Goal: Task Accomplishment & Management: Use online tool/utility

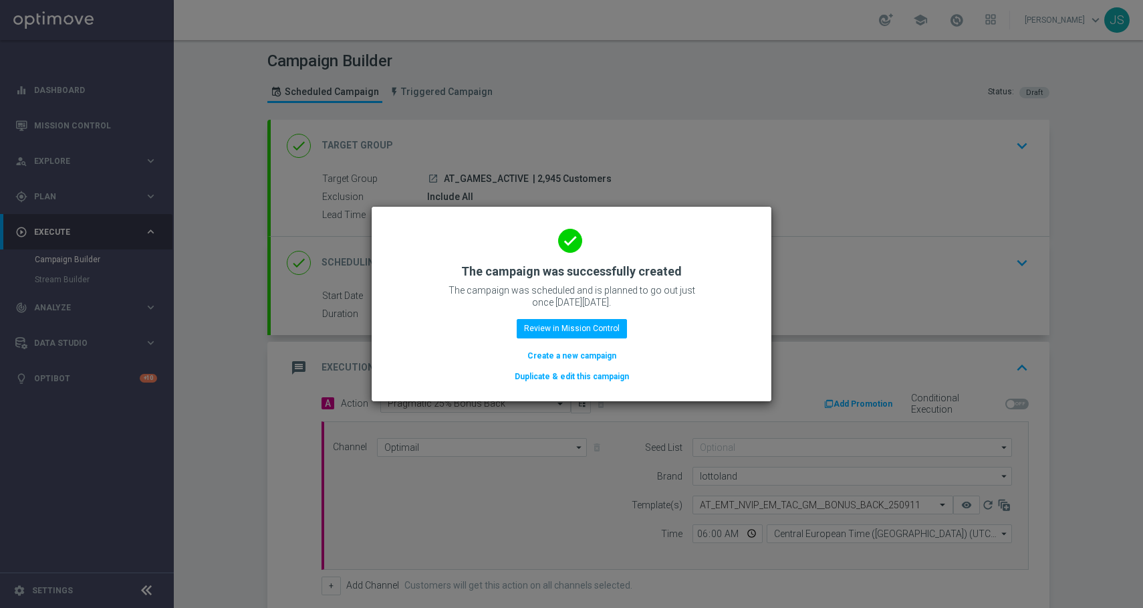
scroll to position [199, 0]
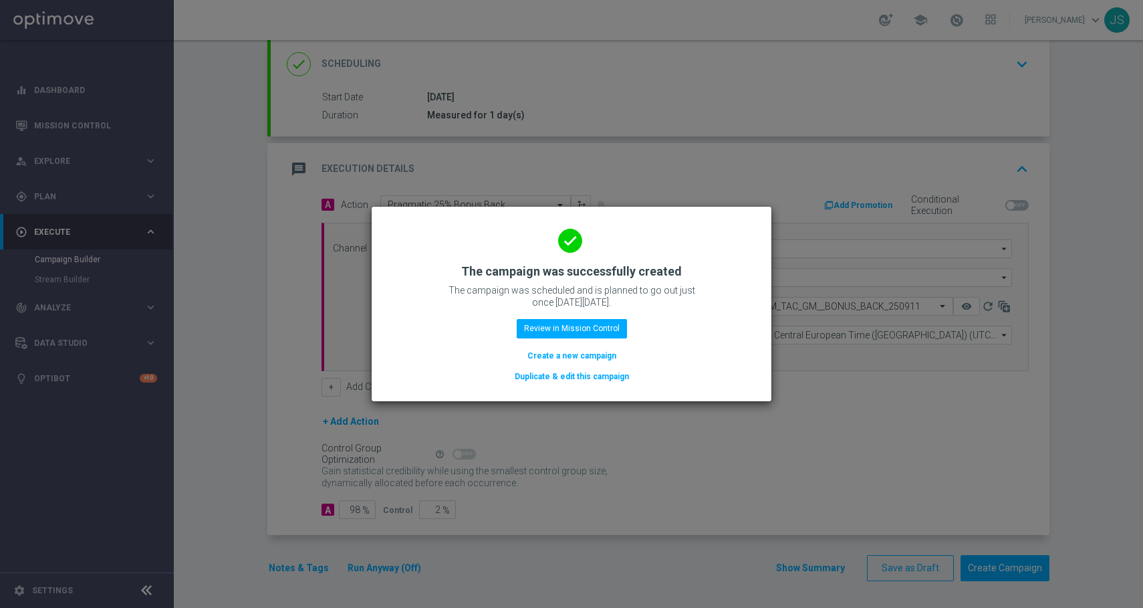
click at [590, 265] on h2 "The campaign was successfully created" at bounding box center [571, 271] width 221 height 16
click at [639, 252] on div "done The campaign was successfully created The campaign was scheduled and is pl…" at bounding box center [572, 301] width 368 height 164
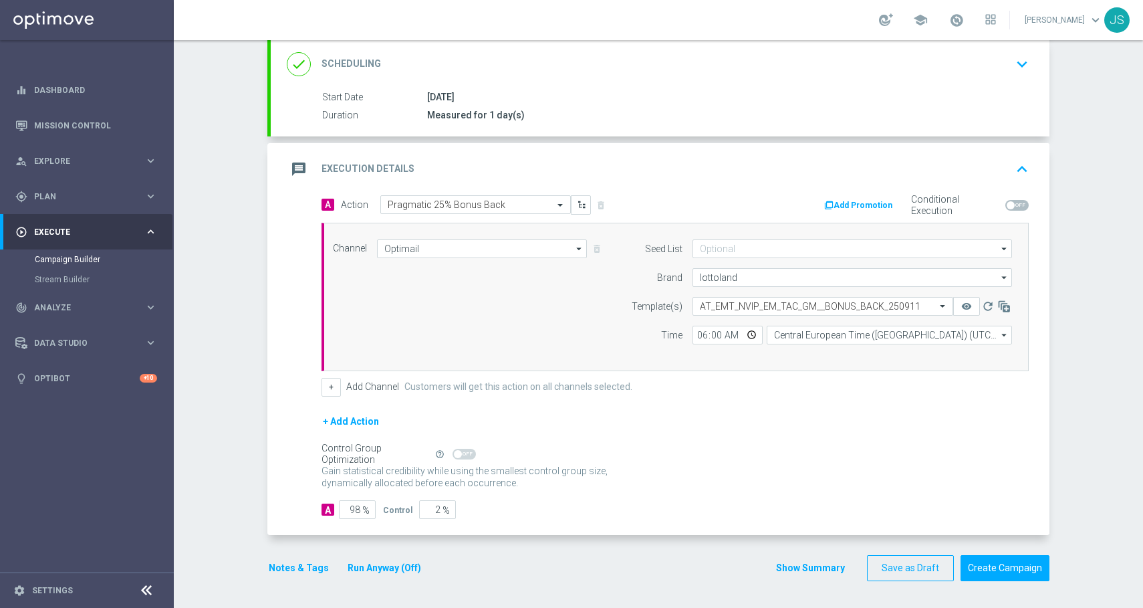
scroll to position [0, 0]
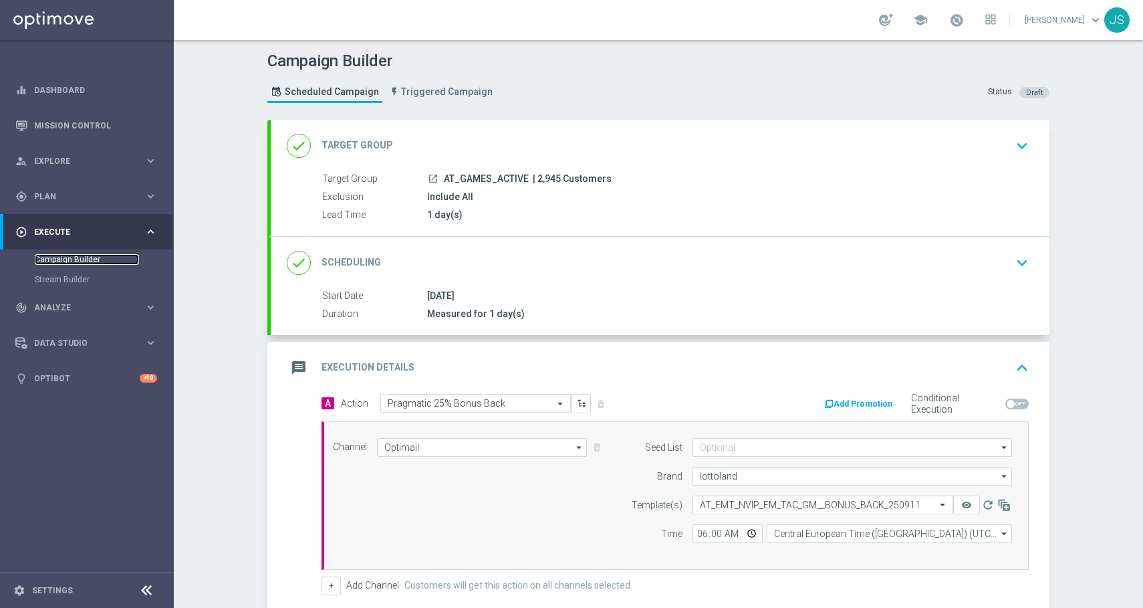
click at [92, 257] on link "Campaign Builder" at bounding box center [87, 259] width 104 height 11
click at [75, 201] on div "gps_fixed Plan" at bounding box center [79, 197] width 129 height 12
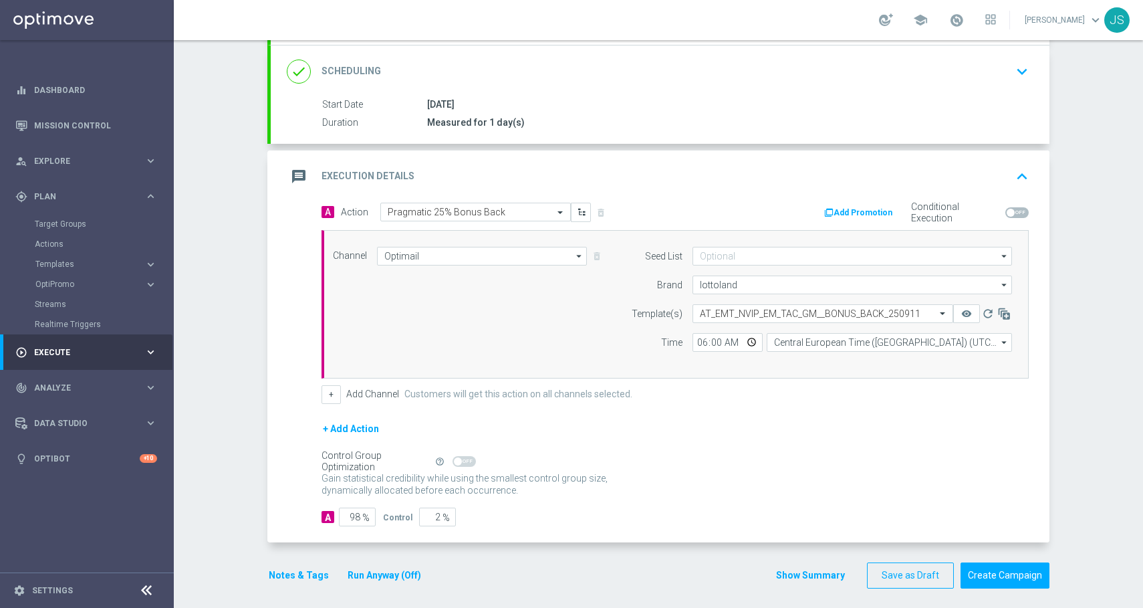
scroll to position [199, 0]
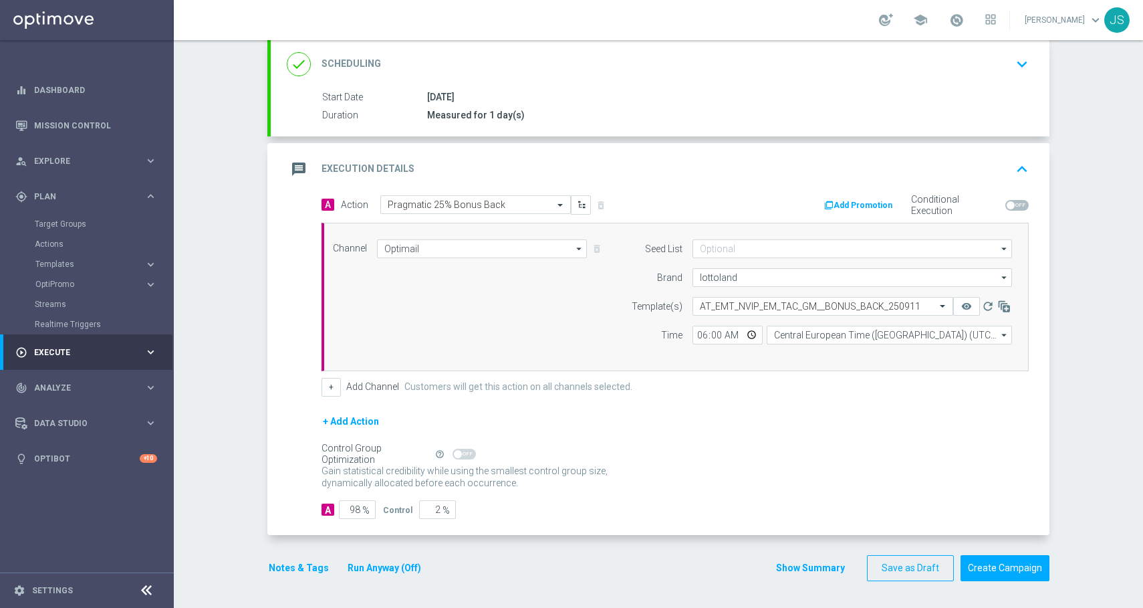
click at [288, 574] on button "Notes & Tags" at bounding box center [298, 568] width 63 height 17
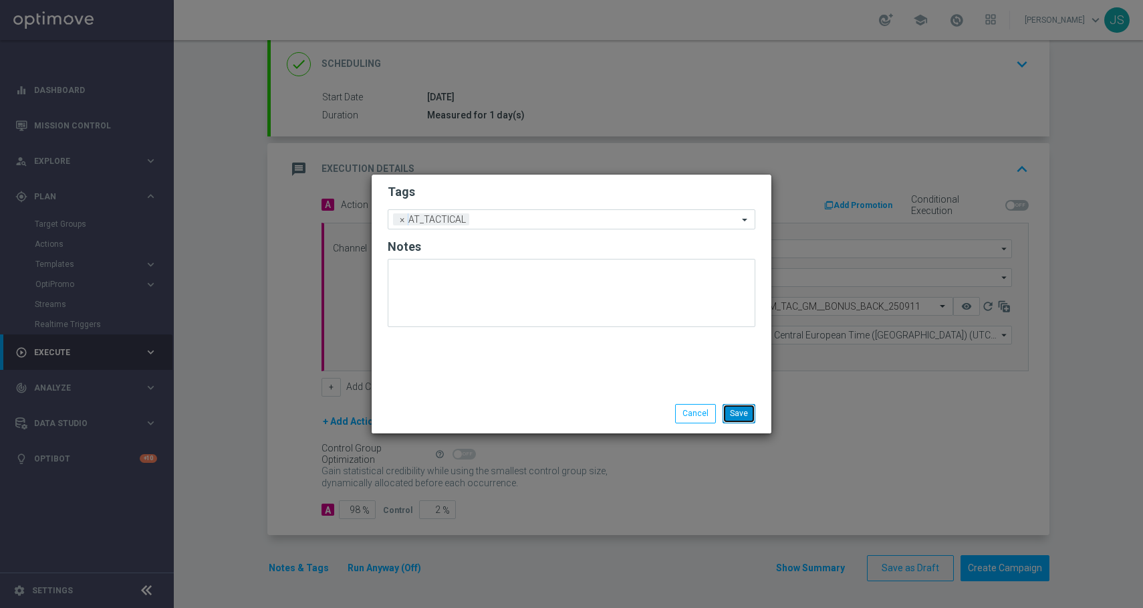
click at [731, 411] on button "Save" at bounding box center [739, 413] width 33 height 19
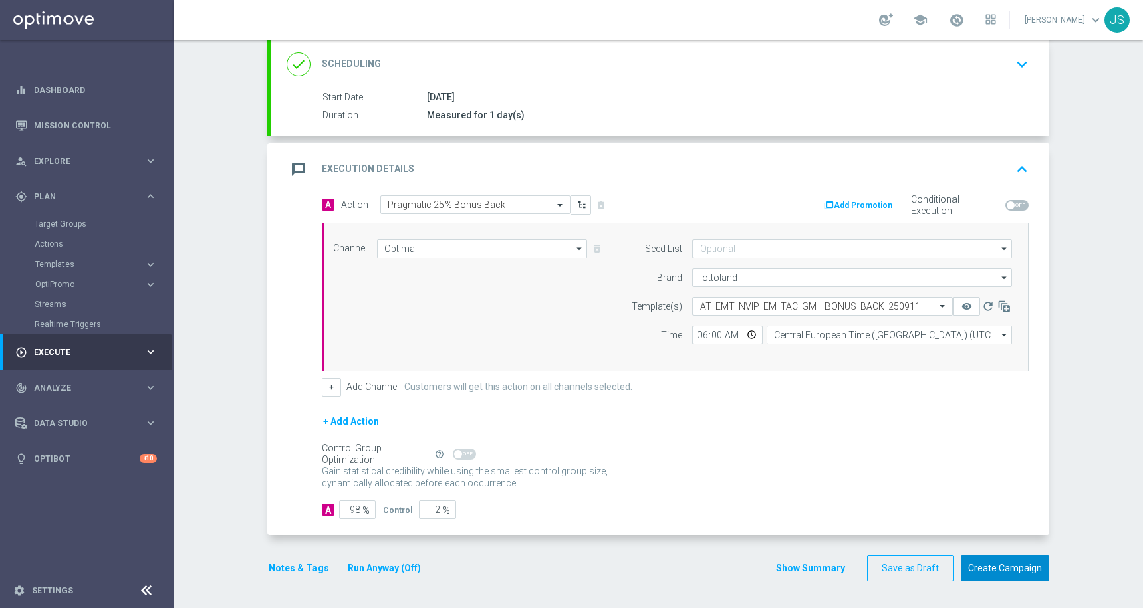
click at [1017, 565] on button "Create Campaign" at bounding box center [1005, 568] width 89 height 26
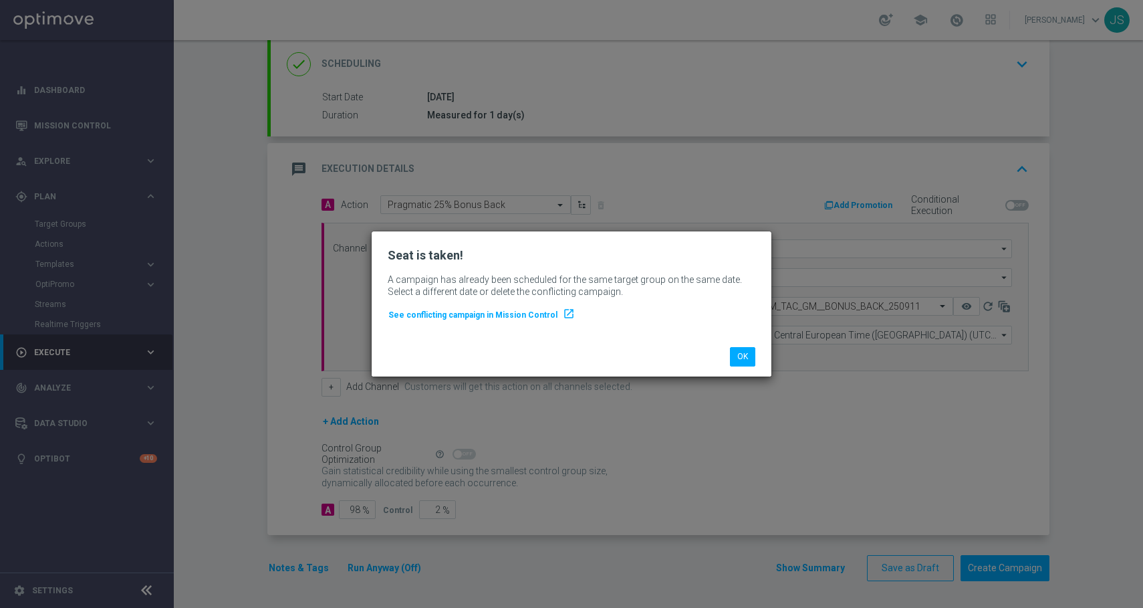
click at [729, 349] on li "OK" at bounding box center [743, 356] width 32 height 19
click at [735, 359] on button "OK" at bounding box center [742, 356] width 25 height 19
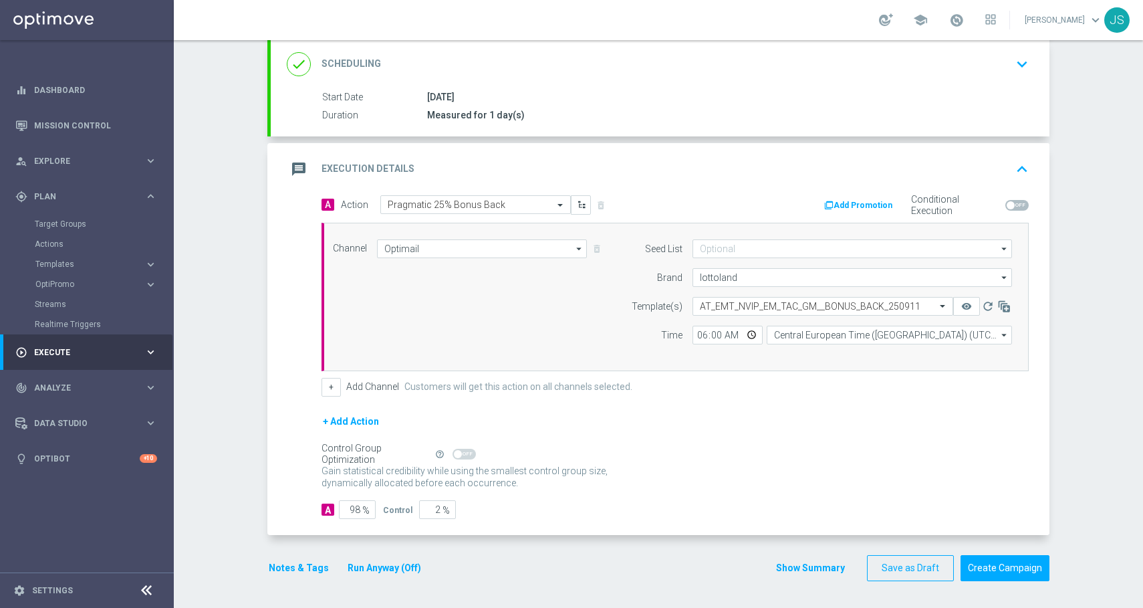
scroll to position [0, 0]
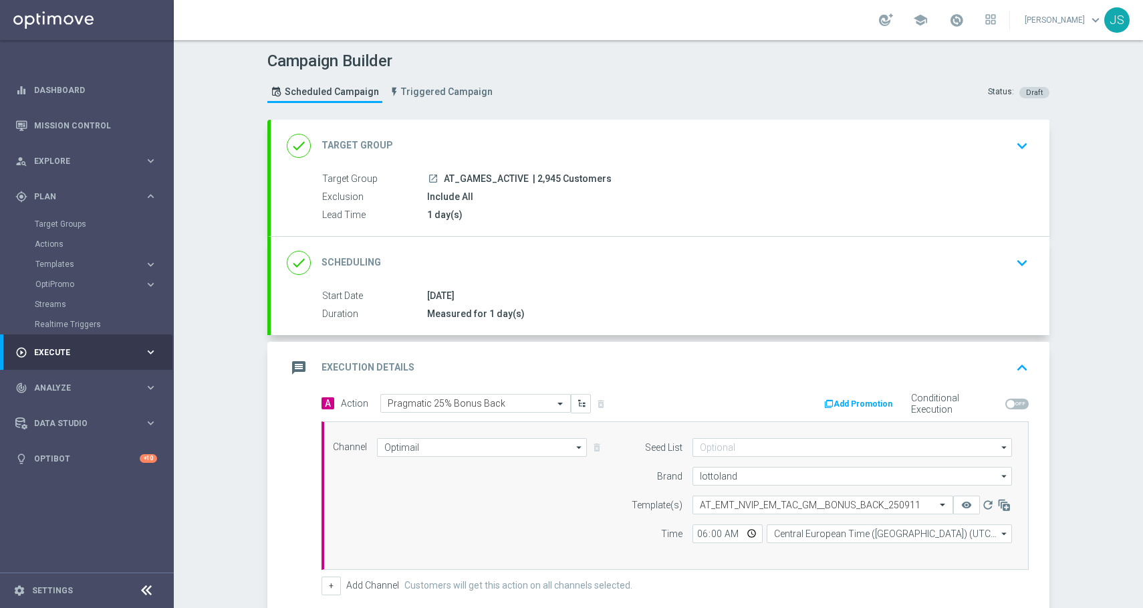
click at [153, 348] on icon "keyboard_arrow_right" at bounding box center [150, 352] width 13 height 13
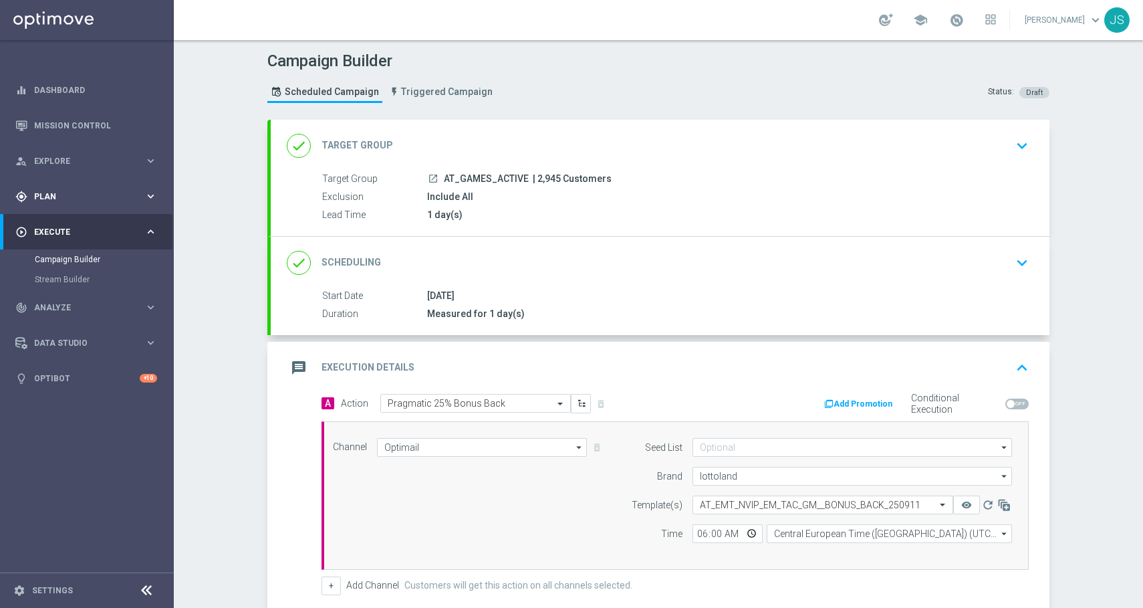
click at [61, 191] on div "gps_fixed Plan" at bounding box center [79, 197] width 129 height 12
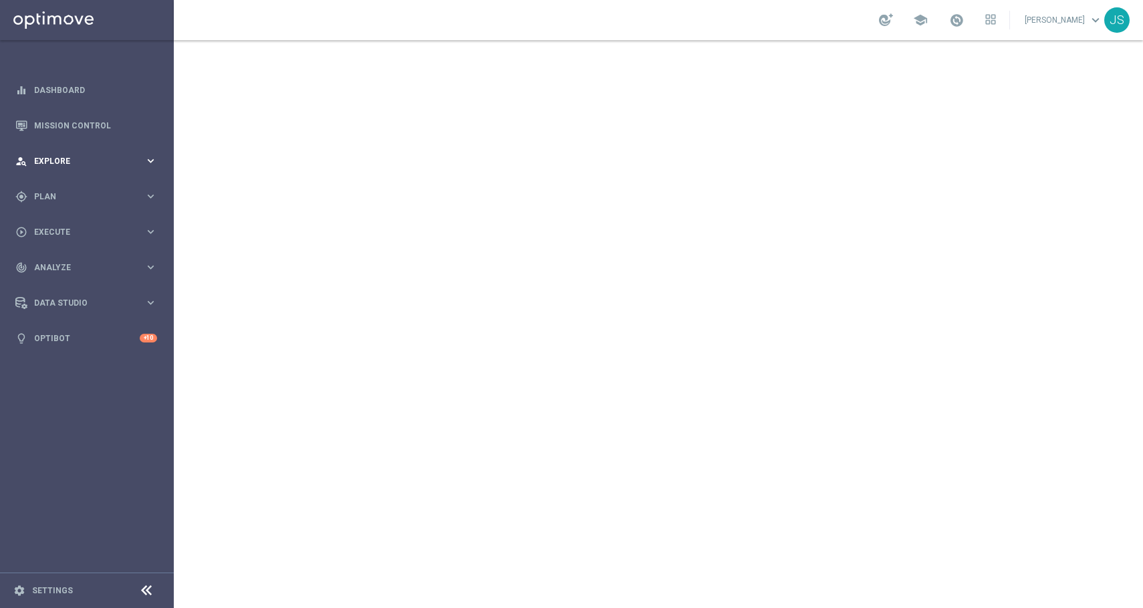
click at [108, 157] on span "Explore" at bounding box center [89, 161] width 110 height 8
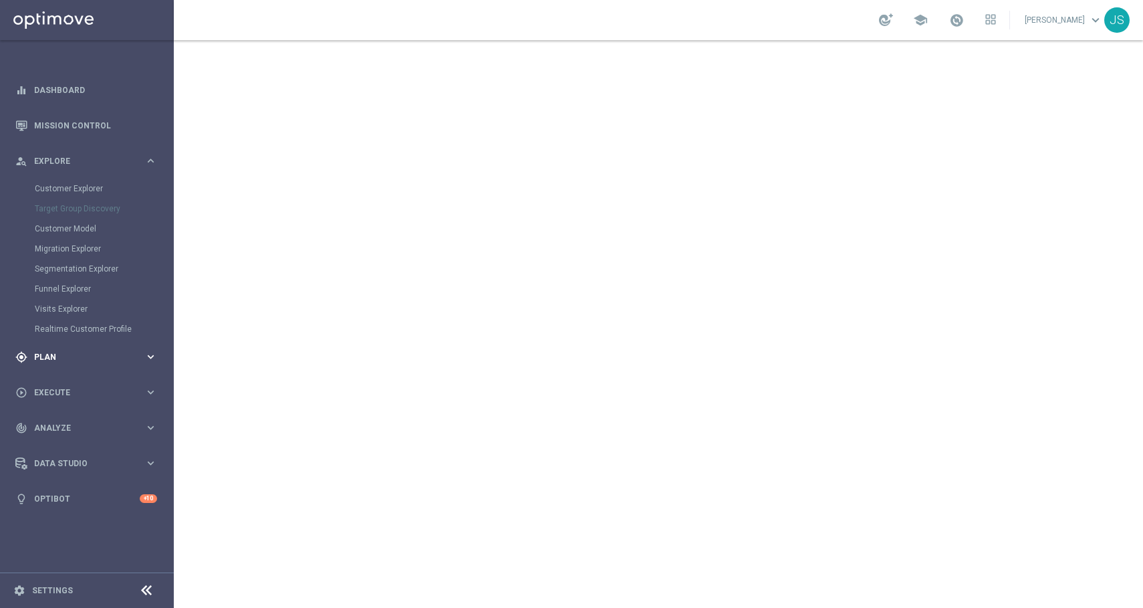
click at [83, 340] on div "gps_fixed Plan keyboard_arrow_right" at bounding box center [86, 356] width 173 height 35
click at [107, 157] on span "Explore" at bounding box center [89, 161] width 110 height 8
click at [70, 358] on span "Plan" at bounding box center [89, 357] width 110 height 8
click at [64, 265] on span "Templates" at bounding box center [83, 264] width 96 height 8
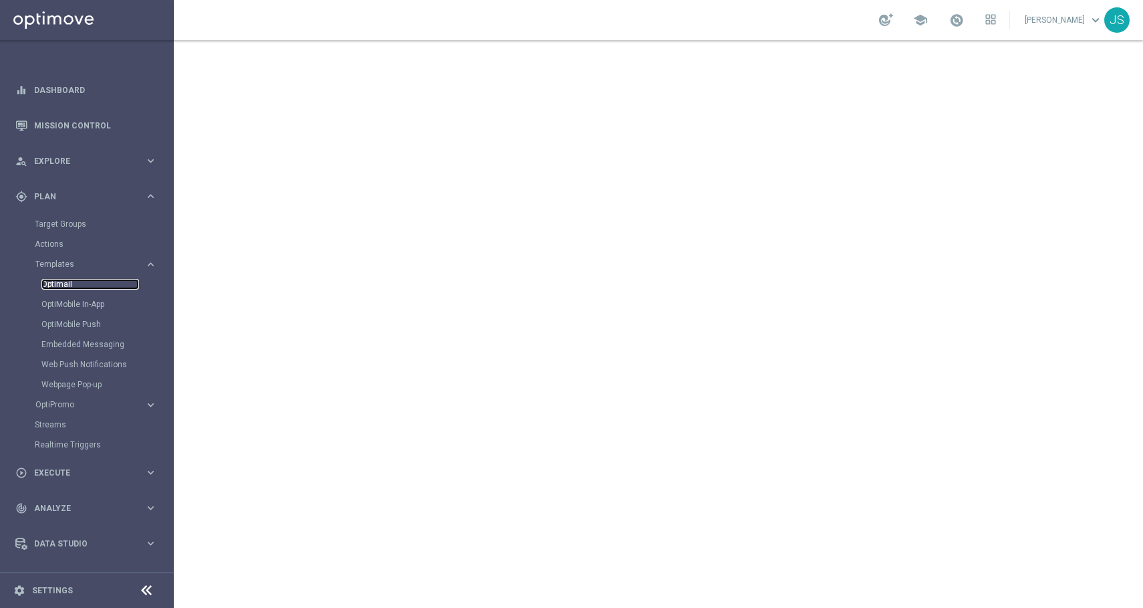
click at [63, 283] on link "Optimail" at bounding box center [90, 284] width 98 height 11
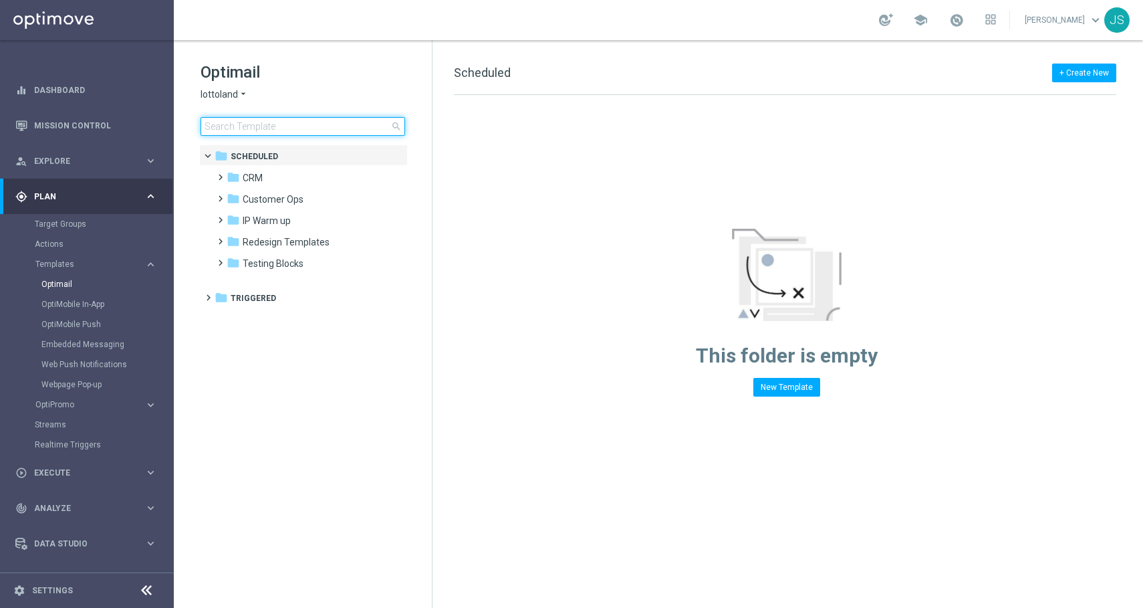
click at [237, 125] on input at bounding box center [303, 126] width 205 height 19
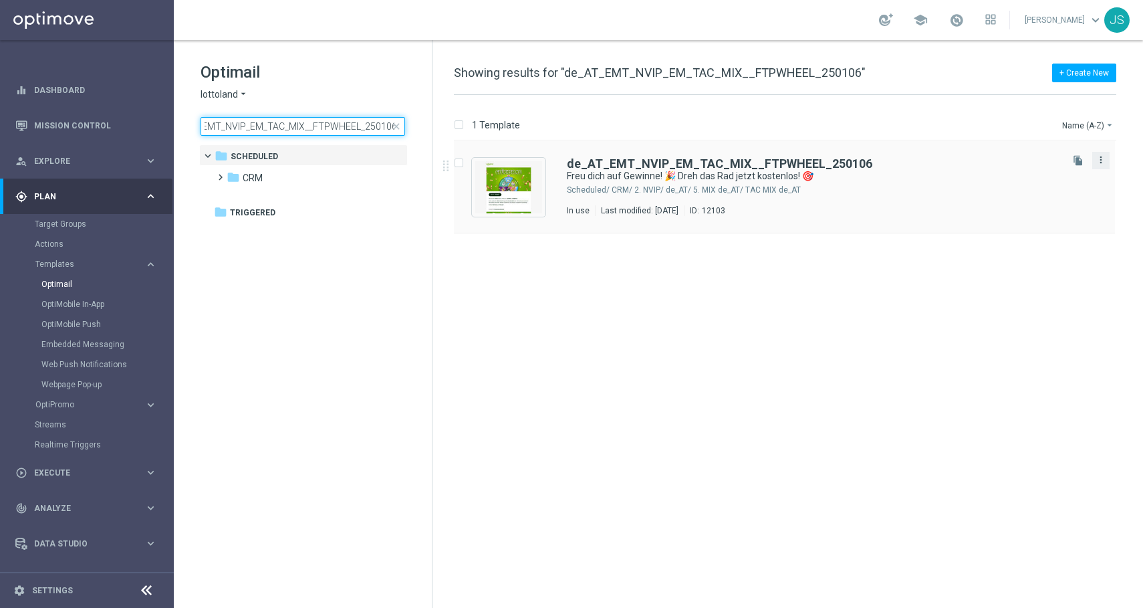
type input "de_AT_EMT_NVIP_EM_TAC_MIX__FTPWHEEL_250106"
click at [1097, 160] on icon "more_vert" at bounding box center [1101, 159] width 11 height 11
click at [1056, 310] on div "insert_drive_file de_AT_EMT_NVIP_EM_TAC_MIX__FTPWHEEL_250106 Freu dich auf Gewi…" at bounding box center [791, 374] width 700 height 467
click at [1078, 163] on icon "file_copy" at bounding box center [1078, 160] width 11 height 11
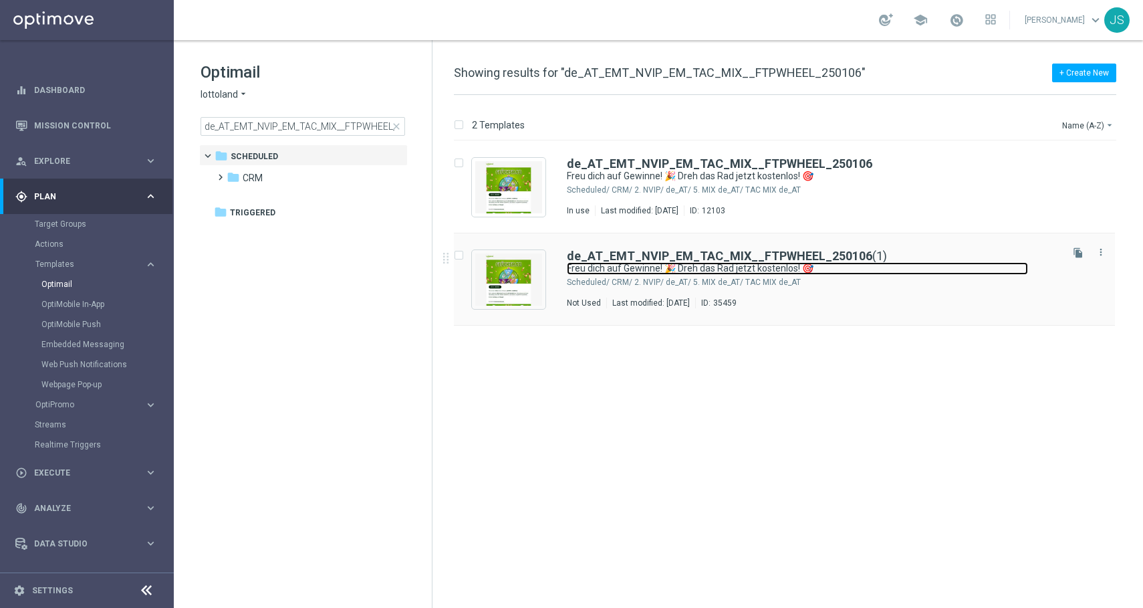
click at [801, 263] on link "Freu dich auf Gewinne! 🎉 Dreh das Rad jetzt kostenlos! 🎯" at bounding box center [797, 268] width 461 height 13
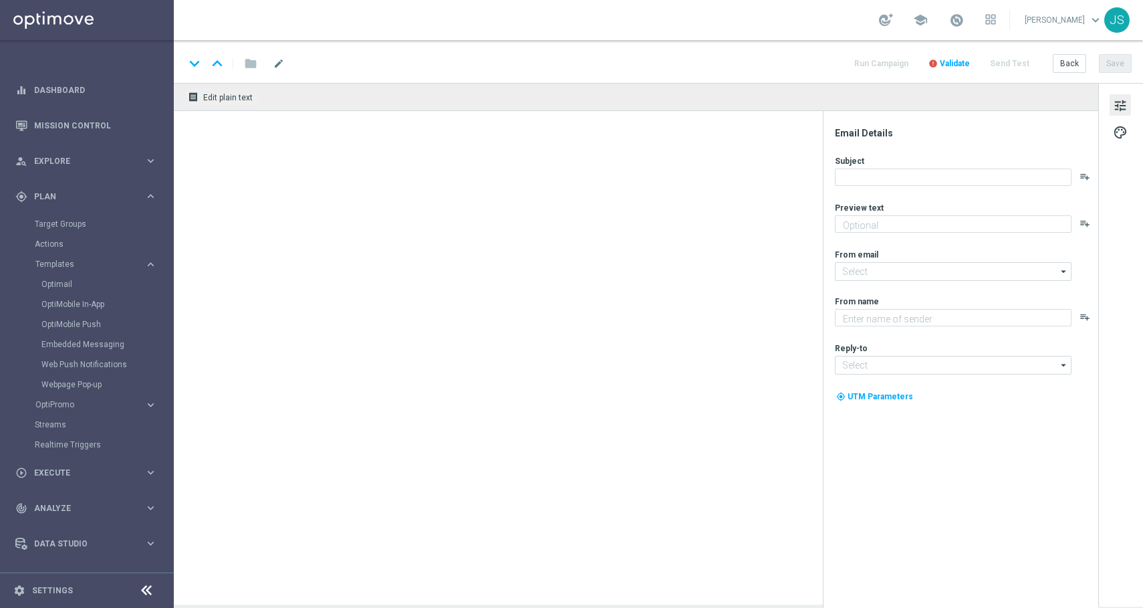
type textarea "Garantiert gewinnen und freuen"
type input "mail@crm.lottoland.com"
type textarea "Lottoland"
type input "service@lottoland.com"
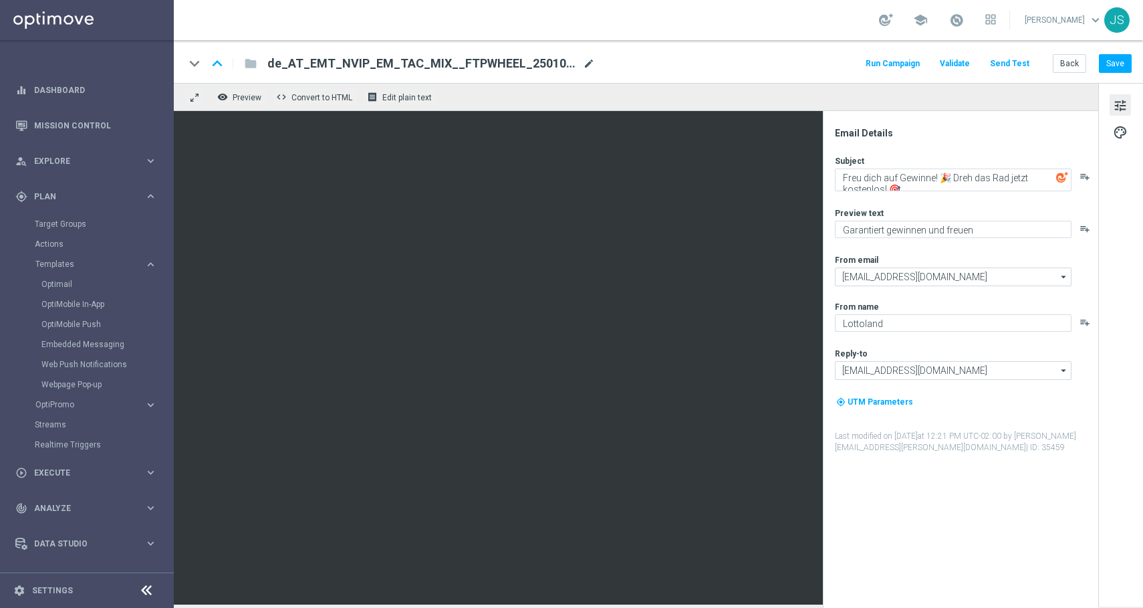
click at [590, 66] on span "mode_edit" at bounding box center [589, 64] width 12 height 12
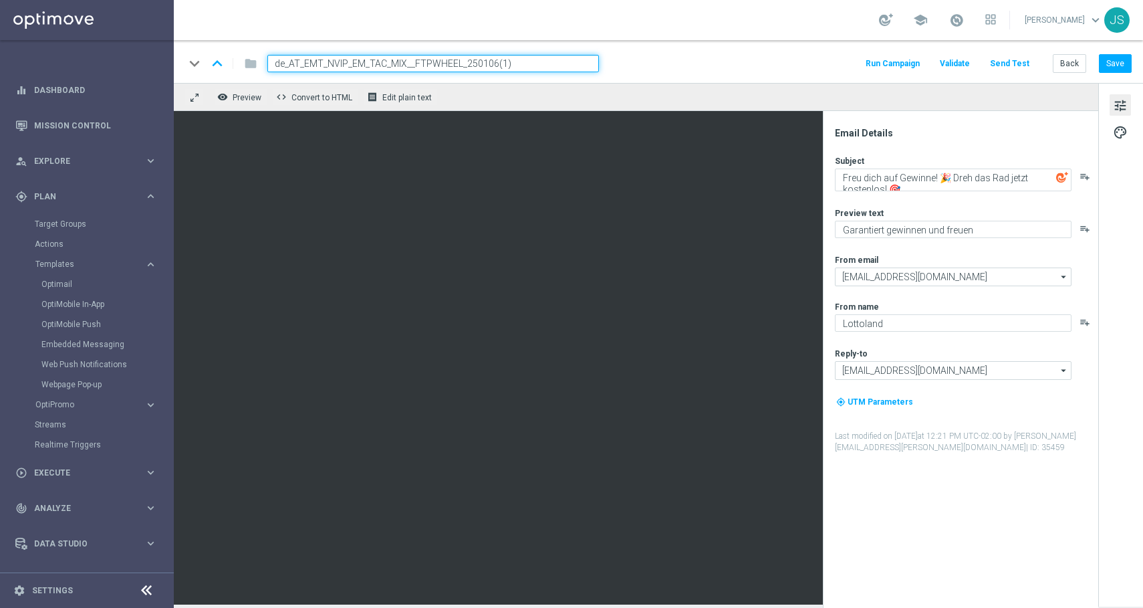
click at [462, 66] on input "de_AT_EMT_NVIP_EM_TAC_MIX__FTPWHEEL_250106(1)" at bounding box center [433, 63] width 332 height 17
click at [502, 59] on input "de_AT_EMT_NVIP_EM_TAC_MIX__FTPWHEEL_250106(1)" at bounding box center [433, 63] width 332 height 17
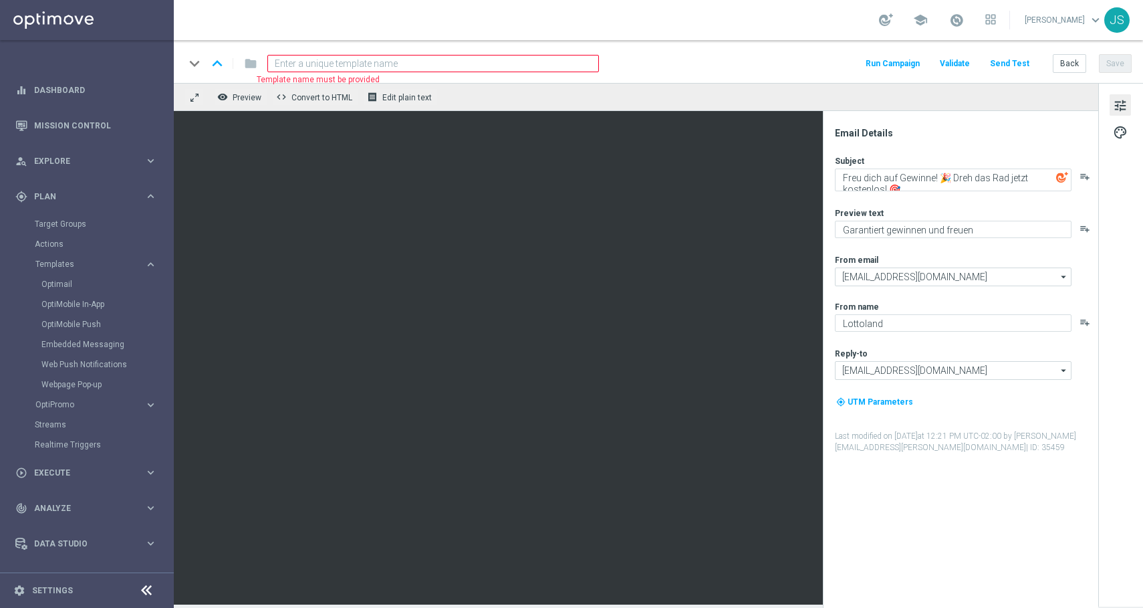
click at [532, 70] on input at bounding box center [433, 63] width 332 height 17
paste input
click at [425, 60] on input at bounding box center [433, 63] width 332 height 17
paste input "de_AT_EMT_NVIP_EM_TAC_MIX__FTPWHEEL_250915"
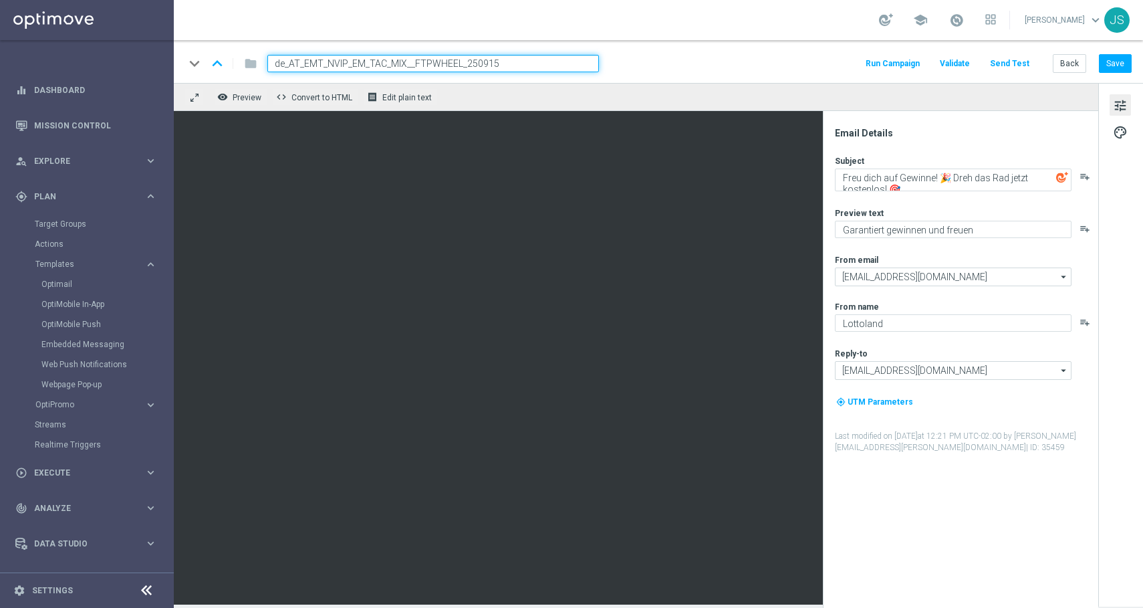
type input "de_AT_EMT_NVIP_EM_TAC_MIX__FTPWHEEL_250915"
click at [684, 62] on div "keyboard_arrow_down keyboard_arrow_up folder de_AT_EMT_NVIP_EM_TAC_MIX__FTPWHEE…" at bounding box center [658, 63] width 947 height 17
click at [614, 100] on div "remove_red_eye Preview code Convert to HTML receipt Edit plain text" at bounding box center [636, 97] width 925 height 28
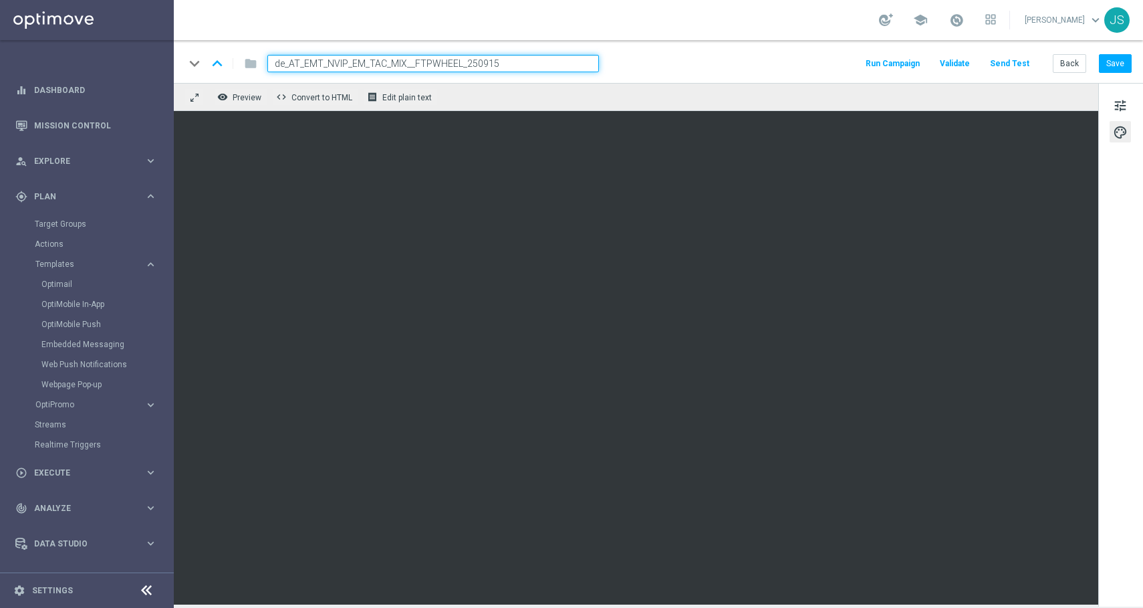
click at [558, 79] on div "keyboard_arrow_down keyboard_arrow_up folder de_AT_EMT_NVIP_EM_TAC_MIX__FTPWHEE…" at bounding box center [659, 61] width 970 height 43
click at [558, 70] on input "de_AT_EMT_NVIP_EM_TAC_MIX__FTPWHEEL_250915" at bounding box center [433, 63] width 332 height 17
click at [564, 64] on input "de_AT_EMT_NVIP_EM_TAC_MIX__FTPWHEEL_250915" at bounding box center [433, 63] width 332 height 17
click at [524, 57] on input "de_AT_EMT_NVIP_EM_TAC_MIX__FTPWHEEL_250915" at bounding box center [433, 63] width 332 height 17
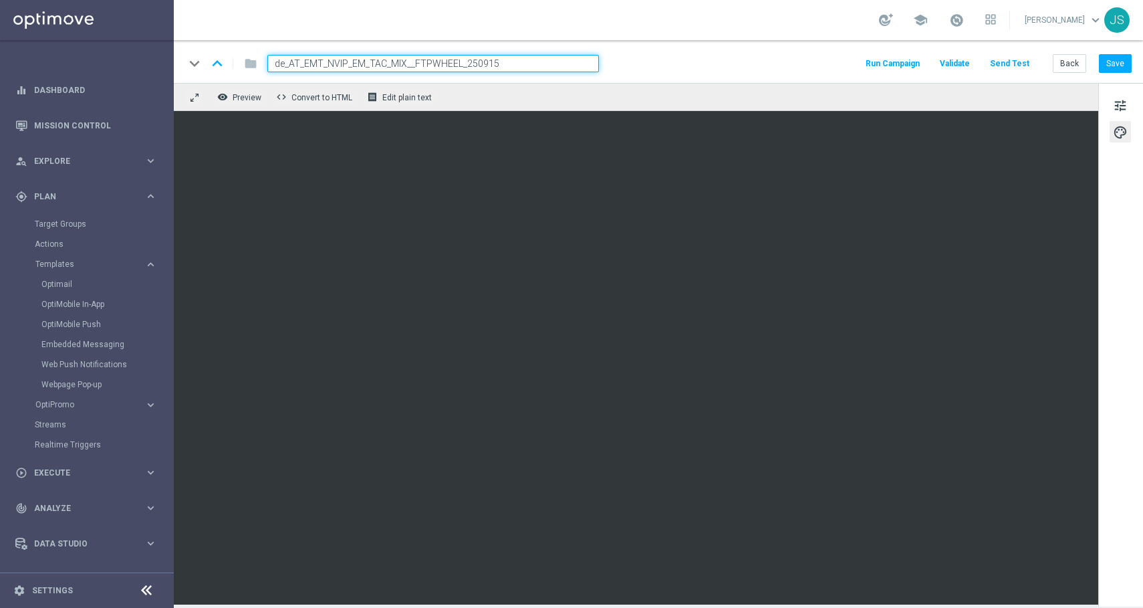
click at [524, 57] on input "de_AT_EMT_NVIP_EM_TAC_MIX__FTPWHEEL_250915" at bounding box center [433, 63] width 332 height 17
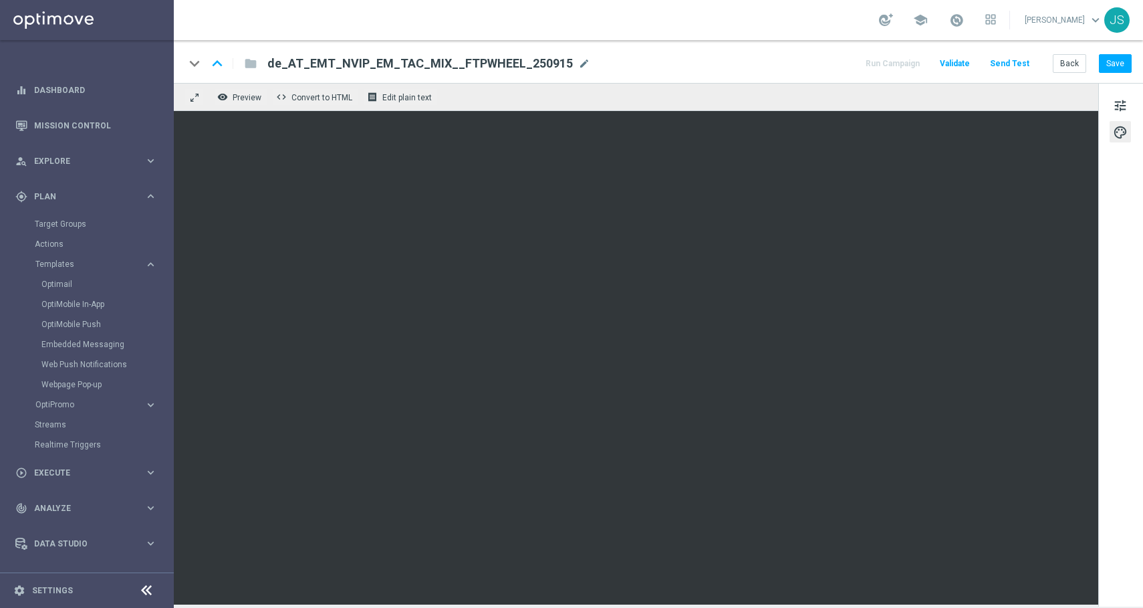
click at [1120, 195] on div "tune palette" at bounding box center [1121, 345] width 45 height 524
click at [1107, 110] on div "tune palette" at bounding box center [1121, 345] width 45 height 524
click at [1121, 110] on span "tune" at bounding box center [1120, 105] width 15 height 17
click at [1109, 61] on button "Save" at bounding box center [1115, 63] width 33 height 19
click at [1124, 73] on div "keyboard_arrow_down keyboard_arrow_up folder de_AT_EMT_NVIP_EM_TAC_MIX__FTPWHEE…" at bounding box center [659, 61] width 970 height 43
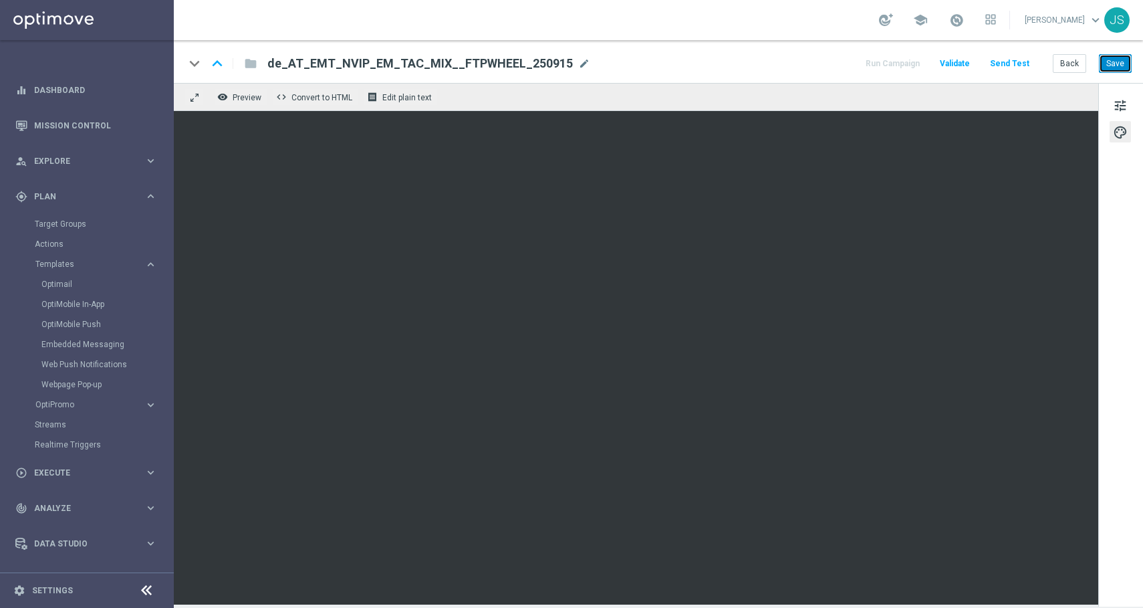
click at [1123, 72] on button "Save" at bounding box center [1115, 63] width 33 height 19
click at [1012, 58] on button "Send Test" at bounding box center [1009, 64] width 43 height 18
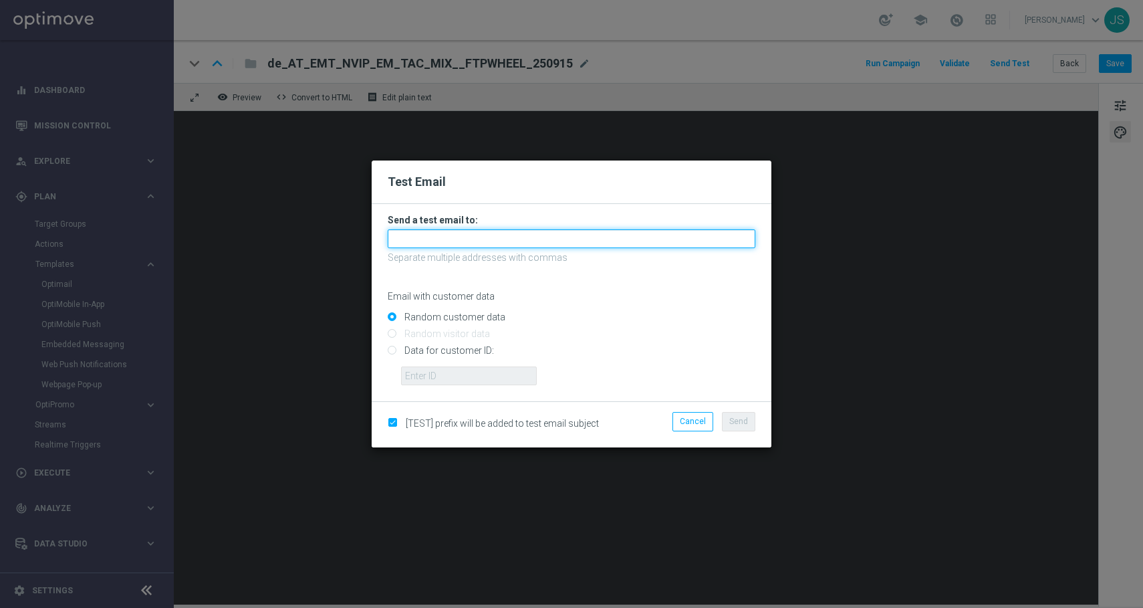
click at [506, 238] on input "text" at bounding box center [572, 238] width 368 height 19
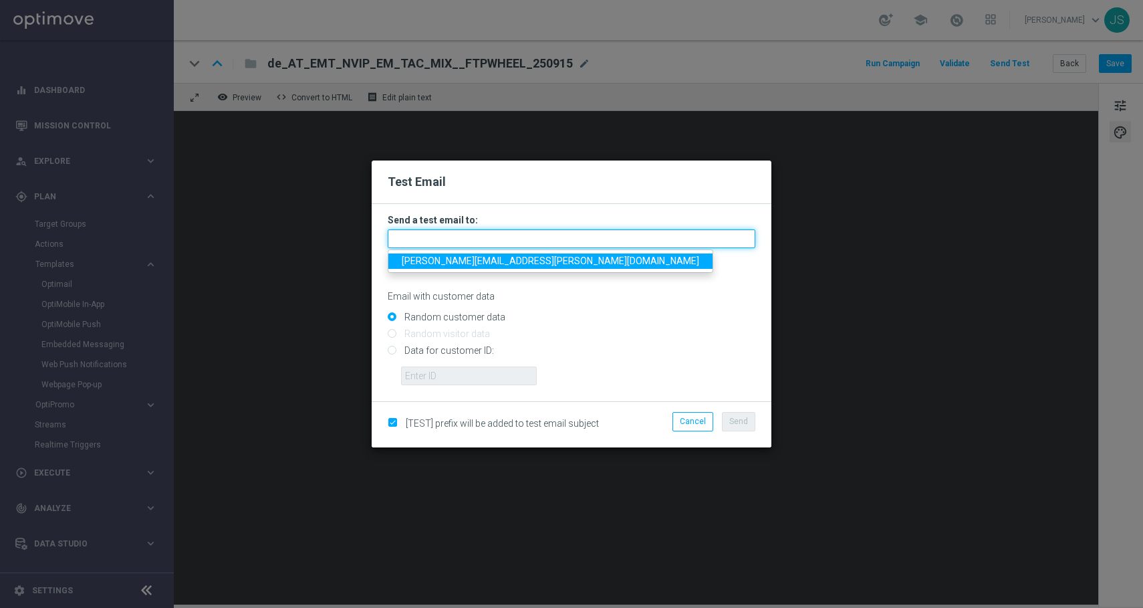
type input "jessica.schmitt@lottoland.com"
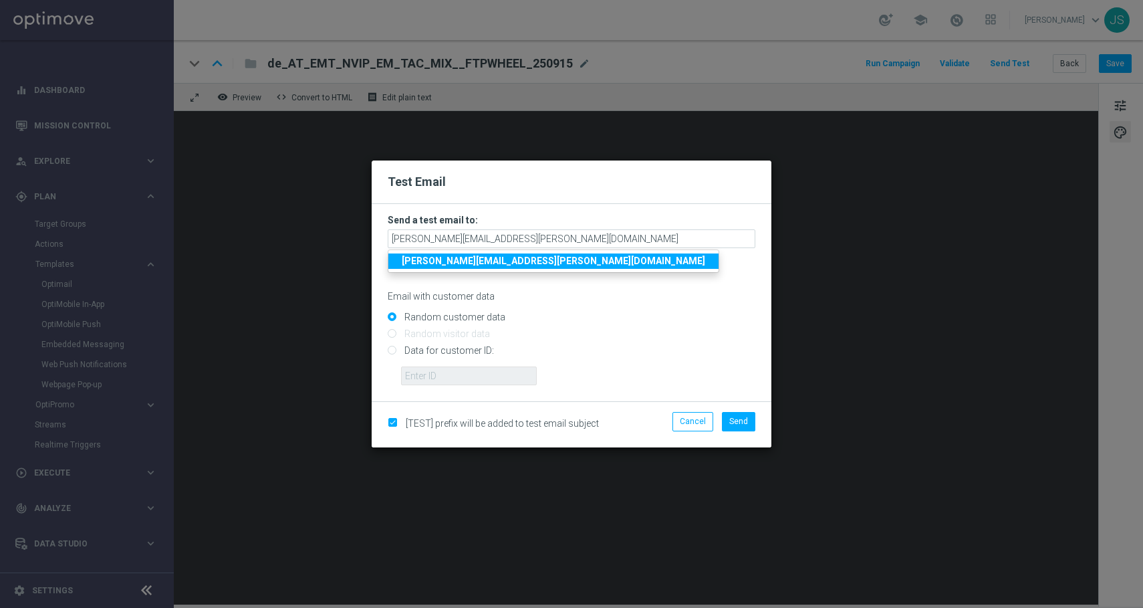
click at [638, 350] on input "Data for customer ID:" at bounding box center [572, 356] width 368 height 19
radio input "true"
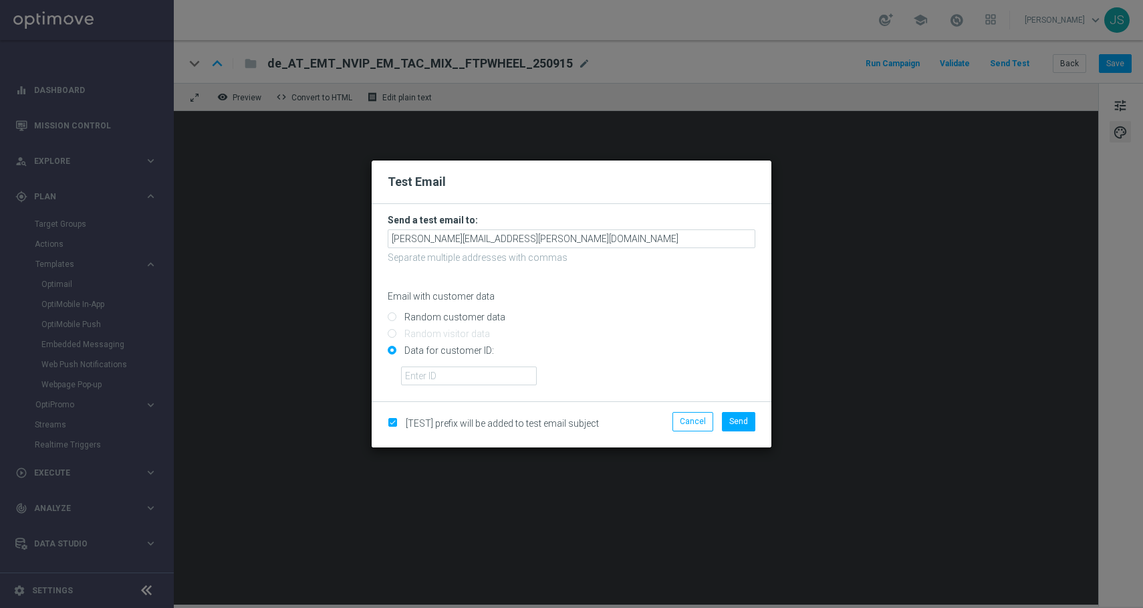
click at [471, 321] on input "Random customer data" at bounding box center [572, 322] width 368 height 19
radio input "true"
click at [733, 417] on span "Send" at bounding box center [738, 421] width 19 height 9
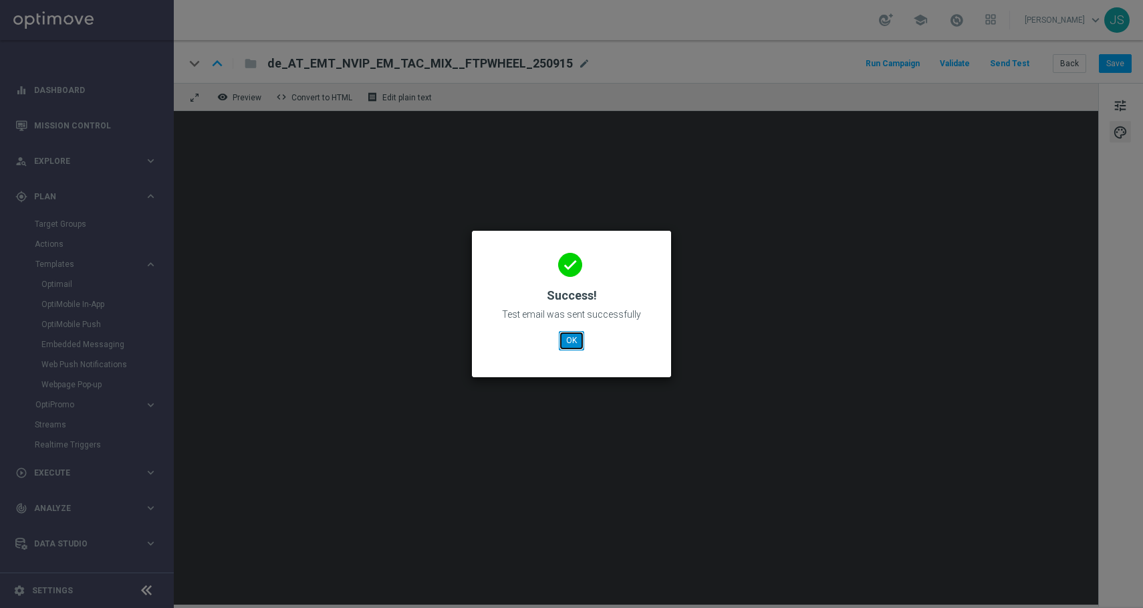
click at [575, 338] on button "OK" at bounding box center [571, 340] width 25 height 19
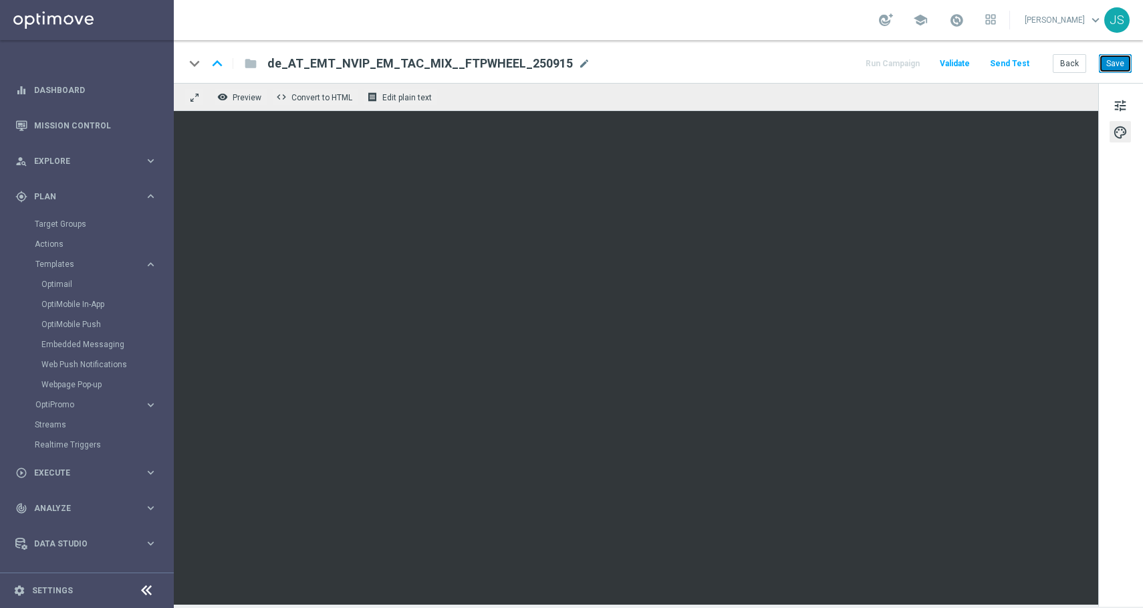
click at [1123, 63] on button "Save" at bounding box center [1115, 63] width 33 height 19
click at [1016, 69] on button "Send Test" at bounding box center [1009, 64] width 43 height 18
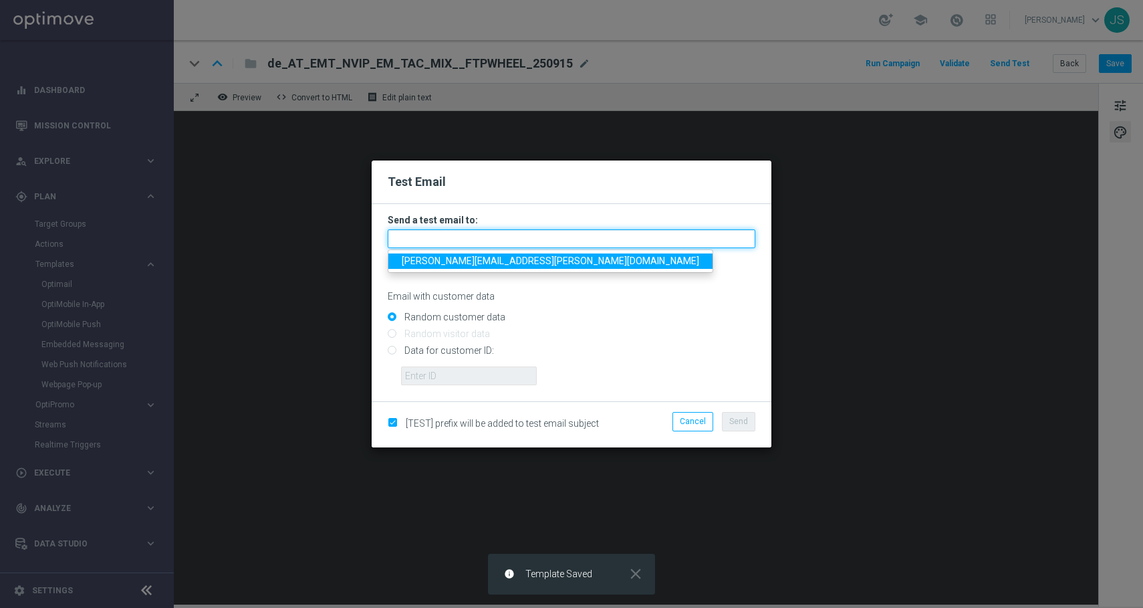
click at [454, 235] on input "text" at bounding box center [572, 238] width 368 height 19
type input "jessica.schmitt@lottoland.com"
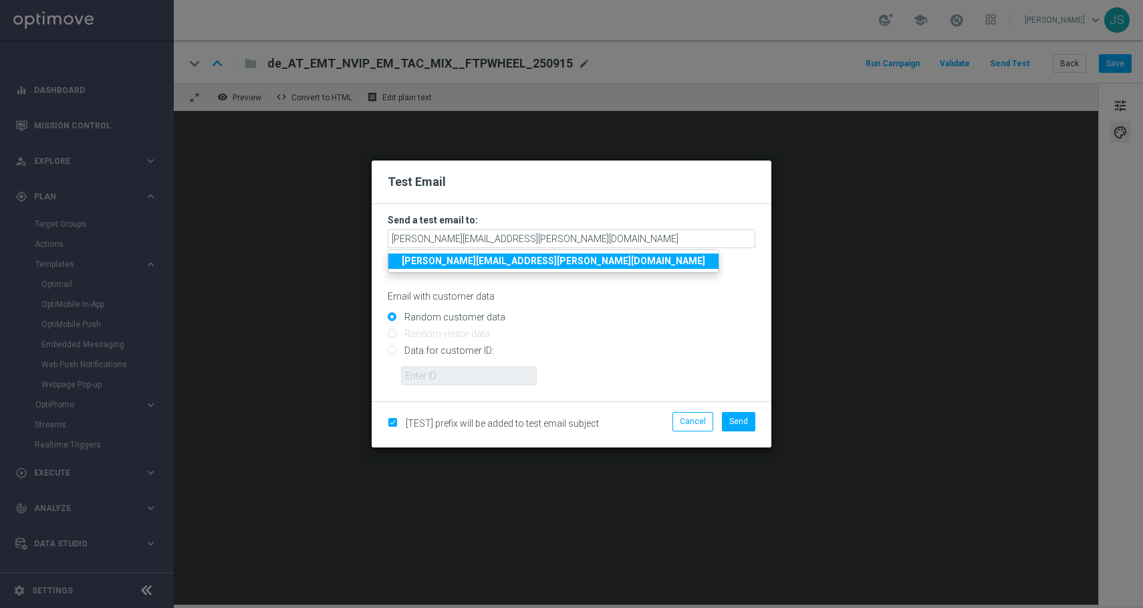
click at [519, 263] on strong "jessica.schmitt@lottoland.com" at bounding box center [554, 260] width 304 height 11
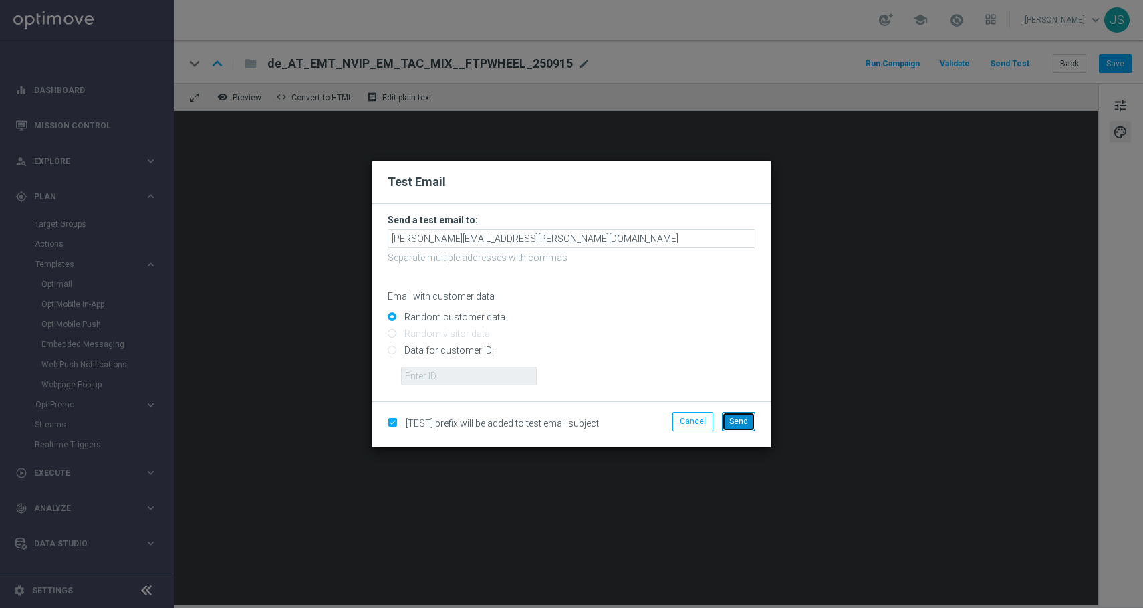
click at [740, 421] on span "Send" at bounding box center [738, 421] width 19 height 9
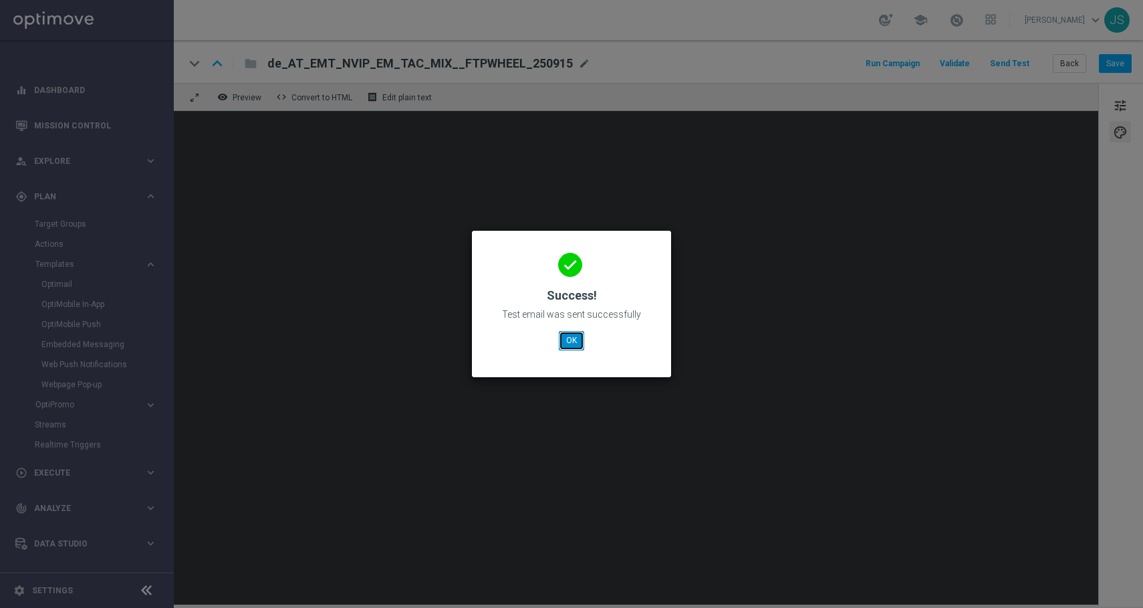
click at [570, 338] on button "OK" at bounding box center [571, 340] width 25 height 19
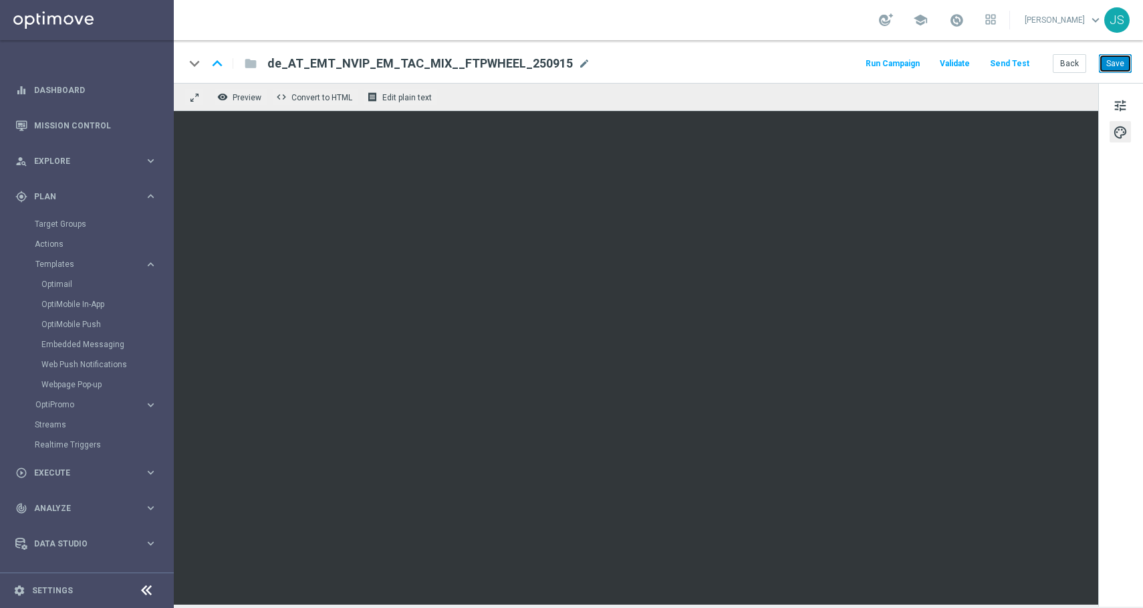
click at [1113, 64] on button "Save" at bounding box center [1115, 63] width 33 height 19
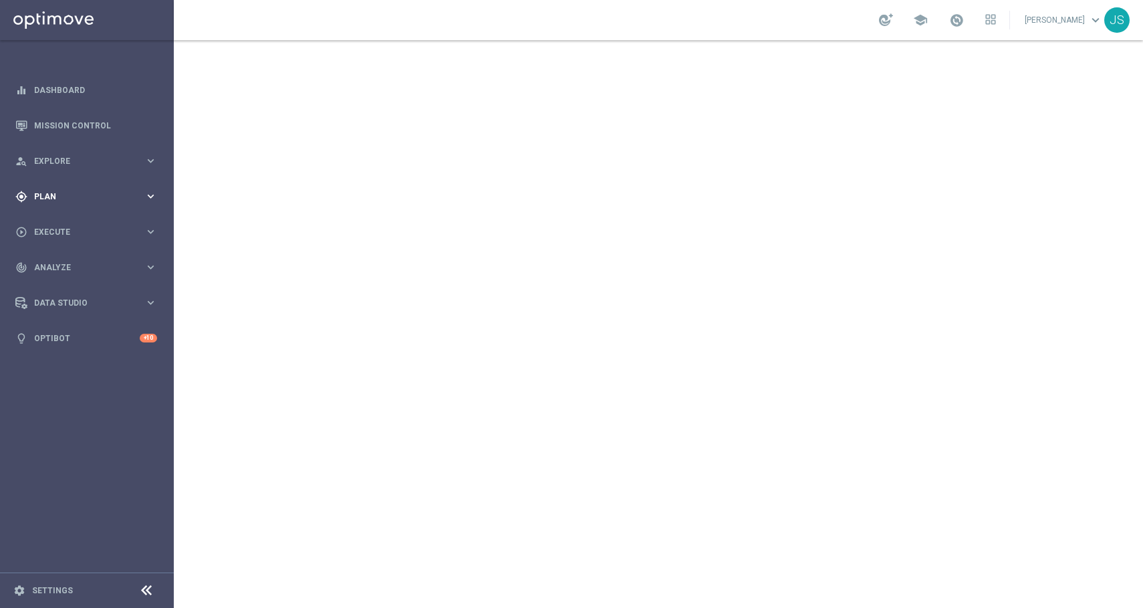
click at [150, 196] on icon "keyboard_arrow_right" at bounding box center [150, 196] width 13 height 13
click at [140, 355] on span "Execute" at bounding box center [89, 352] width 110 height 8
click at [147, 189] on div "gps_fixed Plan keyboard_arrow_right" at bounding box center [86, 196] width 173 height 35
click at [156, 260] on icon "keyboard_arrow_right" at bounding box center [150, 264] width 13 height 13
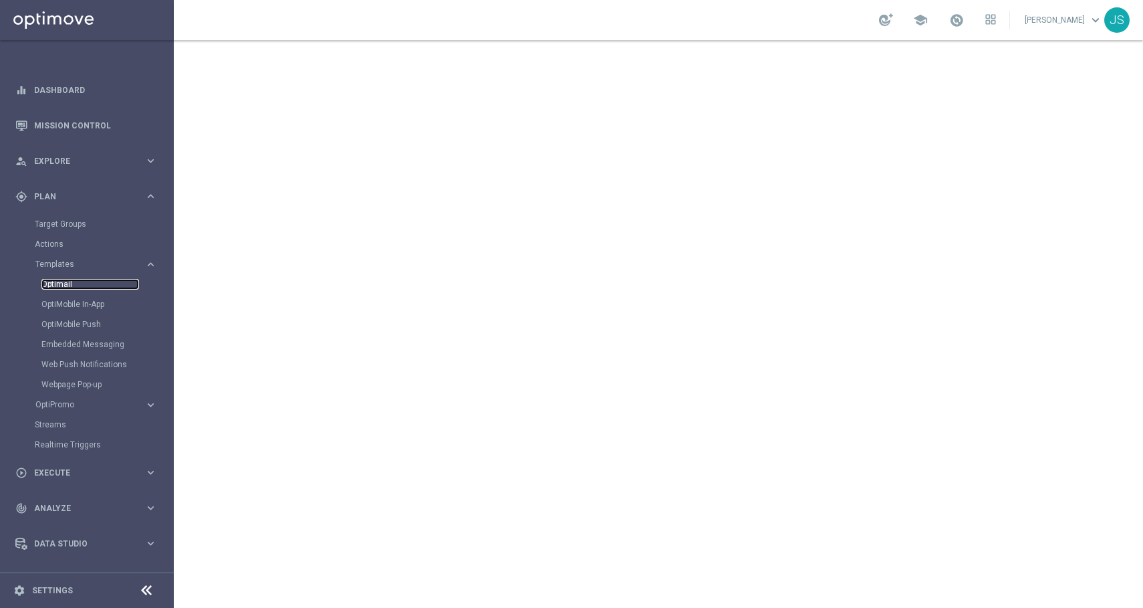
click at [118, 286] on link "Optimail" at bounding box center [90, 284] width 98 height 11
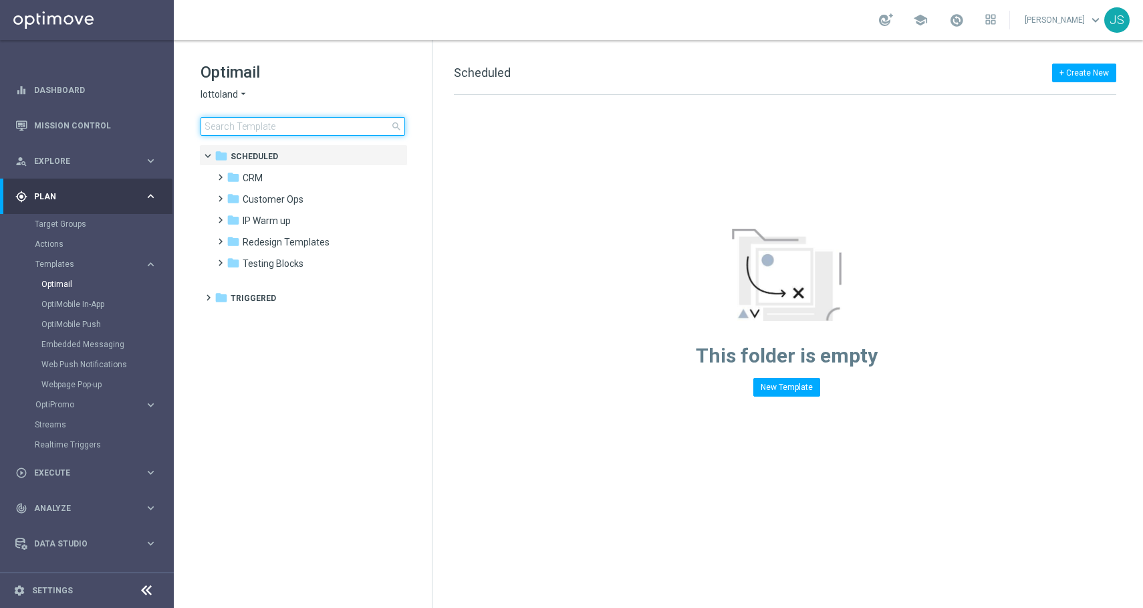
click at [265, 129] on input at bounding box center [303, 126] width 205 height 19
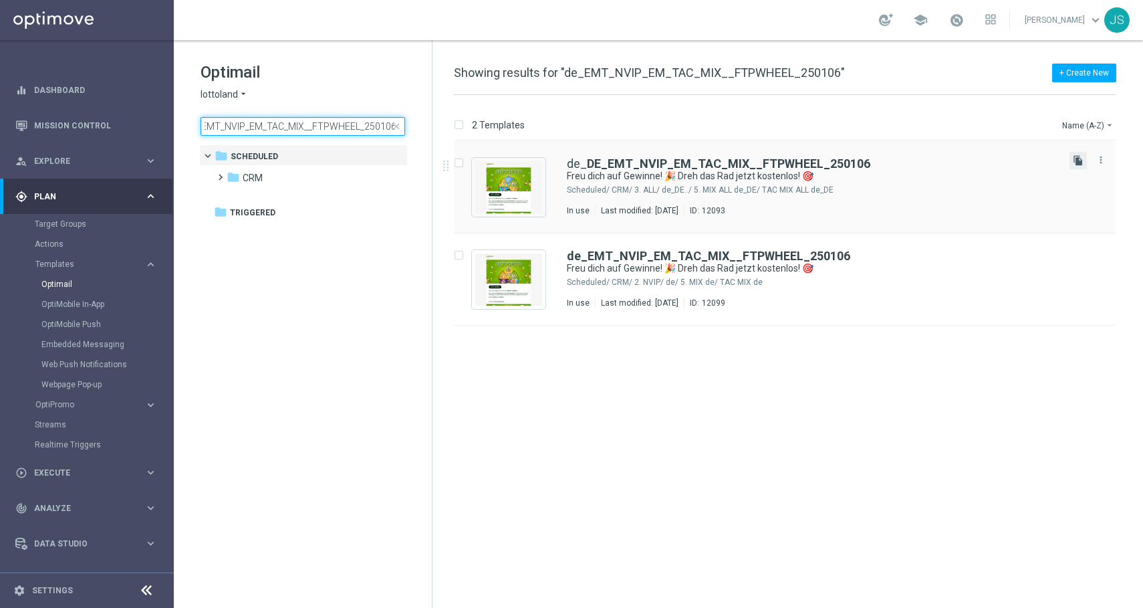
type input "de_EMT_NVIP_EM_TAC_MIX__FTPWHEEL_250106"
click at [1075, 161] on icon "file_copy" at bounding box center [1078, 160] width 11 height 11
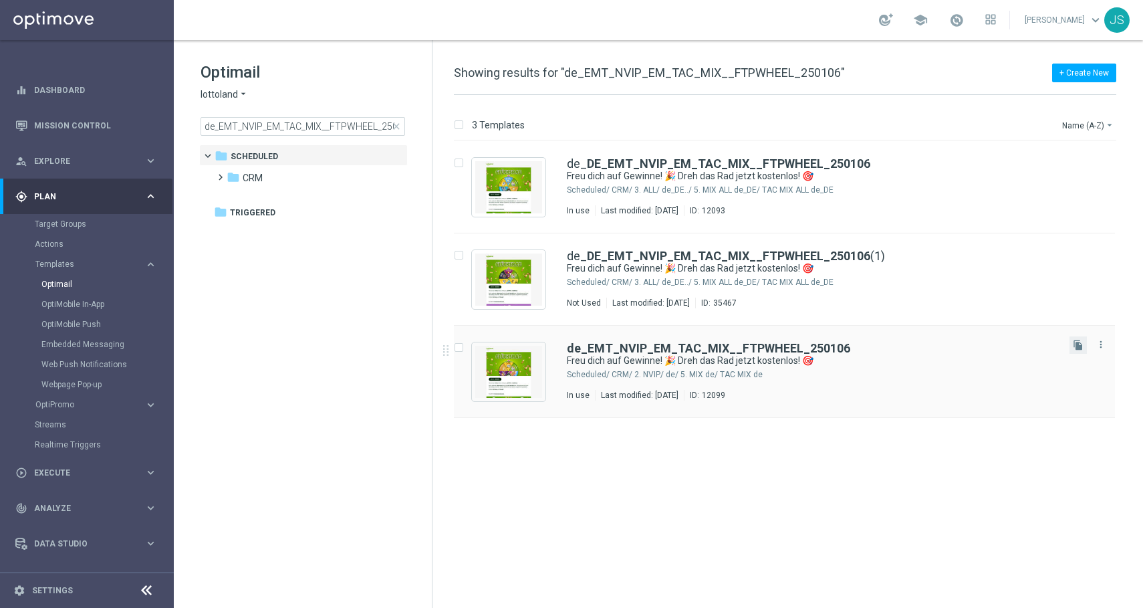
click at [1084, 344] on button "file_copy" at bounding box center [1078, 344] width 17 height 17
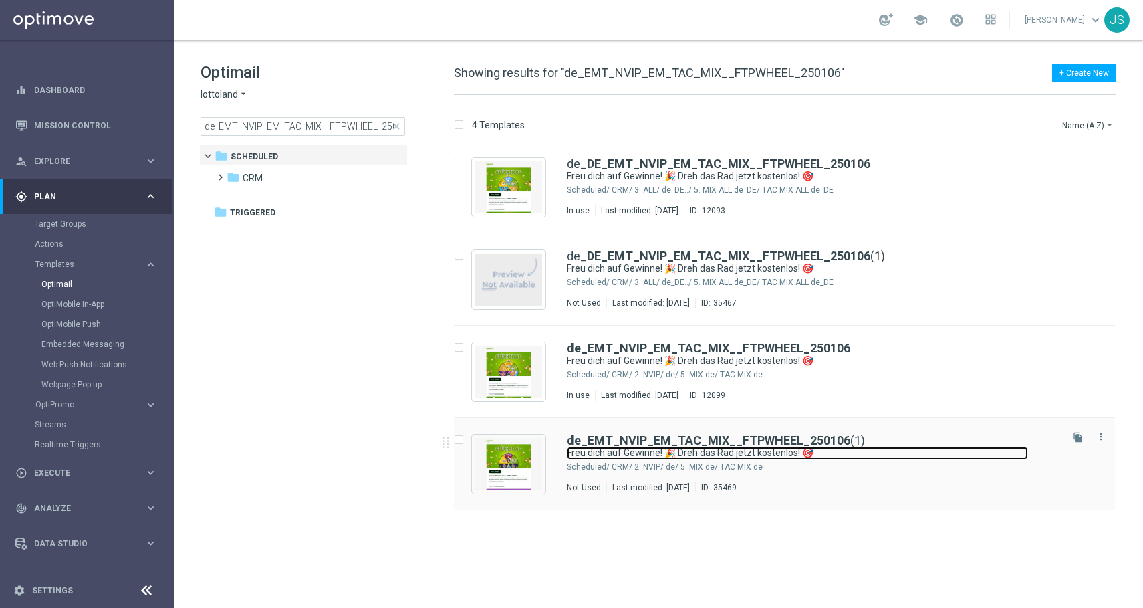
click at [578, 450] on link "Freu dich auf Gewinne! 🎉 Dreh das Rad jetzt kostenlos! 🎯" at bounding box center [797, 453] width 461 height 13
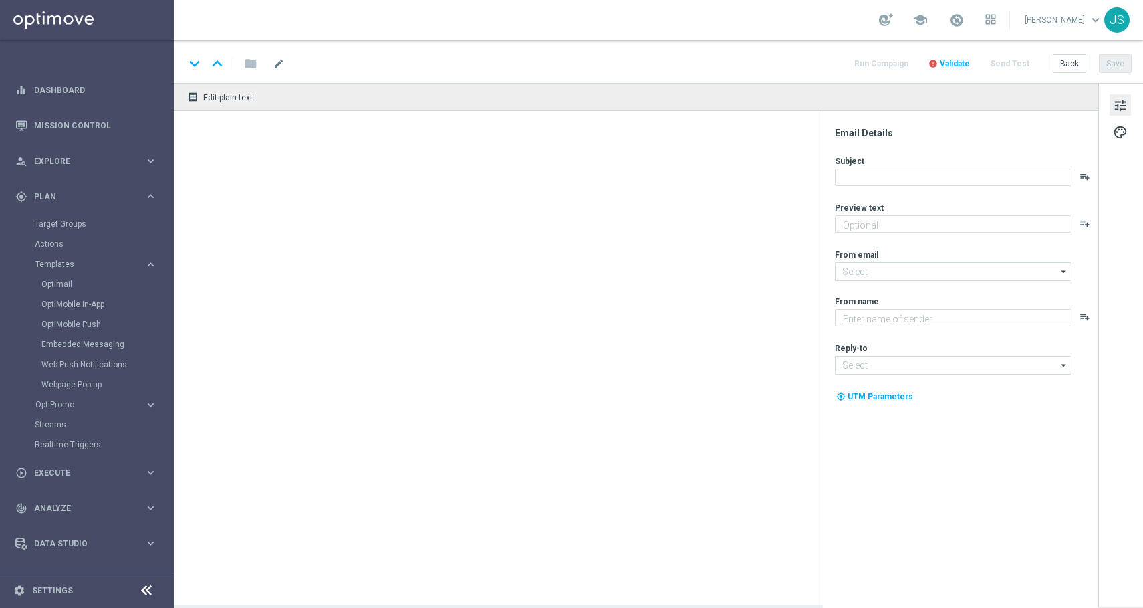
type textarea "Garantiert gewinnen und freuen"
type textarea "Lottoland"
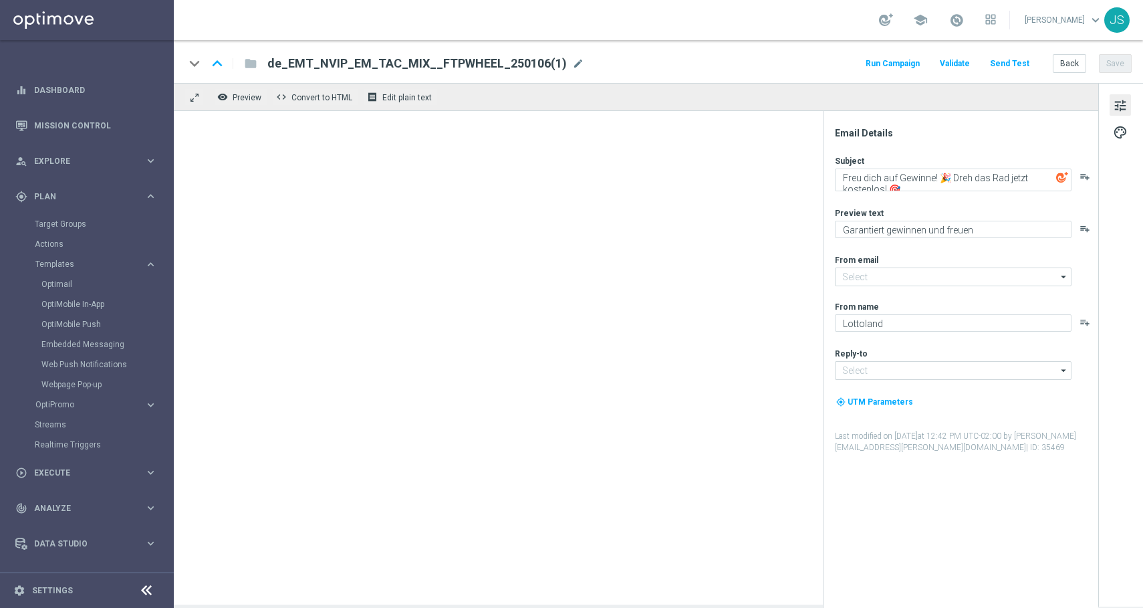
type input "mail@crm.lottoland.com"
type input "service@lottoland.com"
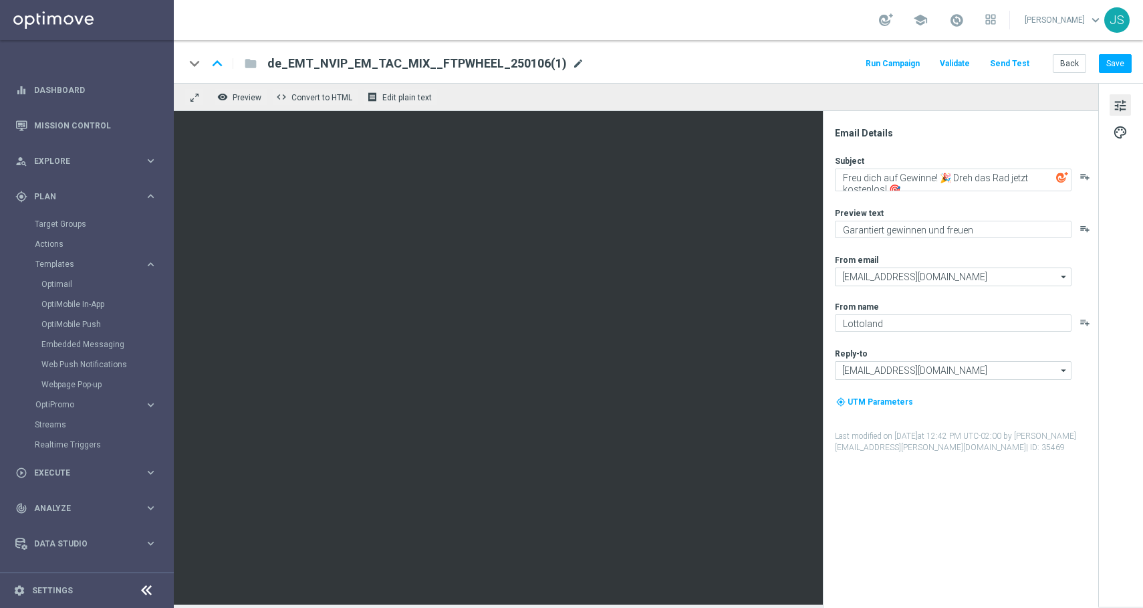
click at [572, 63] on span "mode_edit" at bounding box center [578, 64] width 12 height 12
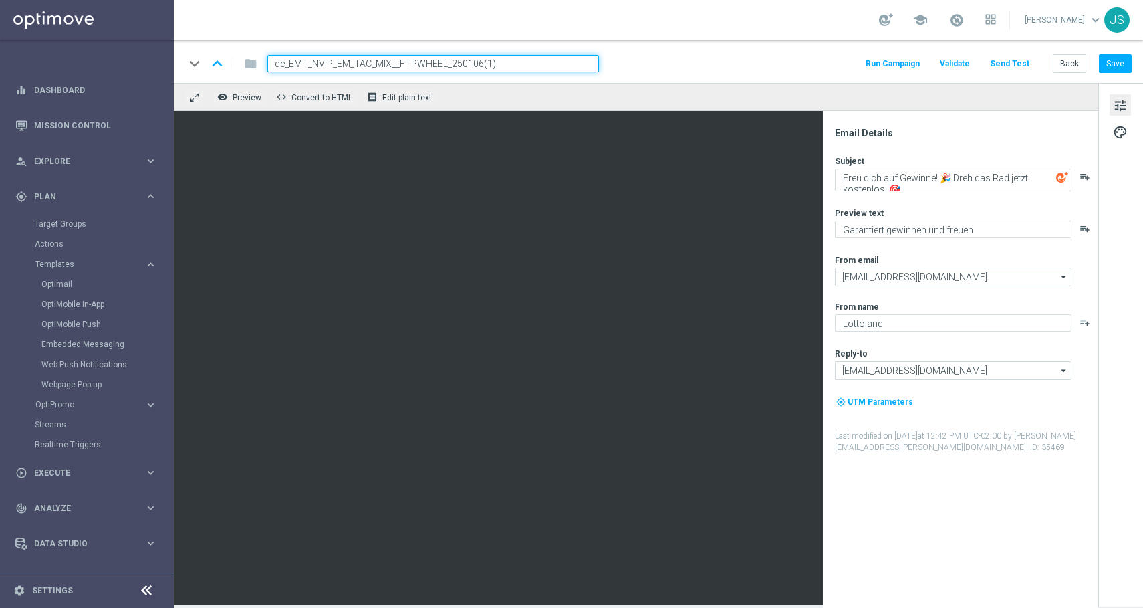
click at [474, 64] on input "de_EMT_NVIP_EM_TAC_MIX__FTPWHEEL_250106(1)" at bounding box center [433, 63] width 332 height 17
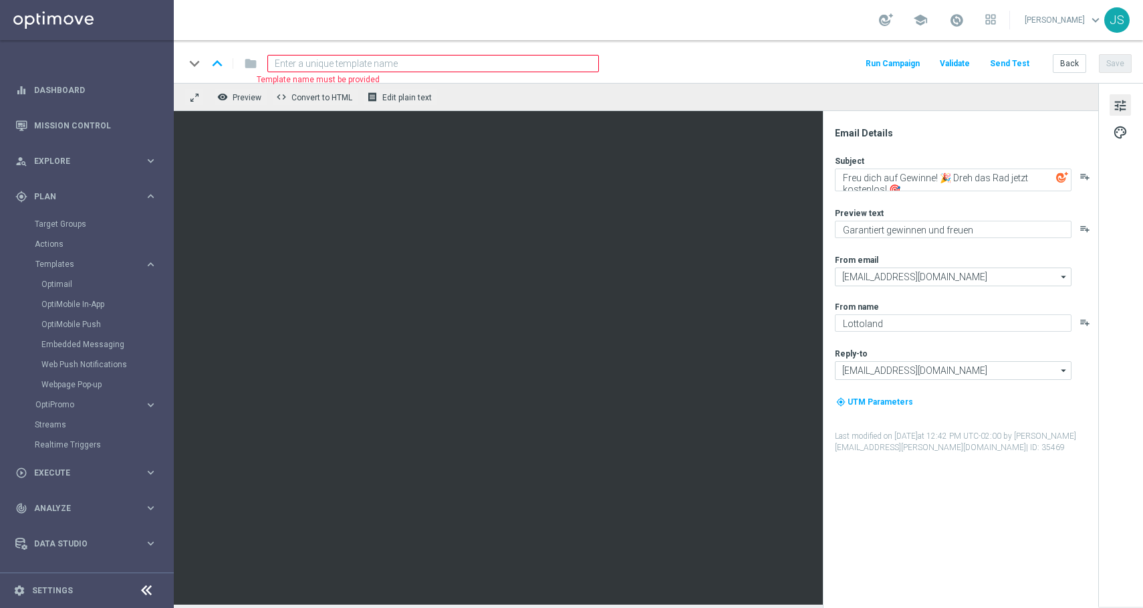
paste input
click at [388, 49] on div "keyboard_arrow_down keyboard_arrow_up folder Template name must be provided Run…" at bounding box center [659, 61] width 970 height 43
click at [388, 59] on input at bounding box center [433, 63] width 332 height 17
paste input "de_EMT_NVIP_EM_TAC_MIX__FTPWHEEL_250915"
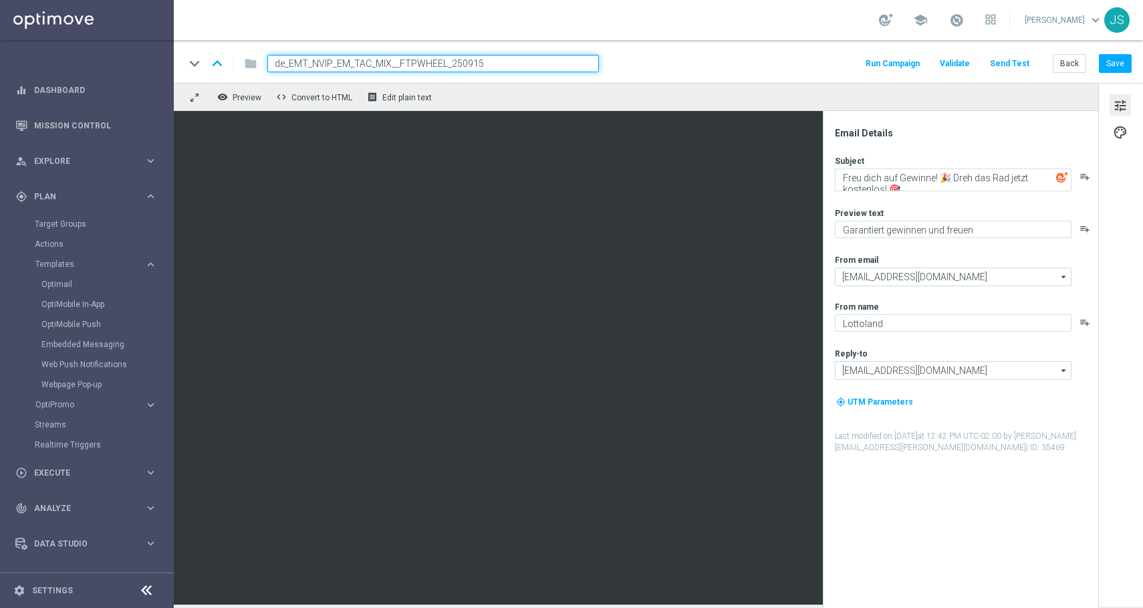
click at [629, 66] on div "keyboard_arrow_down keyboard_arrow_up folder de_EMT_NVIP_EM_TAC_MIX__FTPWHEEL_2…" at bounding box center [658, 63] width 947 height 17
click at [595, 93] on div "remove_red_eye Preview code Convert to HTML receipt Edit plain text" at bounding box center [636, 97] width 925 height 28
click at [539, 64] on input "de_EMT_NVIP_EM_TAC_MIX__FTPWHEEL_250915" at bounding box center [433, 63] width 332 height 17
click at [536, 72] on input "de_EMT_NVIP_EM_TAC_MIX__FTPWHEEL_250915\]" at bounding box center [433, 63] width 332 height 17
type input "de_EMT_NVIP_EM_TAC_MIX__FTPWHEEL_250915"
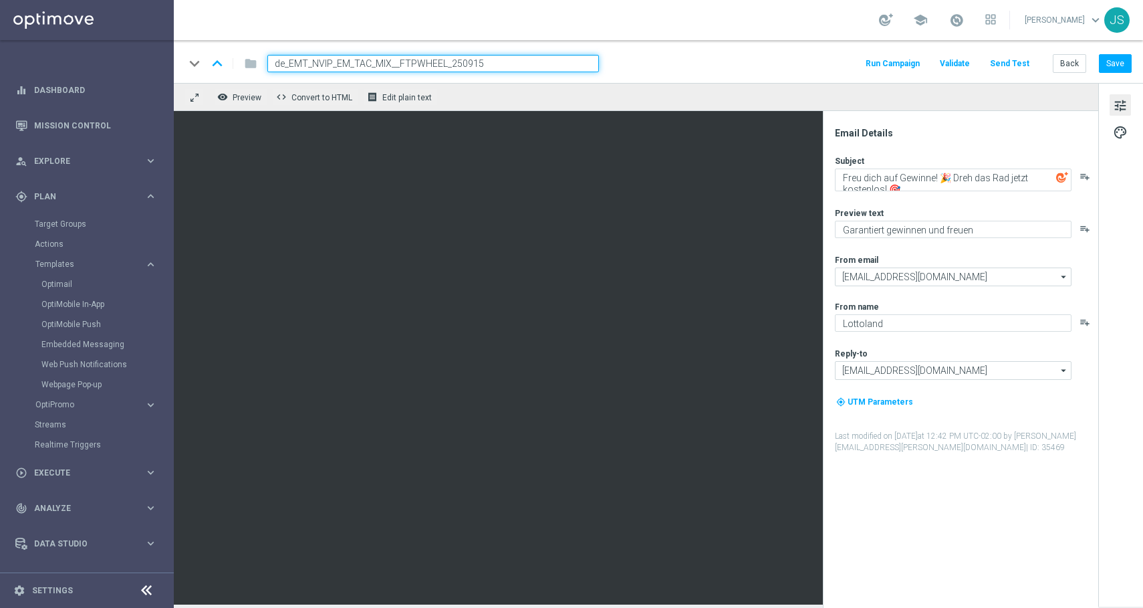
click at [541, 88] on div "remove_red_eye Preview code Convert to HTML receipt Edit plain text" at bounding box center [636, 97] width 925 height 28
click at [652, 68] on div "keyboard_arrow_down keyboard_arrow_up folder de_EMT_NVIP_EM_TAC_MIX__FTPWHEEL_2…" at bounding box center [658, 63] width 947 height 17
click at [554, 99] on div "remove_red_eye Preview code Convert to HTML receipt Edit plain text" at bounding box center [636, 97] width 925 height 28
click at [542, 70] on input "de_EMT_NVIP_EM_TAC_MIX__FTPWHEEL_250915" at bounding box center [433, 63] width 332 height 17
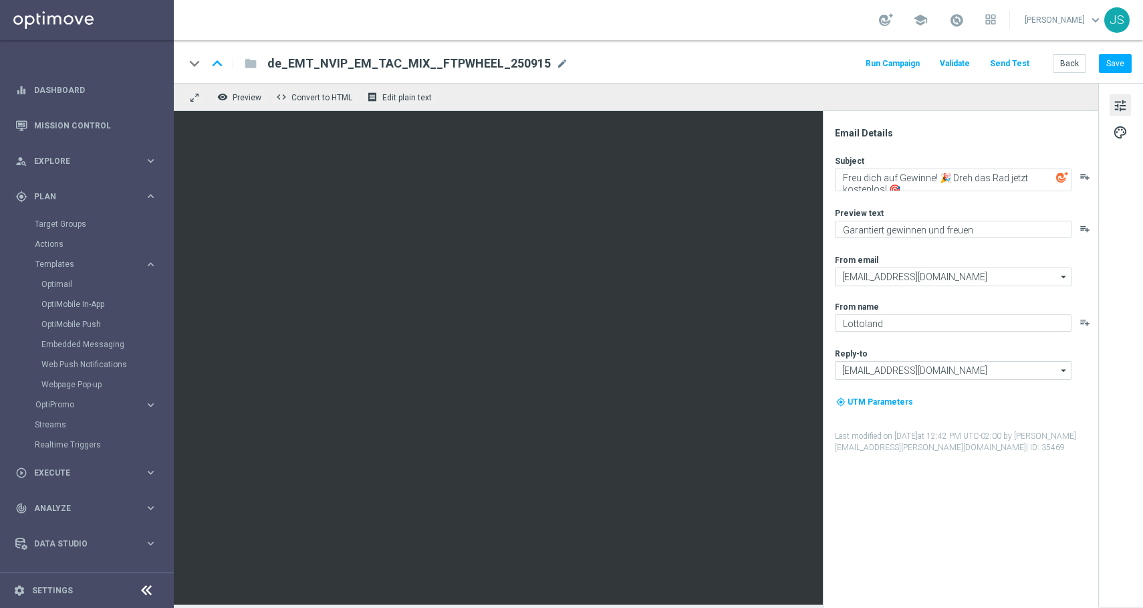
click at [418, 61] on span "de_EMT_NVIP_EM_TAC_MIX__FTPWHEEL_250915" at bounding box center [408, 63] width 283 height 16
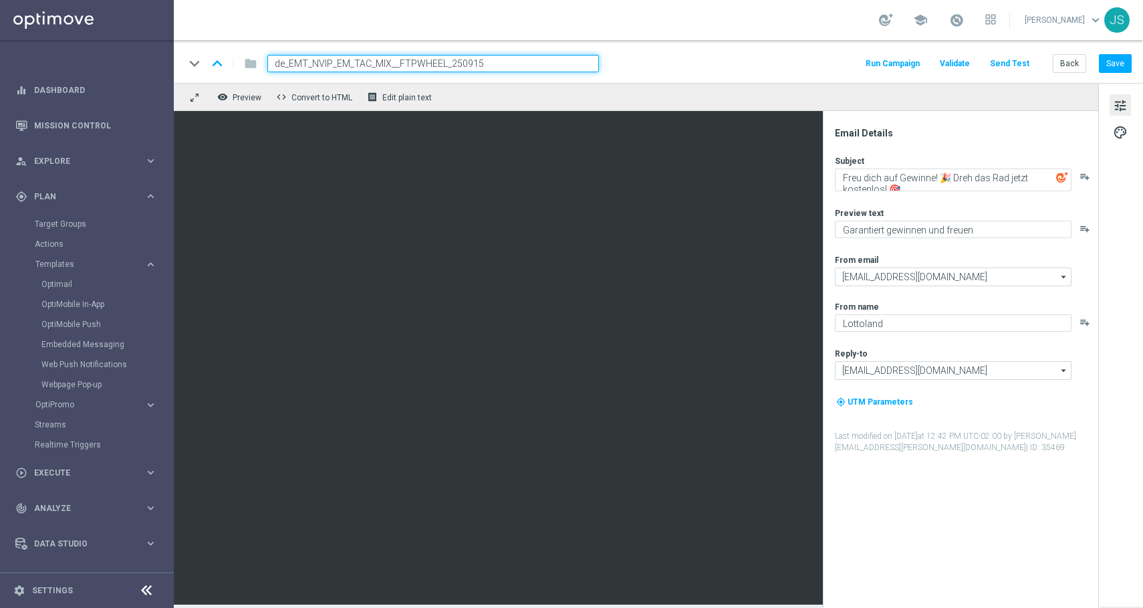
click at [663, 103] on div "remove_red_eye Preview code Convert to HTML receipt Edit plain text" at bounding box center [636, 97] width 925 height 28
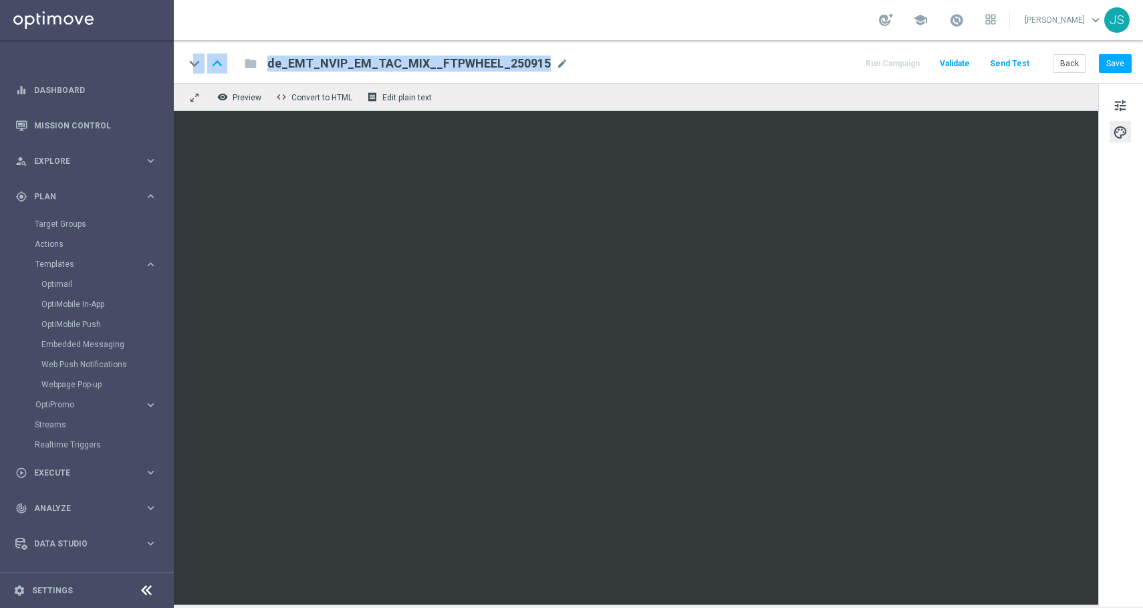
drag, startPoint x: 814, startPoint y: 64, endPoint x: 828, endPoint y: -32, distance: 96.6
click at [828, 0] on html "equalizer Dashboard Mission Control" at bounding box center [571, 304] width 1143 height 608
click at [1121, 63] on button "Save" at bounding box center [1115, 63] width 33 height 19
click at [1016, 69] on button "Send Test" at bounding box center [1009, 64] width 43 height 18
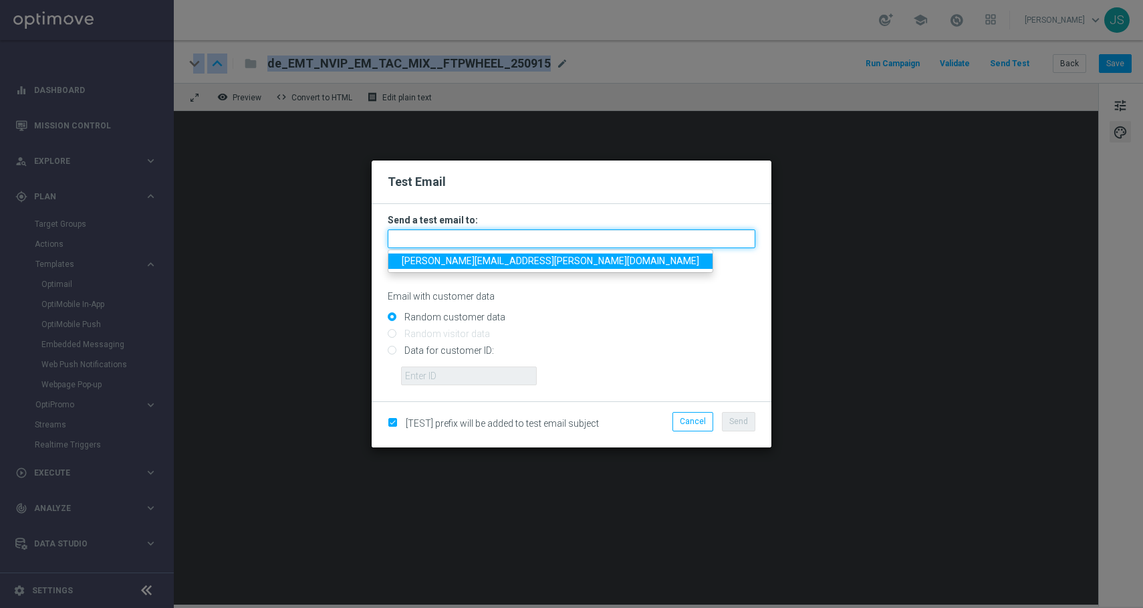
click at [536, 238] on input "text" at bounding box center [572, 238] width 368 height 19
type input "jessica.schmitt@lottoland.com"
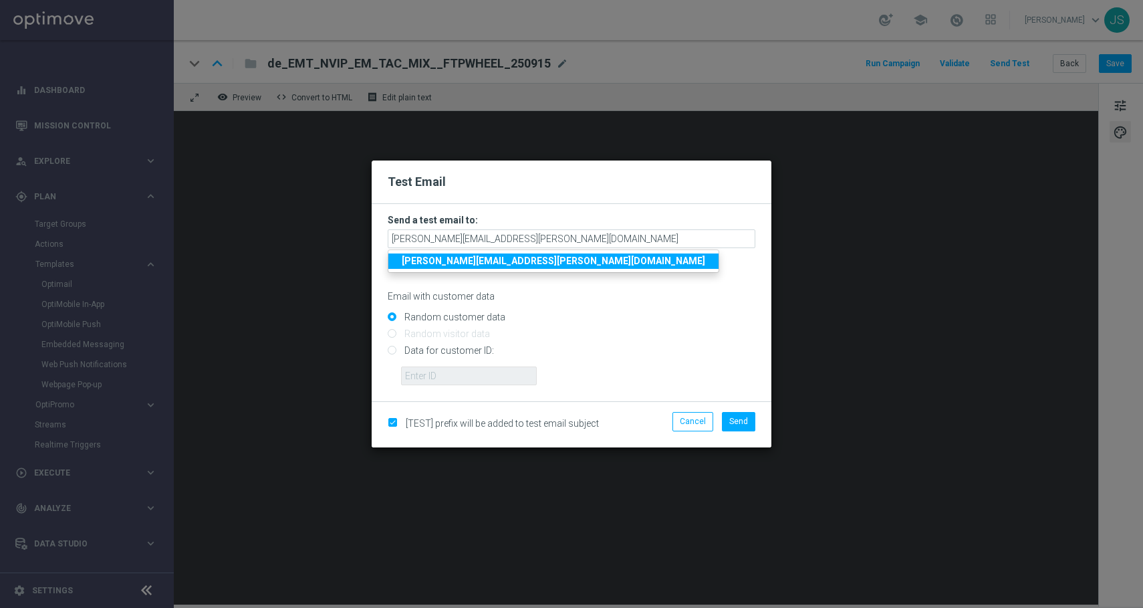
click at [652, 283] on div "Email with customer data" at bounding box center [572, 284] width 368 height 35
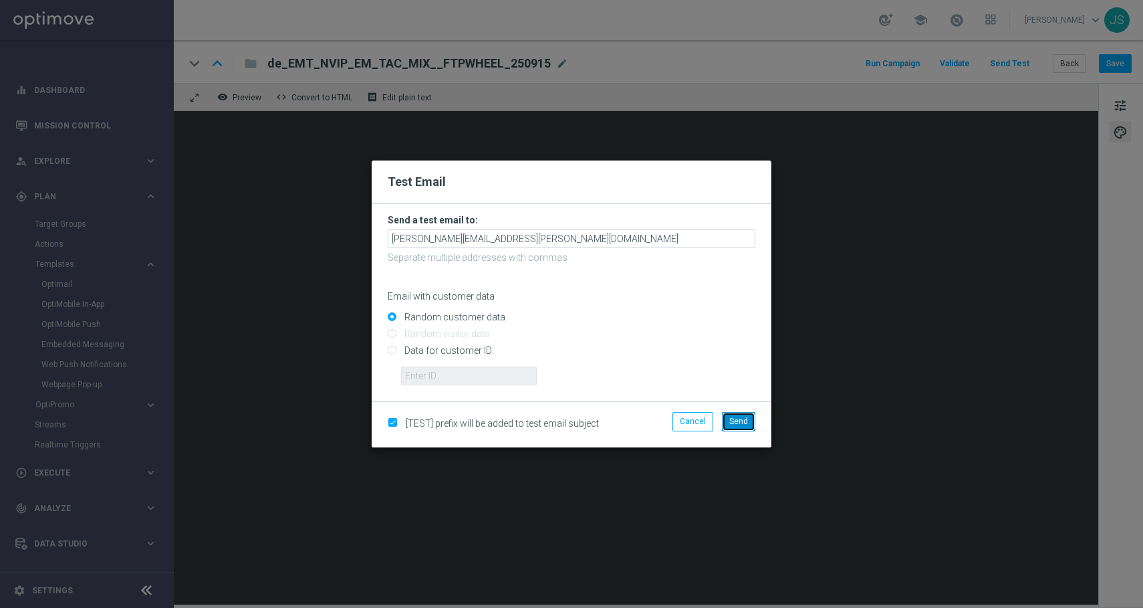
click at [747, 417] on span "Send" at bounding box center [738, 421] width 19 height 9
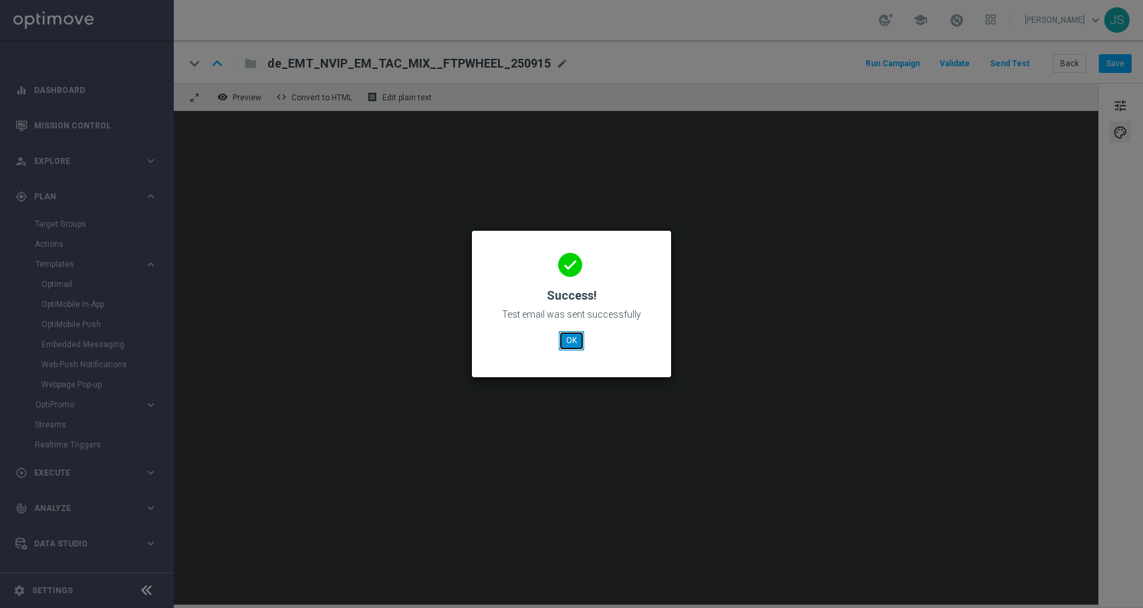
click at [571, 344] on button "OK" at bounding box center [571, 340] width 25 height 19
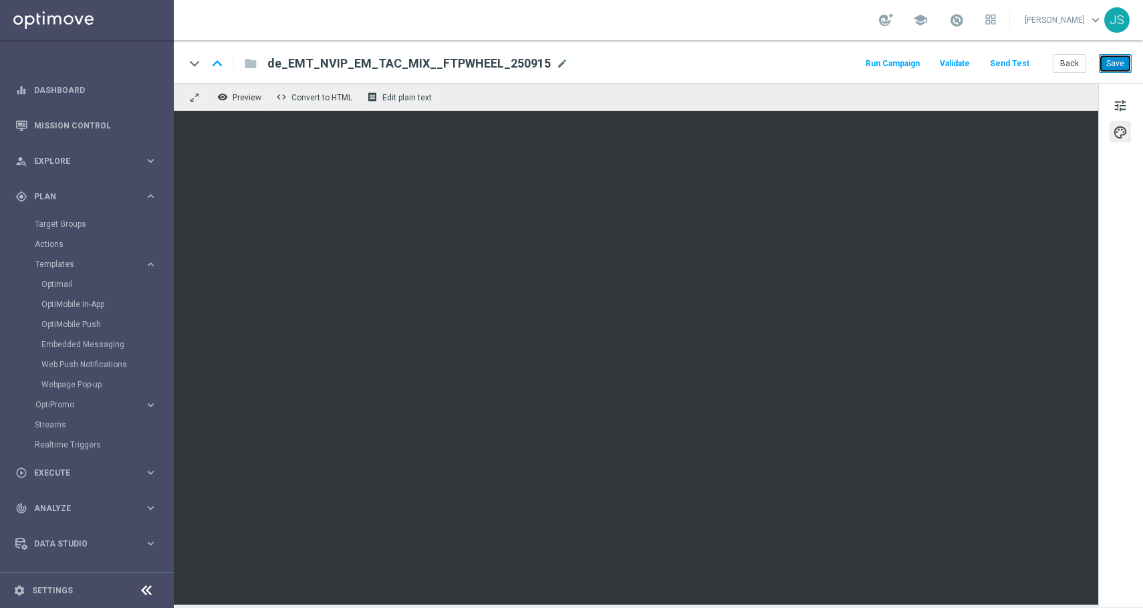
click at [1126, 60] on button "Save" at bounding box center [1115, 63] width 33 height 19
click at [1080, 66] on button "Back" at bounding box center [1069, 63] width 33 height 19
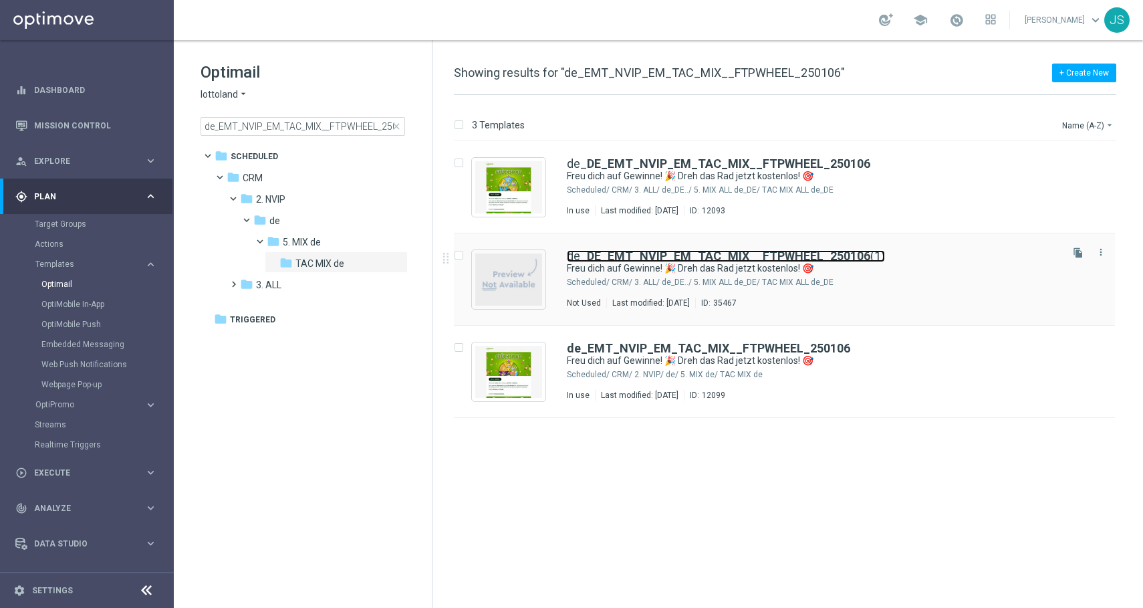
click at [608, 254] on b "DE_EMT_NVIP_EM_TAC_MIX__FTPWHEEL_250106" at bounding box center [728, 256] width 283 height 14
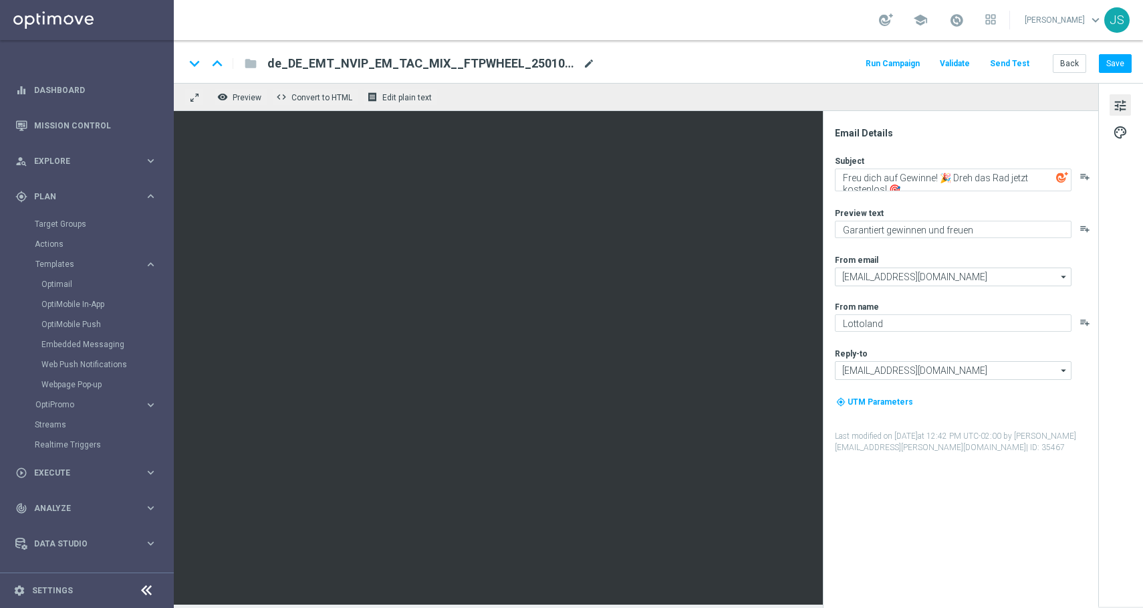
click at [590, 62] on span "mode_edit" at bounding box center [589, 64] width 12 height 12
click at [591, 63] on span "mode_edit" at bounding box center [589, 64] width 12 height 12
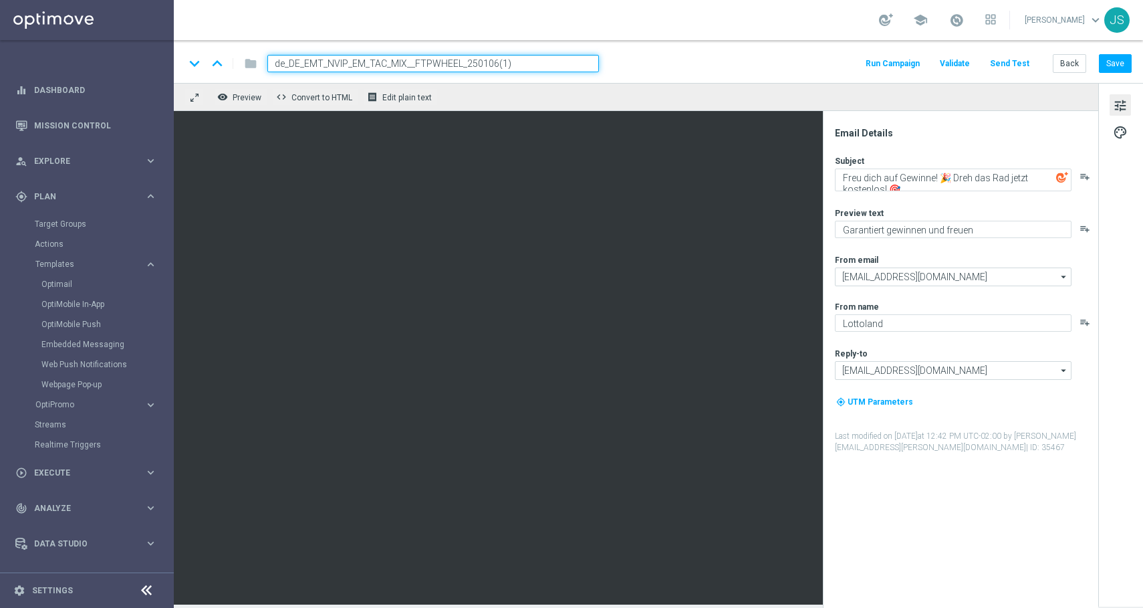
click at [502, 60] on input "de_DE_EMT_NVIP_EM_TAC_MIX__FTPWHEEL_250106(1)" at bounding box center [433, 63] width 332 height 17
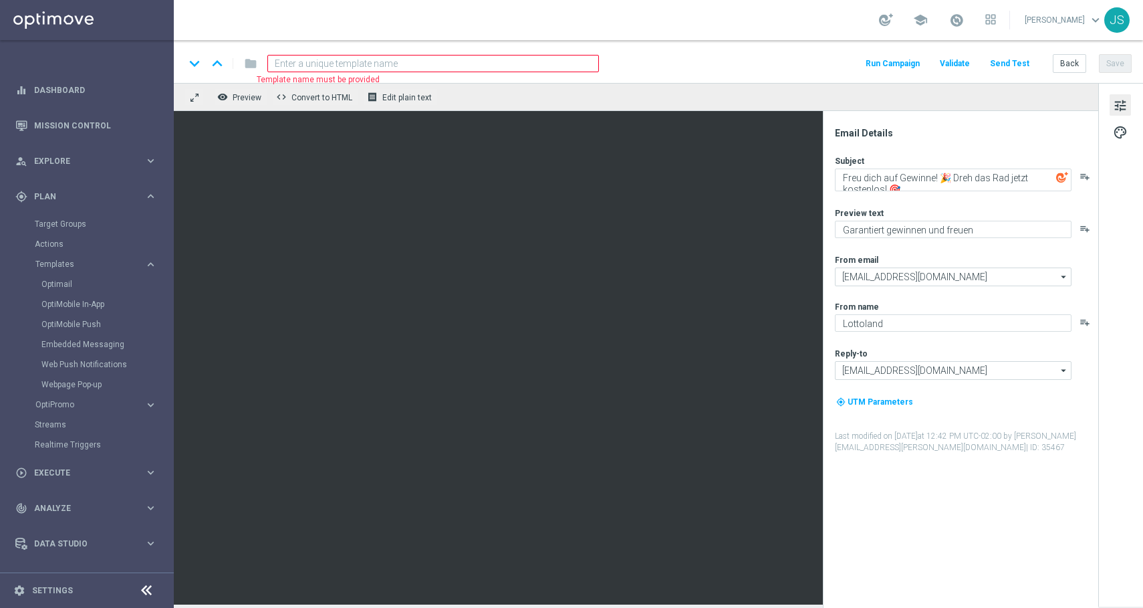
paste input "de_DE_EMT_NVIP_EM_TAC_MIX__FTPWHEEL_250915"
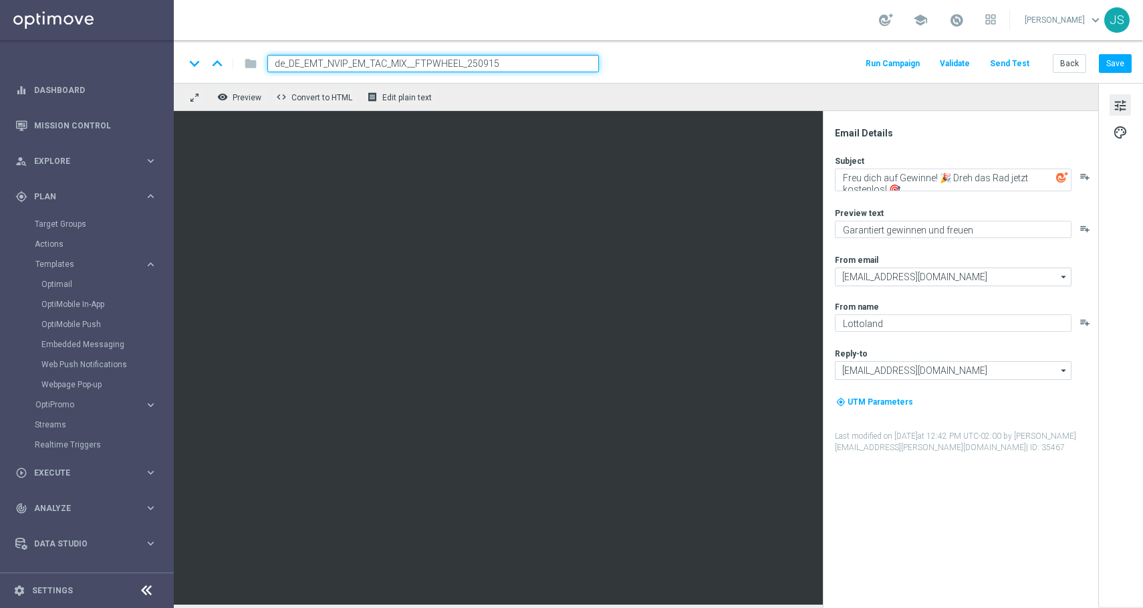
type input "de_DE_EMT_NVIP_EM_TAC_MIX__FTPWHEEL_250915"
click at [729, 92] on div "remove_red_eye Preview code Convert to HTML receipt Edit plain text" at bounding box center [636, 97] width 925 height 28
click at [619, 63] on div "keyboard_arrow_down keyboard_arrow_up folder de_DE_EMT_NVIP_EM_TAC_MIX__FTPWHEE…" at bounding box center [658, 63] width 947 height 17
click at [579, 62] on input "de_DE_EMT_NVIP_EM_TAC_MIX__FTPWHEEL_250915" at bounding box center [433, 63] width 332 height 17
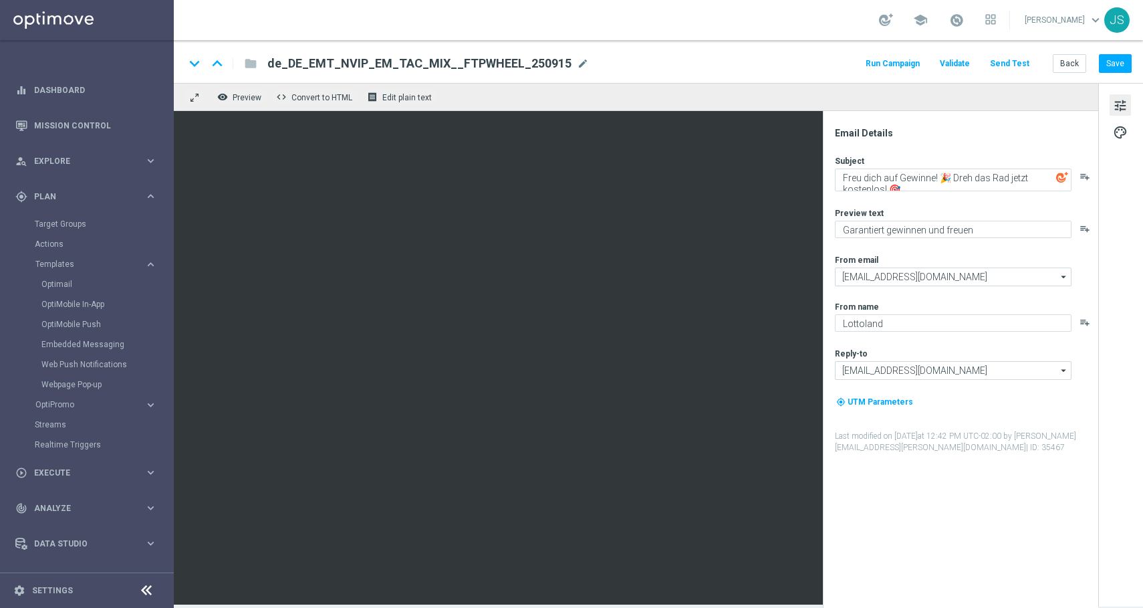
click at [590, 86] on div "remove_red_eye Preview code Convert to HTML receipt Edit plain text" at bounding box center [636, 97] width 925 height 28
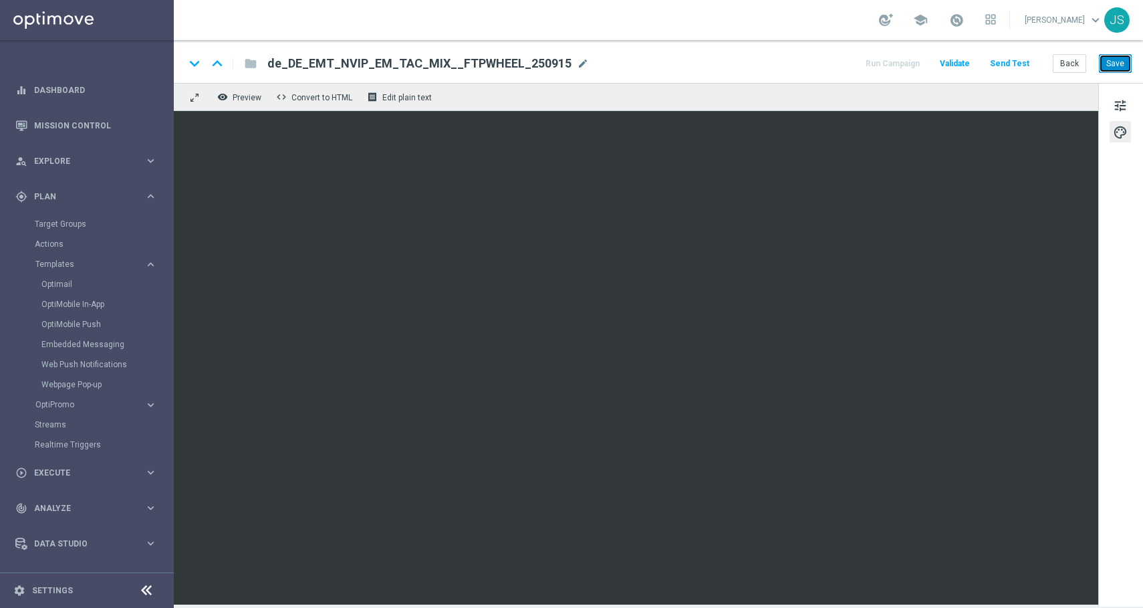
click at [1117, 62] on button "Save" at bounding box center [1115, 63] width 33 height 19
click at [1022, 62] on button "Send Test" at bounding box center [1009, 64] width 43 height 18
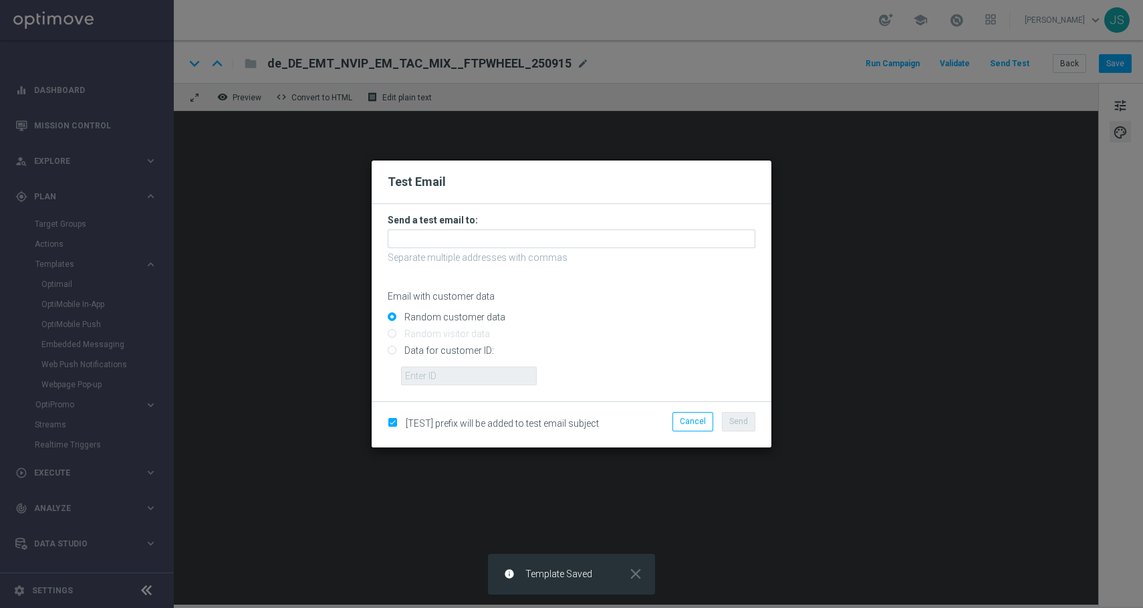
click at [550, 253] on p "Separate multiple addresses with commas" at bounding box center [572, 257] width 368 height 12
click at [550, 249] on form "Send a test email to: Separate multiple addresses with commas Email with custom…" at bounding box center [572, 299] width 368 height 171
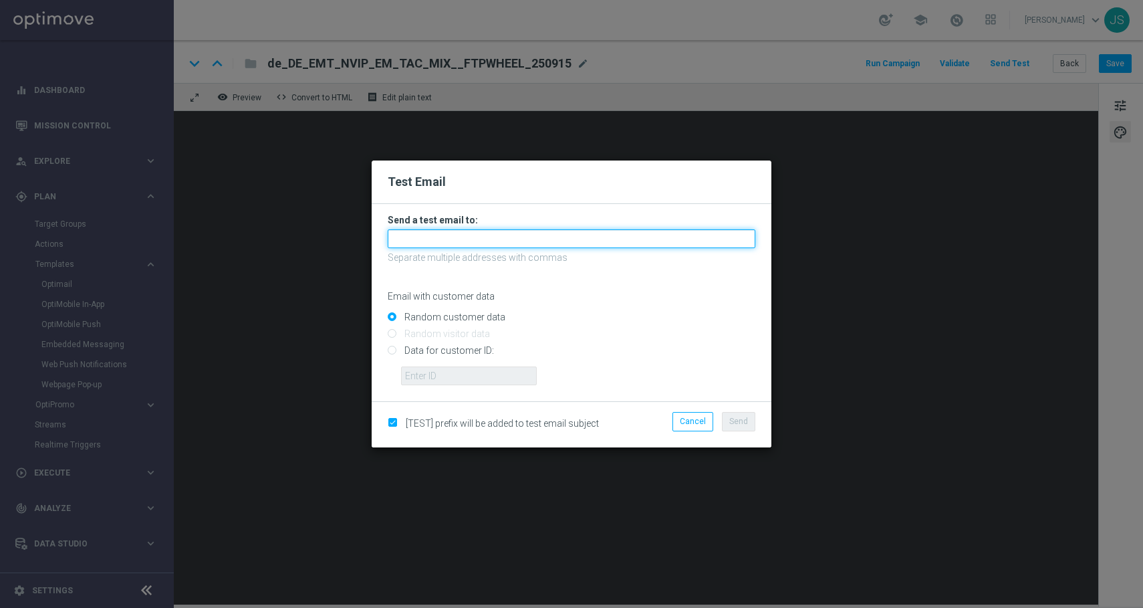
click at [552, 244] on input "text" at bounding box center [572, 238] width 368 height 19
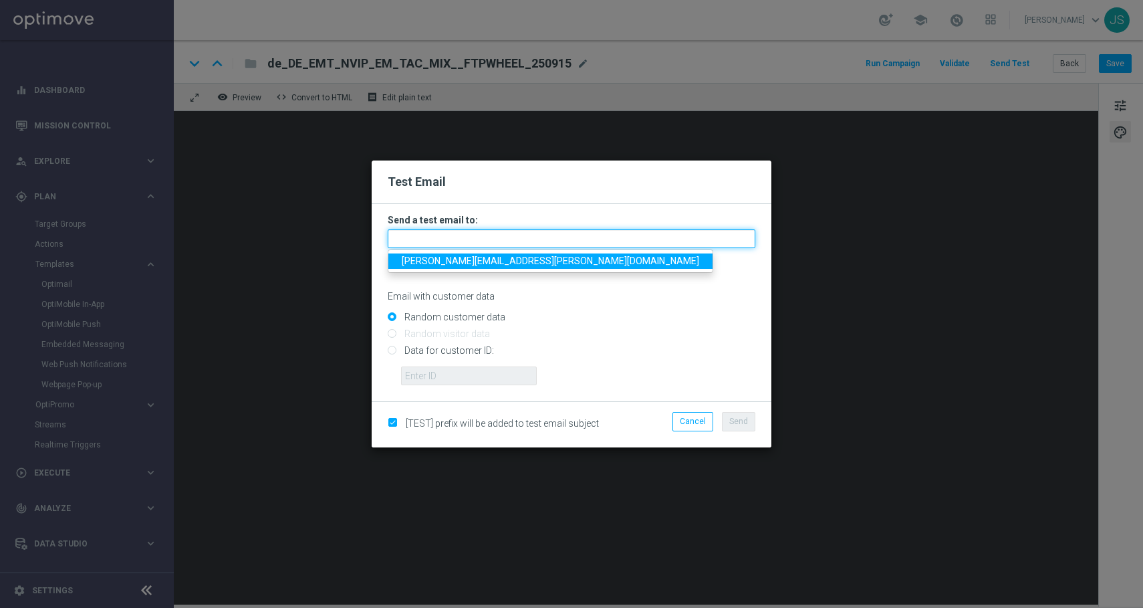
type input "jessica.schmitt@lottoland.com"
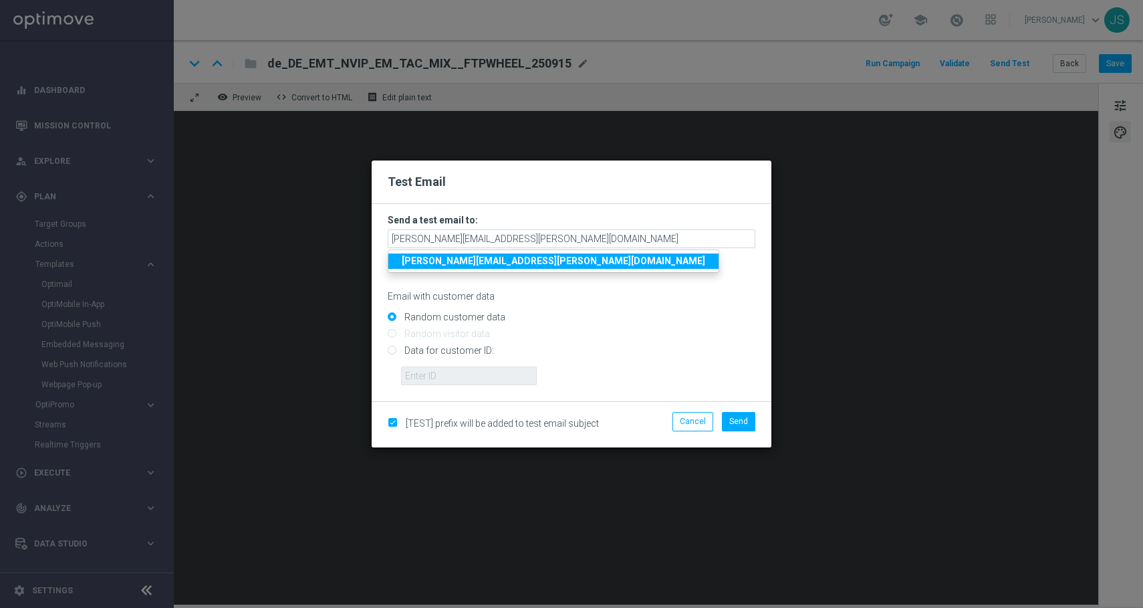
click at [529, 256] on strong "jessica.schmitt@lottoland.com" at bounding box center [554, 260] width 304 height 11
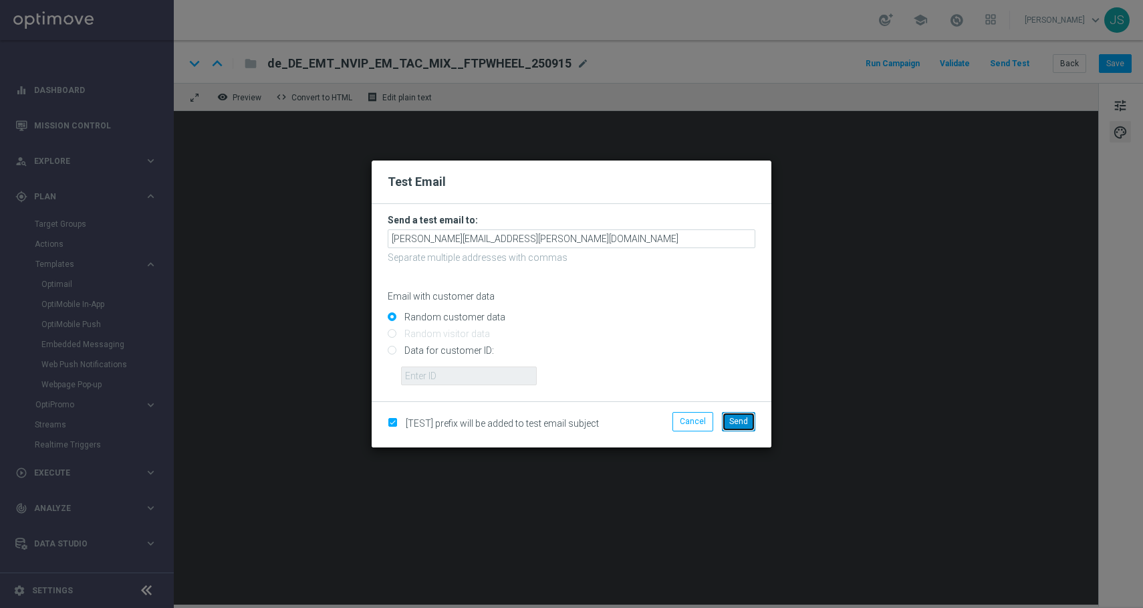
click at [735, 422] on span "Send" at bounding box center [738, 421] width 19 height 9
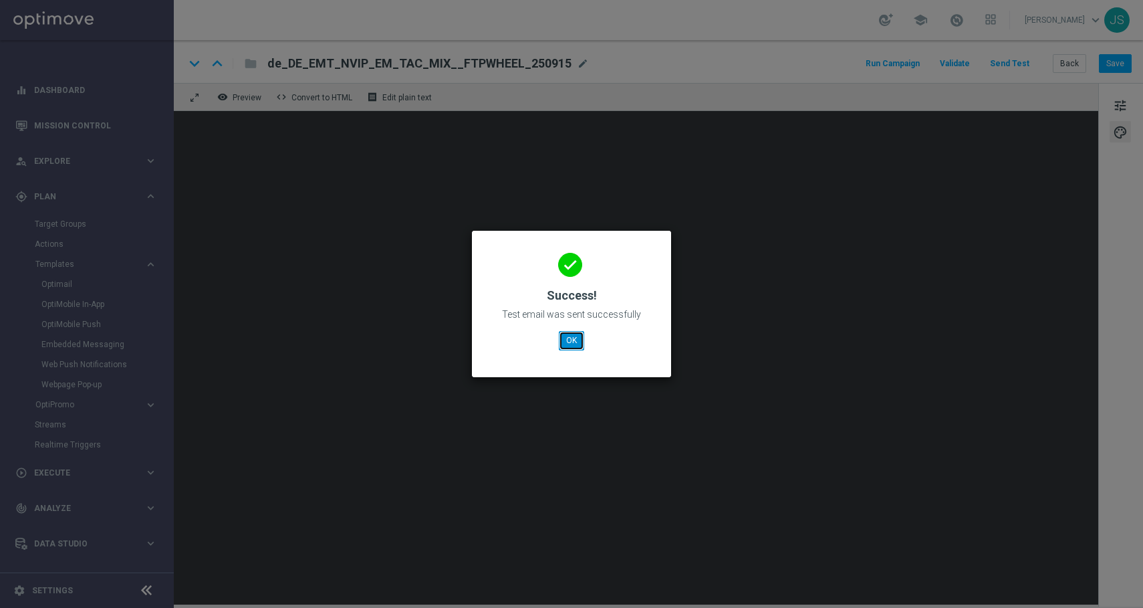
click at [576, 343] on button "OK" at bounding box center [571, 340] width 25 height 19
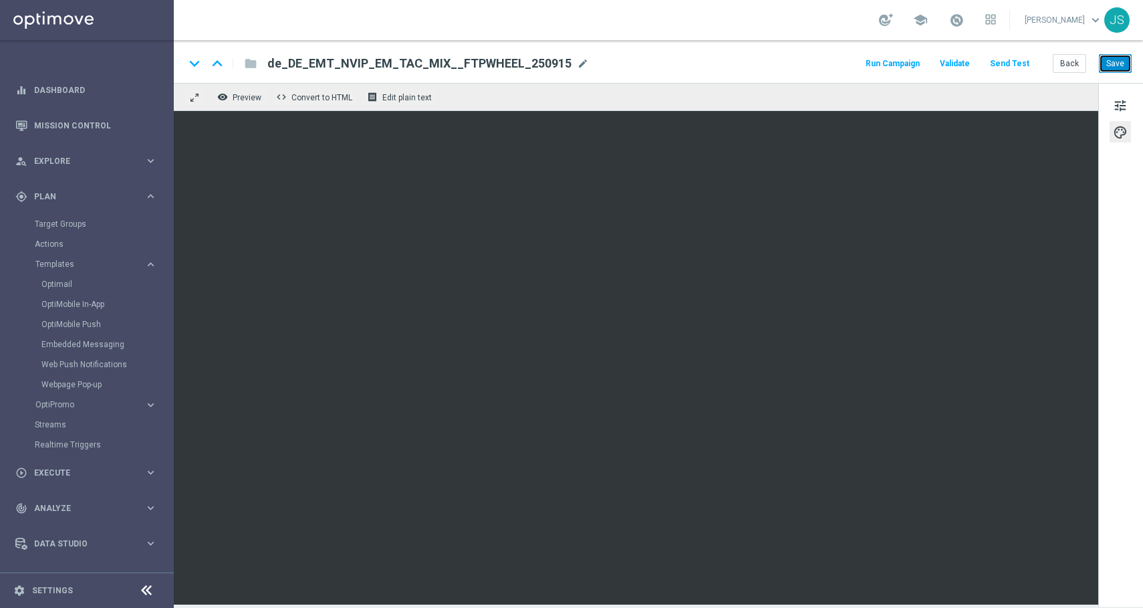
click at [1117, 68] on button "Save" at bounding box center [1115, 63] width 33 height 19
click at [1067, 60] on button "Back" at bounding box center [1069, 63] width 33 height 19
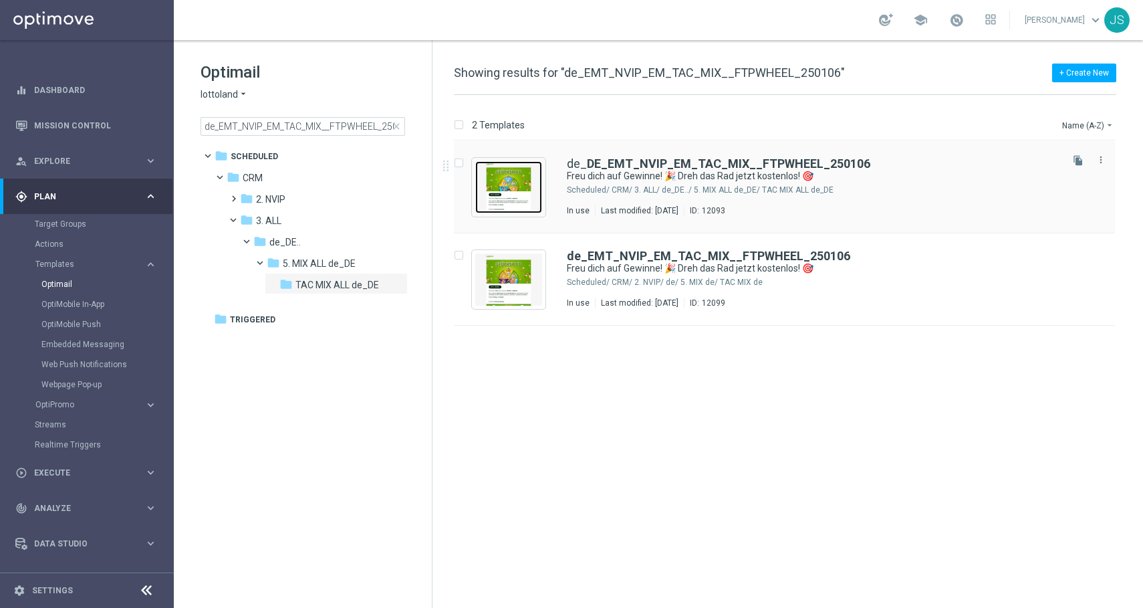
click at [535, 187] on img "Press SPACE to select this row." at bounding box center [508, 187] width 67 height 52
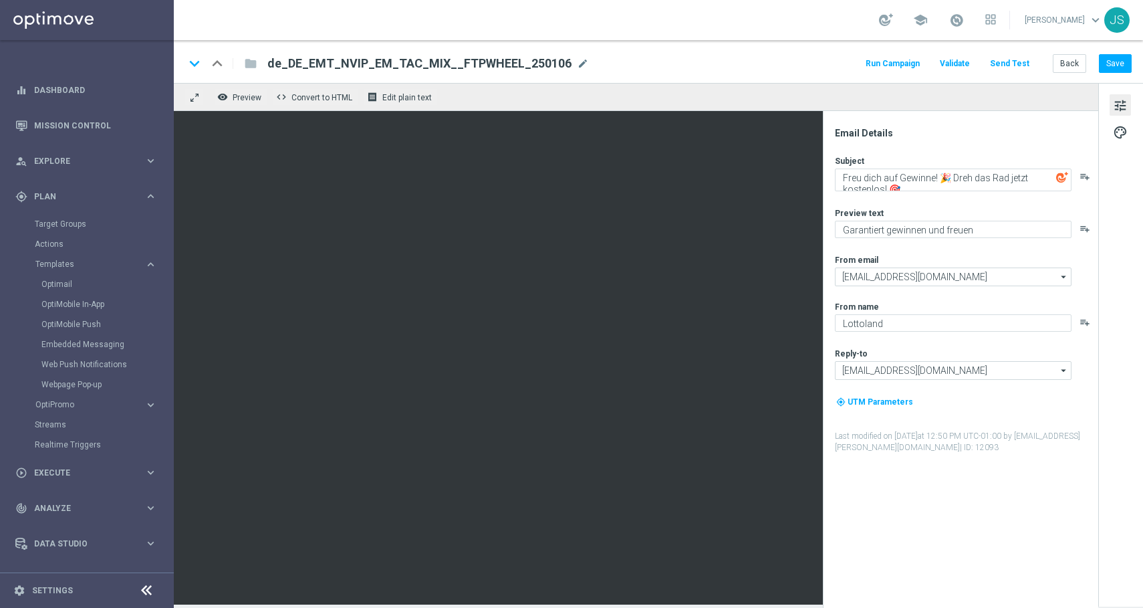
click at [1126, 107] on span "tune" at bounding box center [1120, 105] width 15 height 17
click at [1126, 124] on span "palette" at bounding box center [1120, 132] width 15 height 17
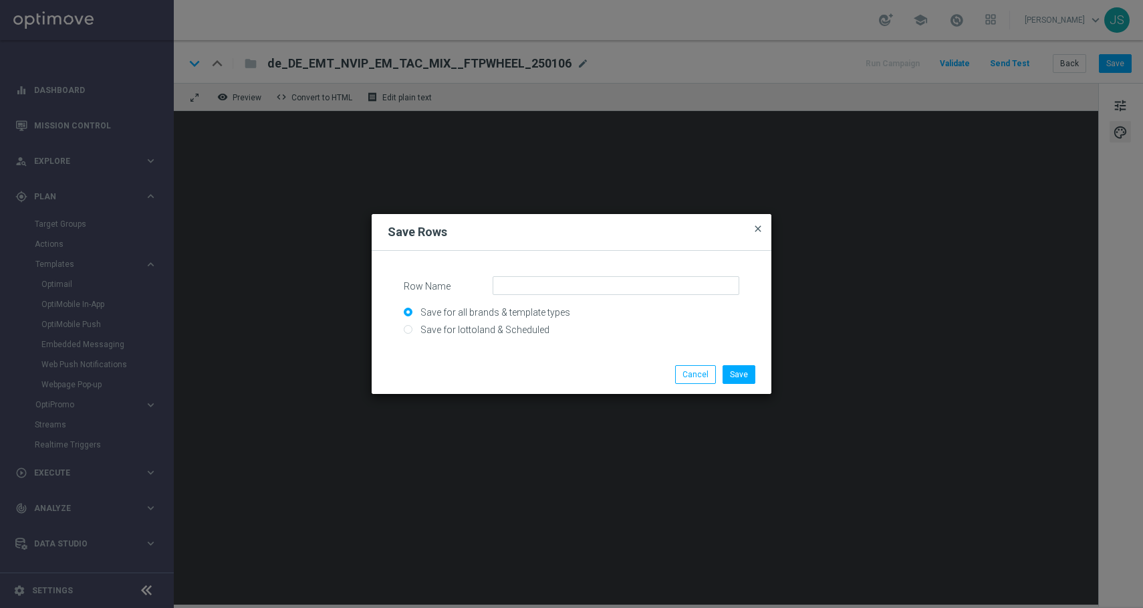
click at [753, 230] on span "close" at bounding box center [758, 228] width 11 height 11
click at [479, 331] on input "Save for lottoland & Scheduled" at bounding box center [572, 335] width 336 height 19
radio input "true"
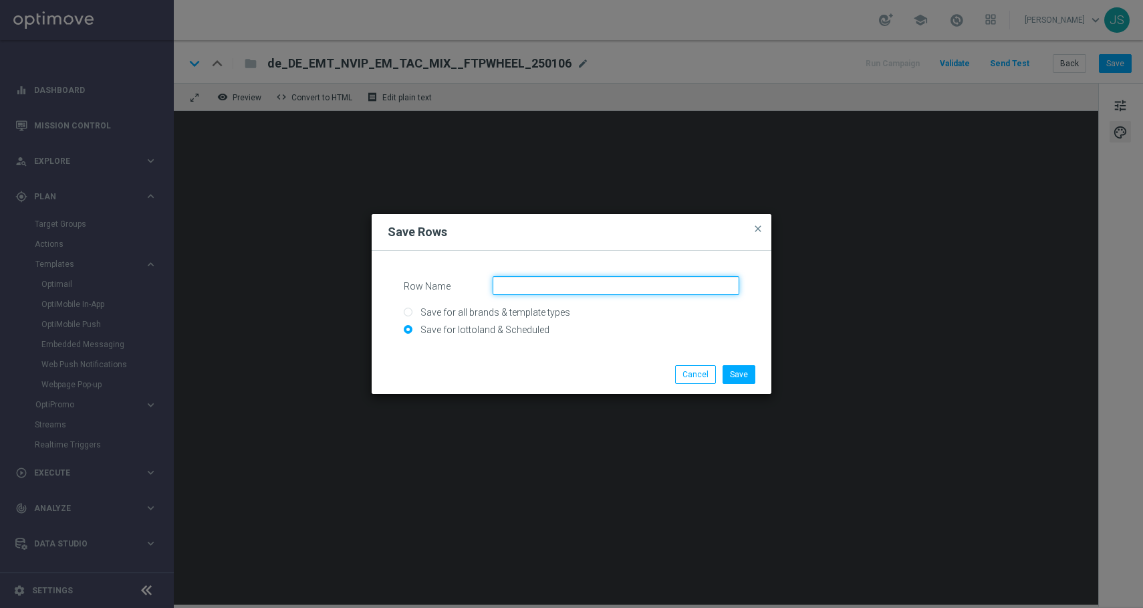
click at [536, 292] on input "Row Name" at bounding box center [616, 285] width 247 height 19
paste input "LP - DEREG FTP wheel, no offer"
type input "LP - DEREG FTP wheel, no offer"
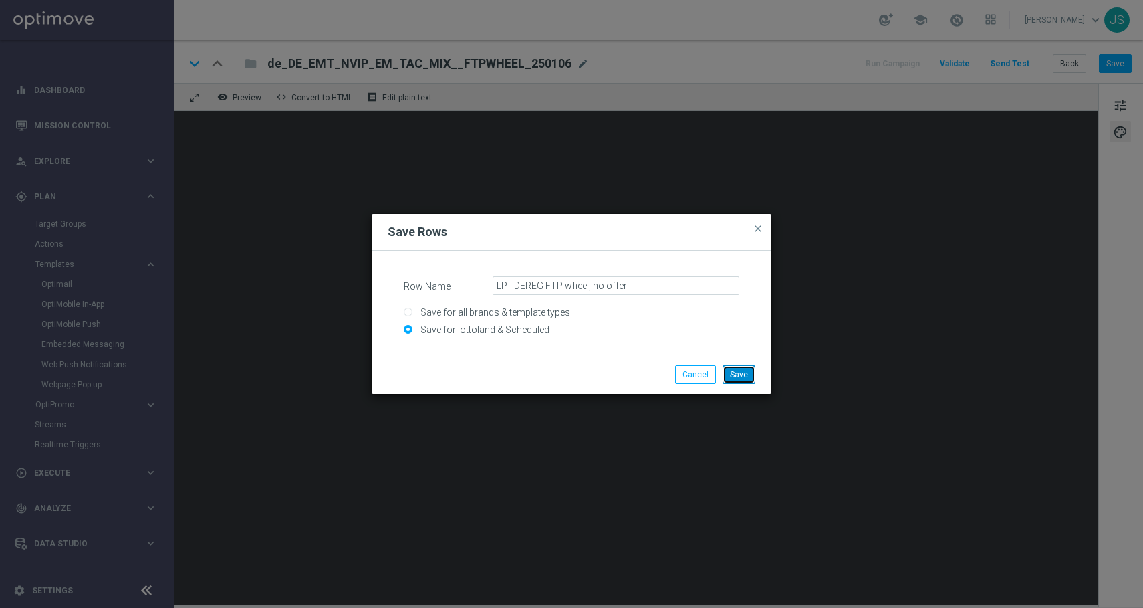
click at [737, 373] on button "Save" at bounding box center [739, 374] width 33 height 19
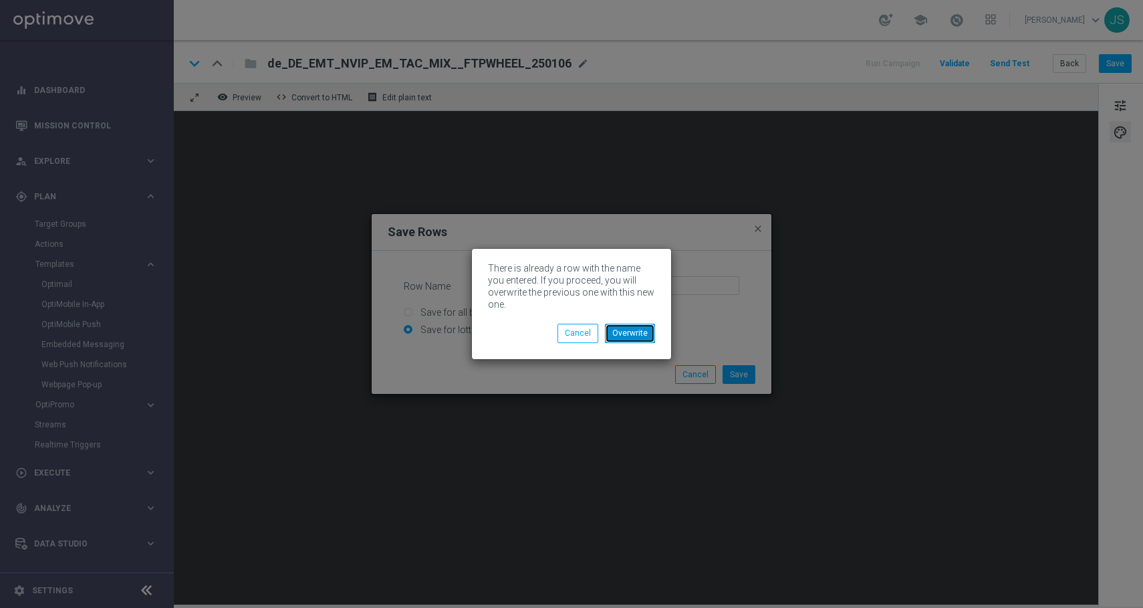
click at [624, 331] on button "Overwrite" at bounding box center [630, 333] width 50 height 19
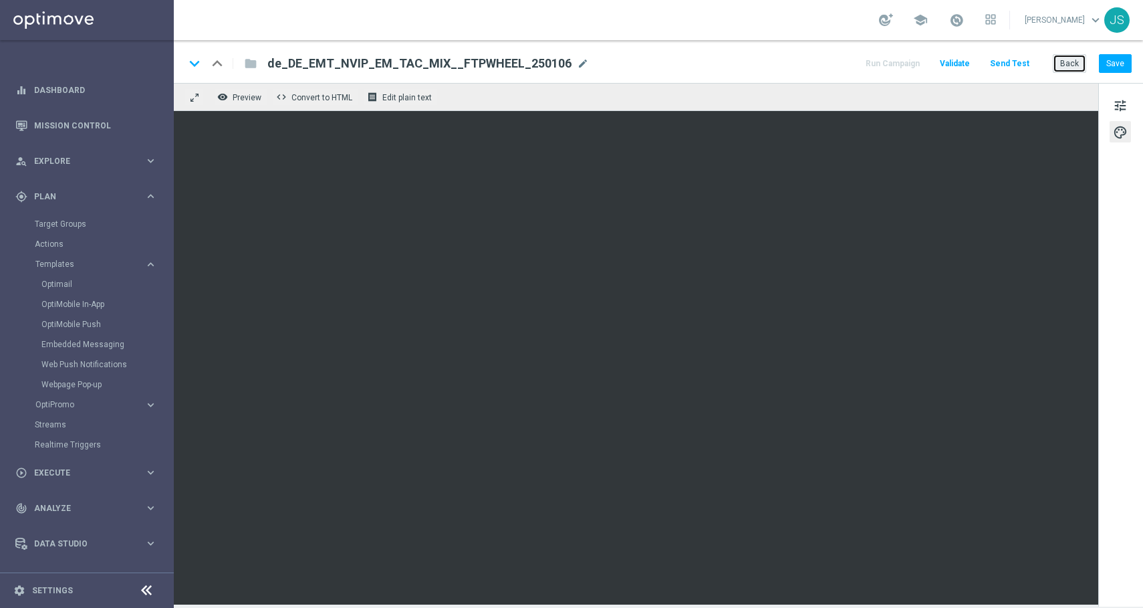
click at [1065, 62] on button "Back" at bounding box center [1069, 63] width 33 height 19
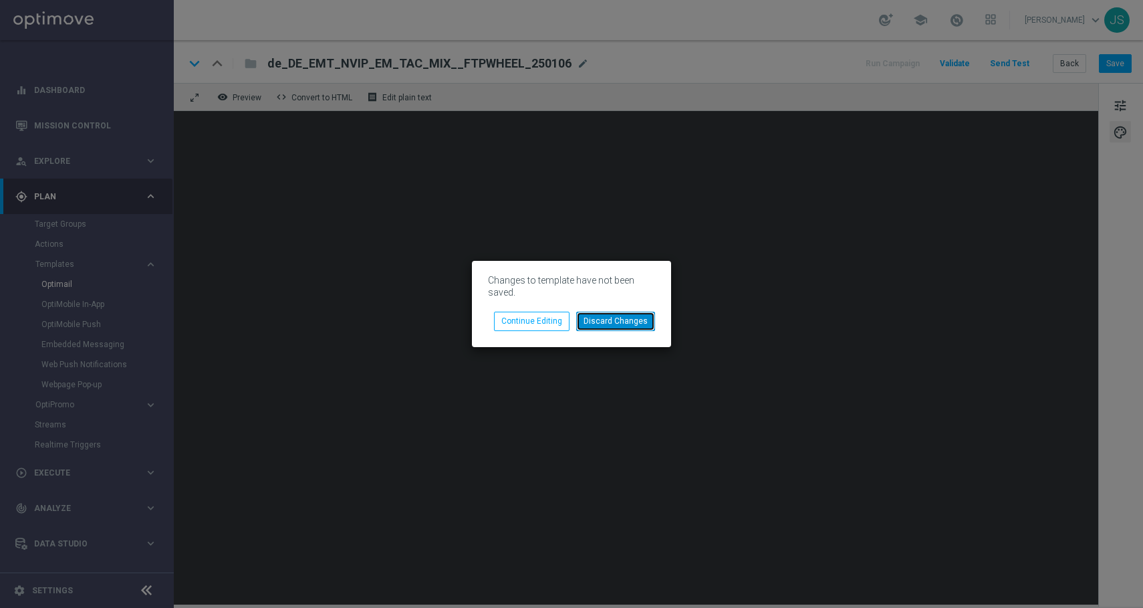
click at [586, 318] on button "Discard Changes" at bounding box center [615, 321] width 79 height 19
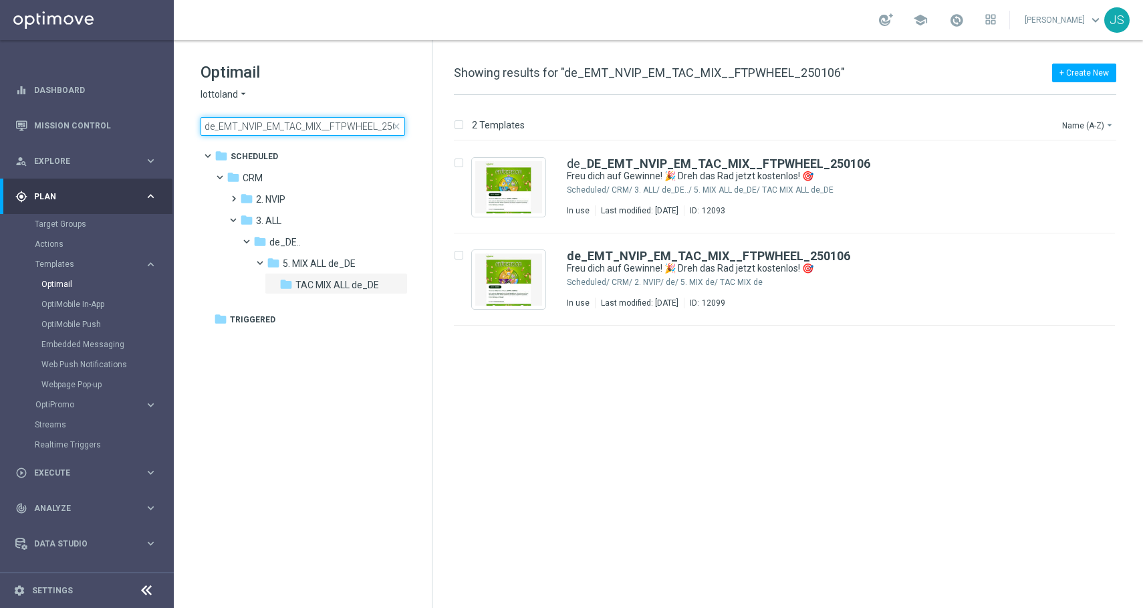
click at [299, 128] on input "de_EMT_NVIP_EM_TAC_MIX__FTPWHEEL_250106" at bounding box center [303, 126] width 205 height 19
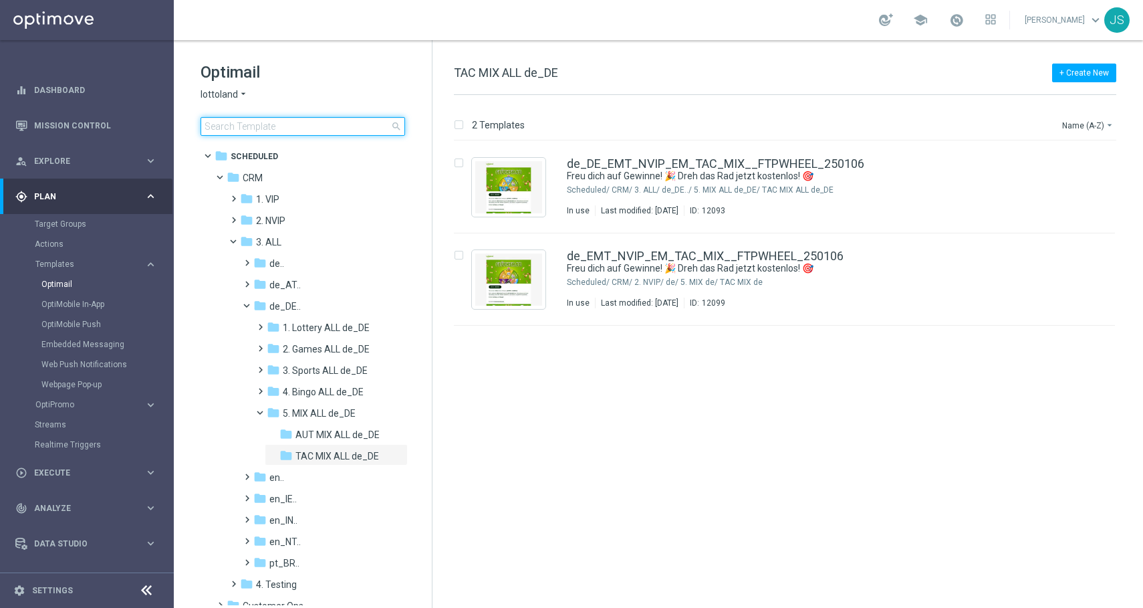
type input "LP - DEREG FTP wheel, no offer"
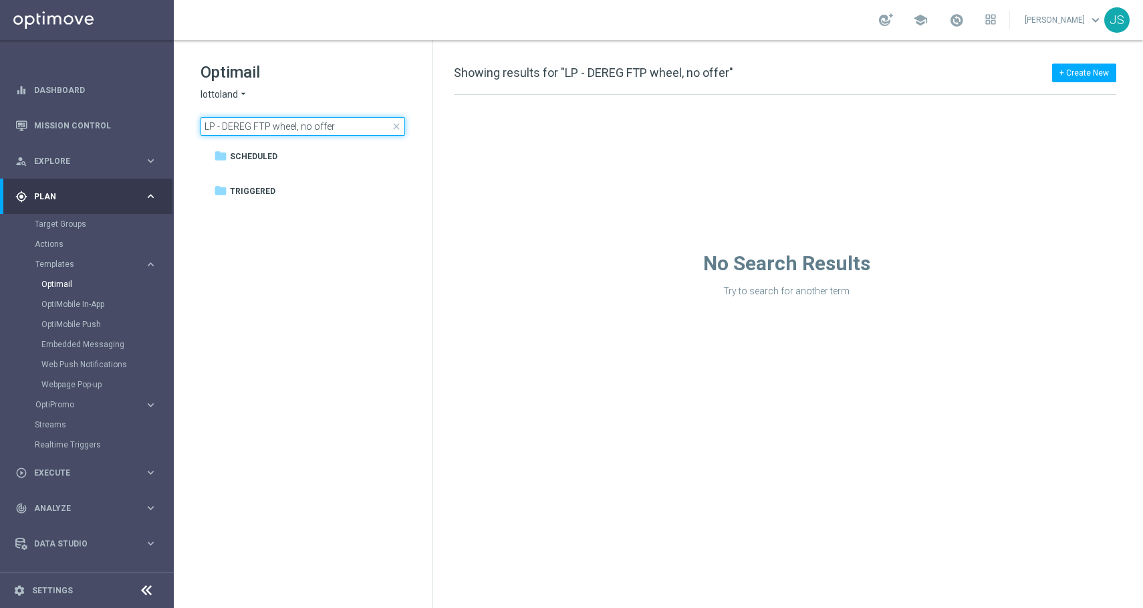
click at [381, 118] on input "LP - DEREG FTP wheel, no offer" at bounding box center [303, 126] width 205 height 19
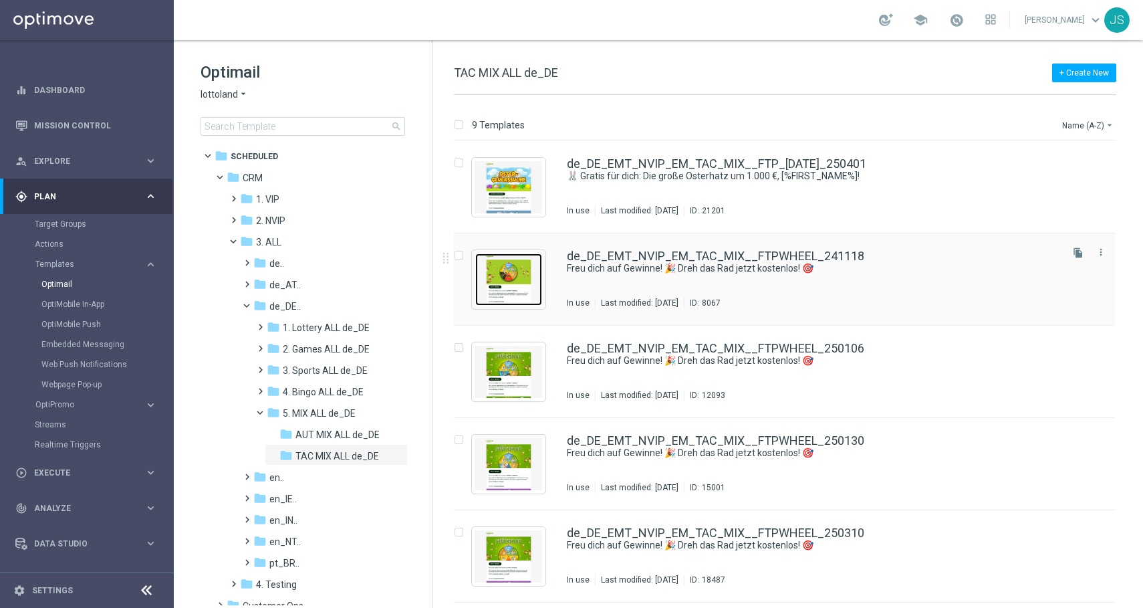
click at [519, 273] on img "Press SPACE to select this row." at bounding box center [508, 279] width 67 height 52
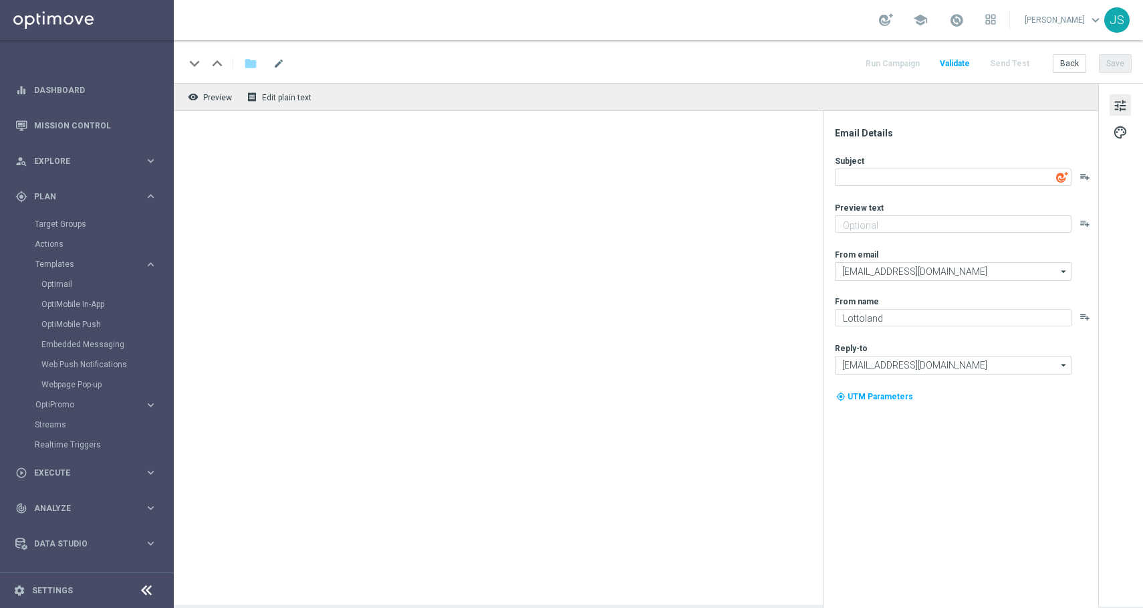
type textarea "Freu dich auf Gewinne! 🎉 Dreh das Rad jetzt kostenlos! 🎯"
type textarea "Garantiert gewinnen und freuen"
type input "service@lottoland.com"
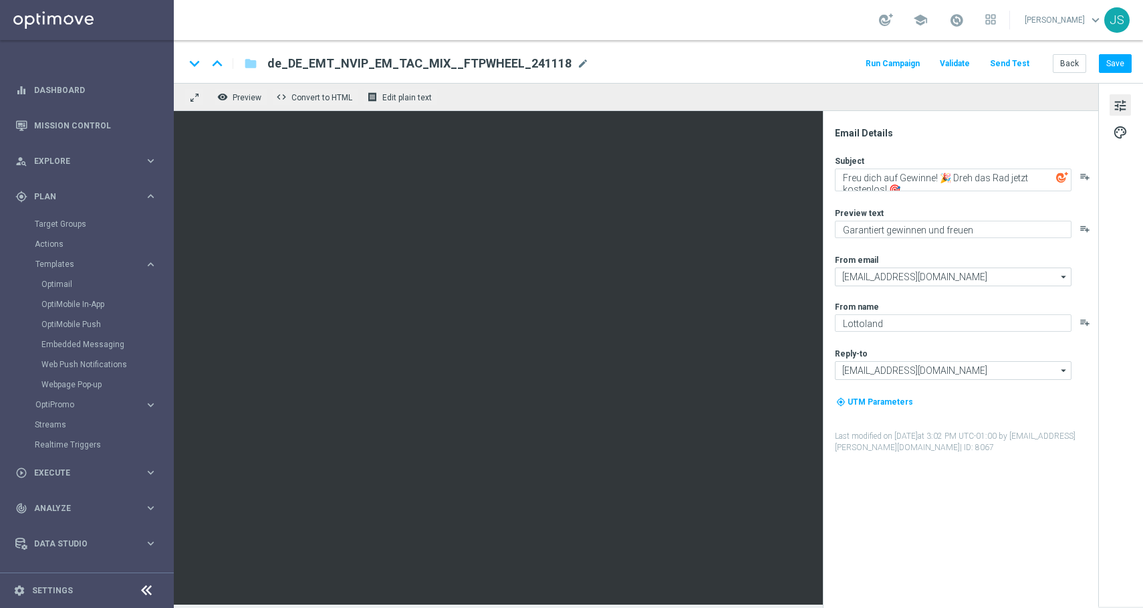
click at [1129, 109] on button "tune" at bounding box center [1120, 104] width 21 height 21
click at [1118, 143] on div "tune palette" at bounding box center [1121, 345] width 45 height 524
click at [1121, 137] on span "palette" at bounding box center [1120, 132] width 15 height 17
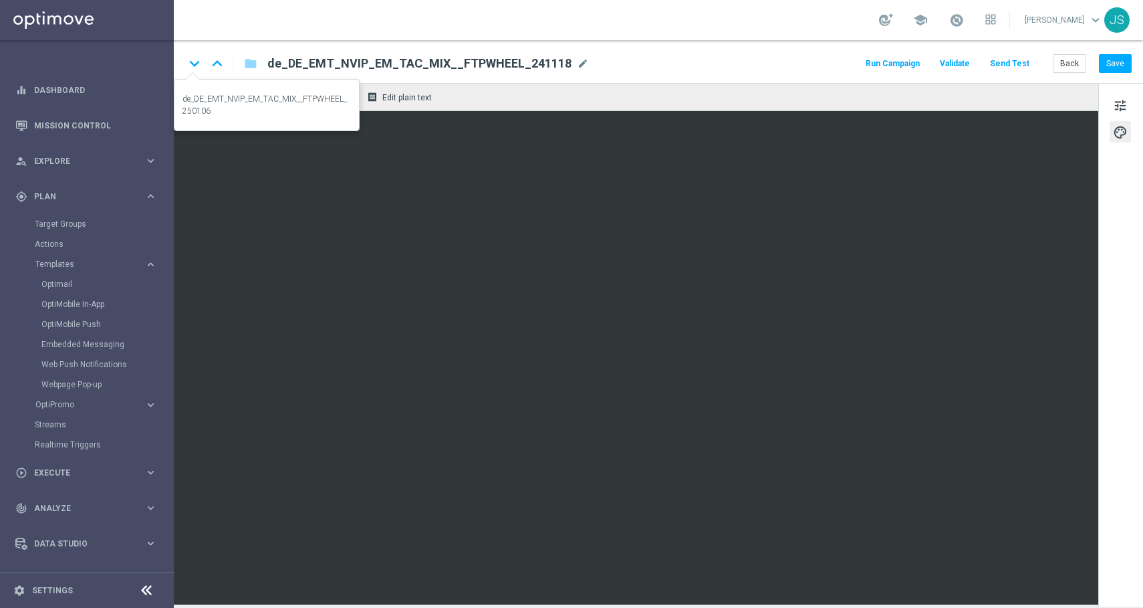
click at [185, 61] on icon "keyboard_arrow_down" at bounding box center [195, 63] width 20 height 20
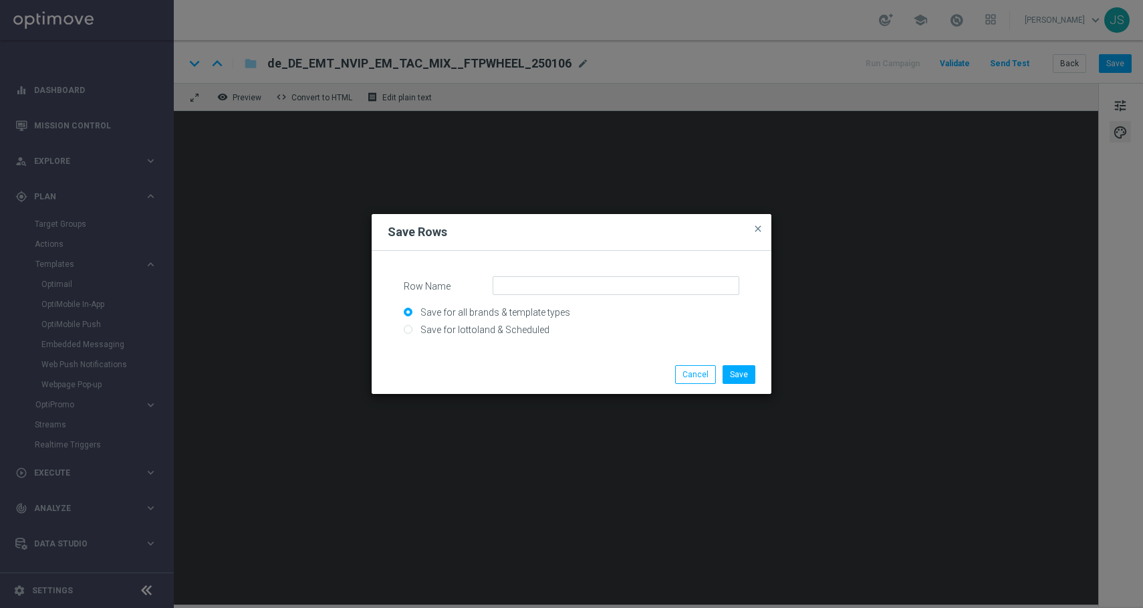
click at [506, 324] on input "Save for all brands & template types" at bounding box center [572, 318] width 336 height 19
click at [515, 323] on input "Save for all brands & template types" at bounding box center [572, 318] width 336 height 19
click at [515, 329] on input "Save for lottoland & Scheduled" at bounding box center [572, 335] width 336 height 19
radio input "true"
click at [528, 296] on div "Row Name Save for all brands & template types Save for lottoland & Scheduled" at bounding box center [572, 306] width 336 height 60
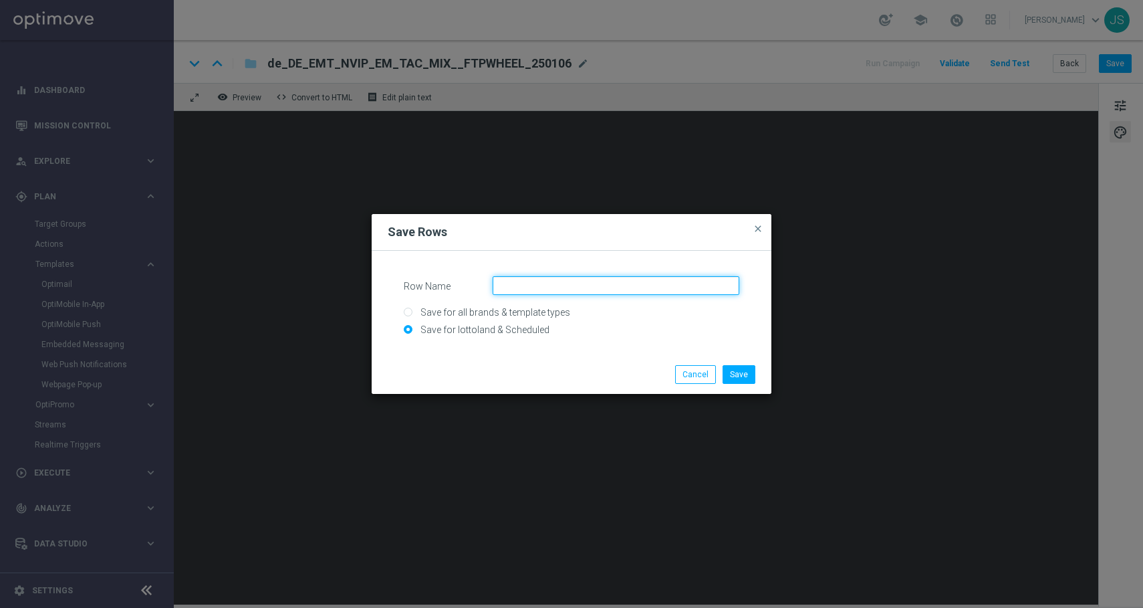
click at [529, 283] on input "Row Name" at bounding box center [616, 285] width 247 height 19
paste input "LP - DEINT FTP wheel, no offer"
type input "LP - DEINT FTP wheel, no offer"
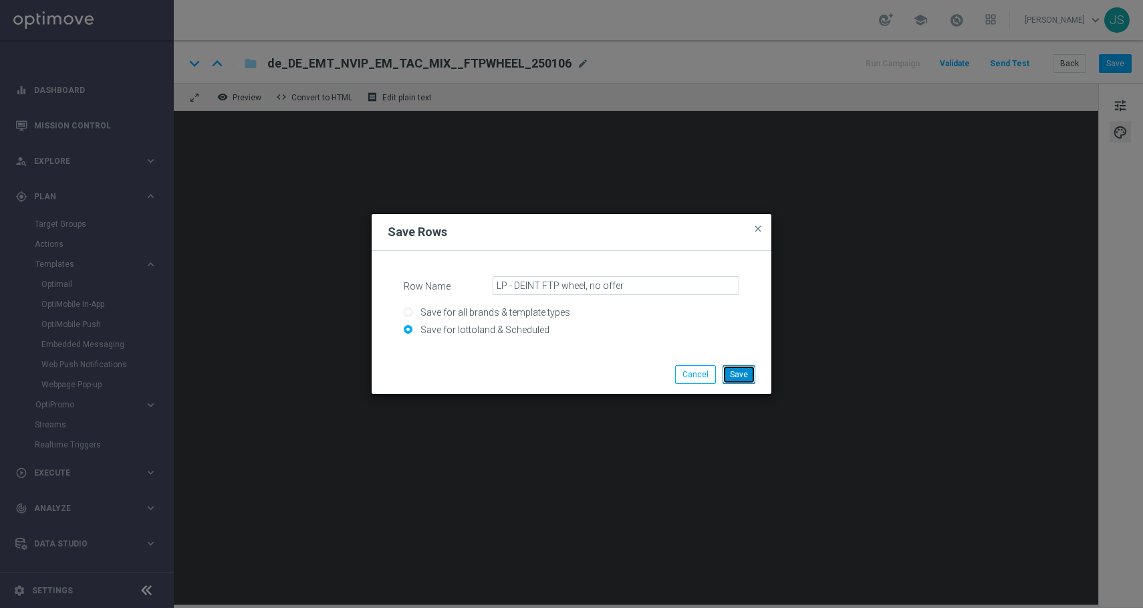
click at [743, 370] on button "Save" at bounding box center [739, 374] width 33 height 19
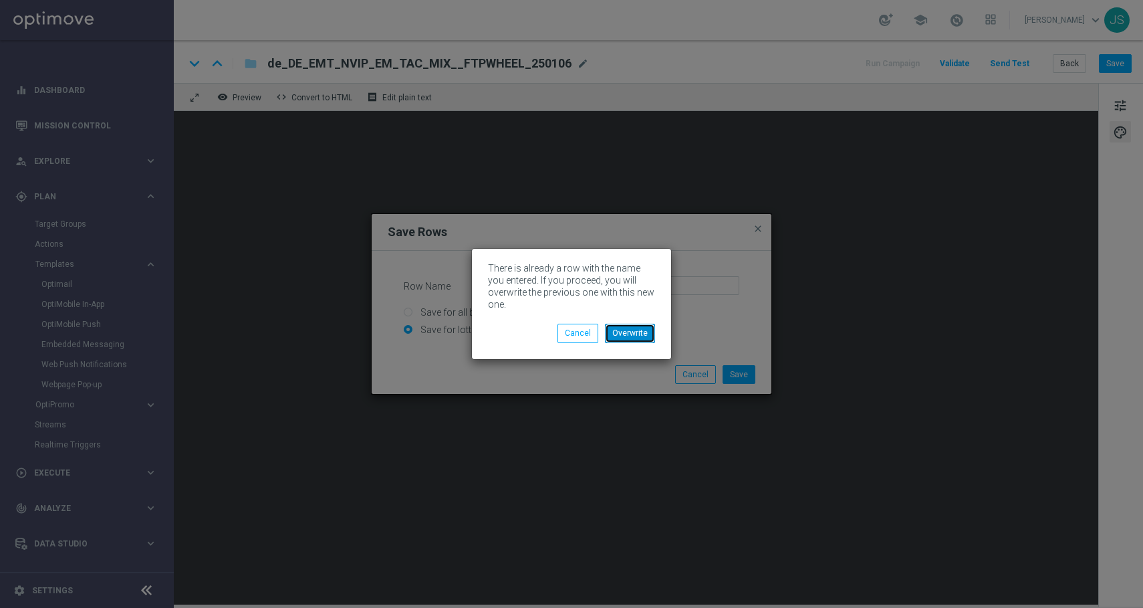
click at [610, 336] on button "Overwrite" at bounding box center [630, 333] width 50 height 19
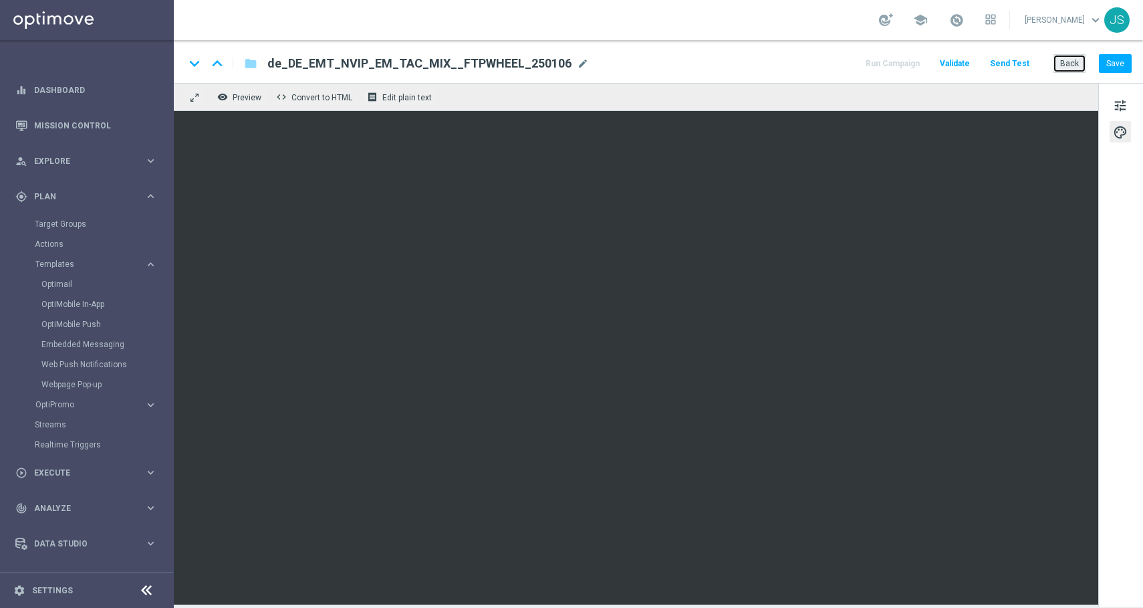
click at [1069, 71] on button "Back" at bounding box center [1069, 63] width 33 height 19
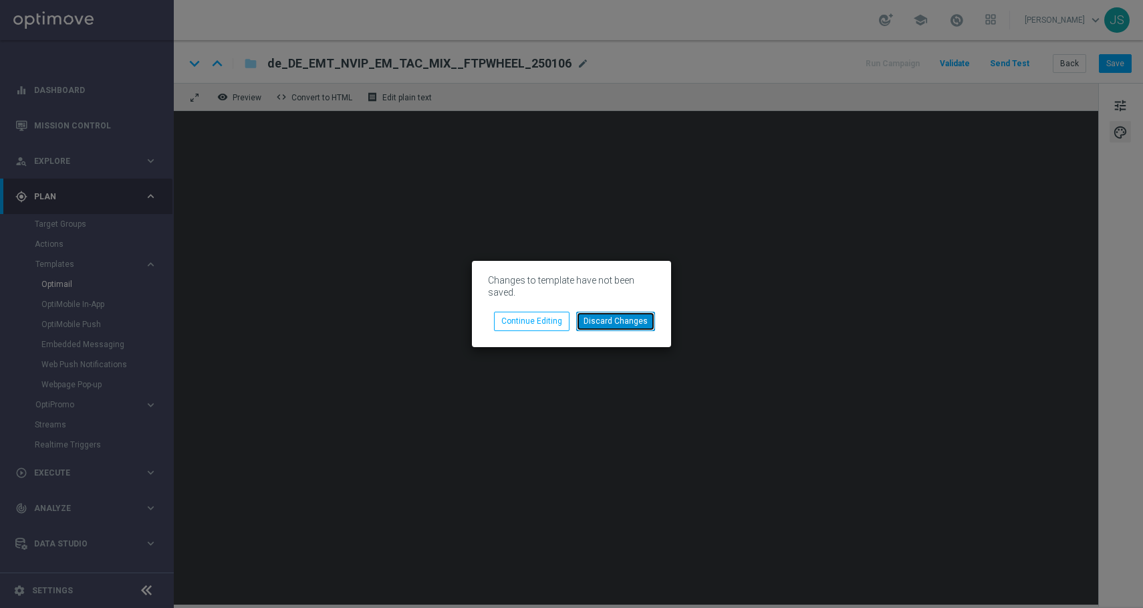
click at [618, 326] on button "Discard Changes" at bounding box center [615, 321] width 79 height 19
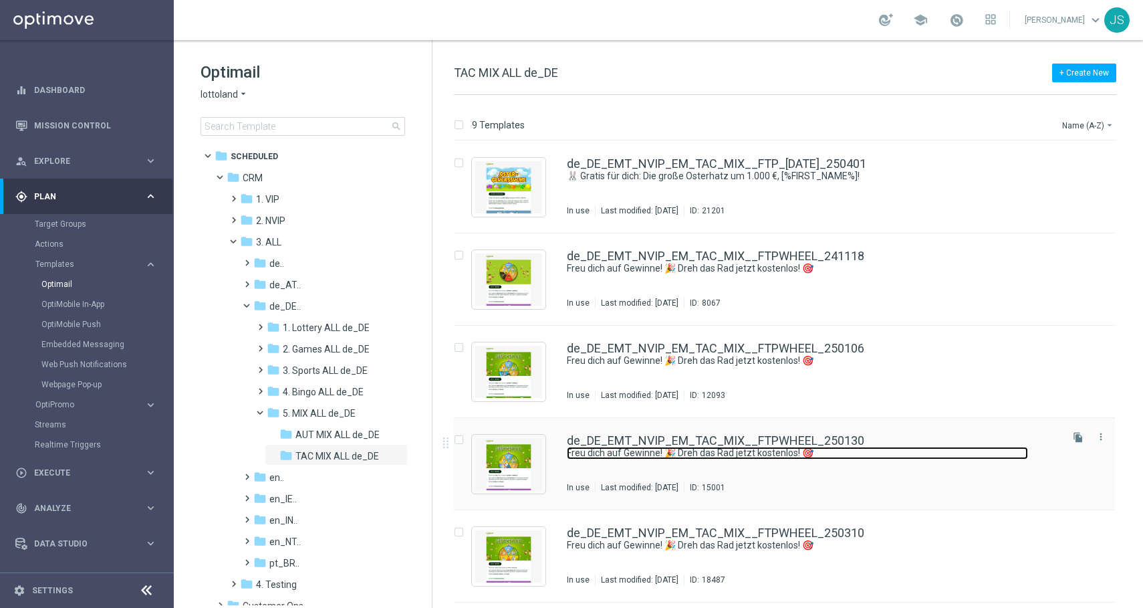
click at [627, 448] on link "Freu dich auf Gewinne! 🎉 Dreh das Rad jetzt kostenlos! 🎯" at bounding box center [797, 453] width 461 height 13
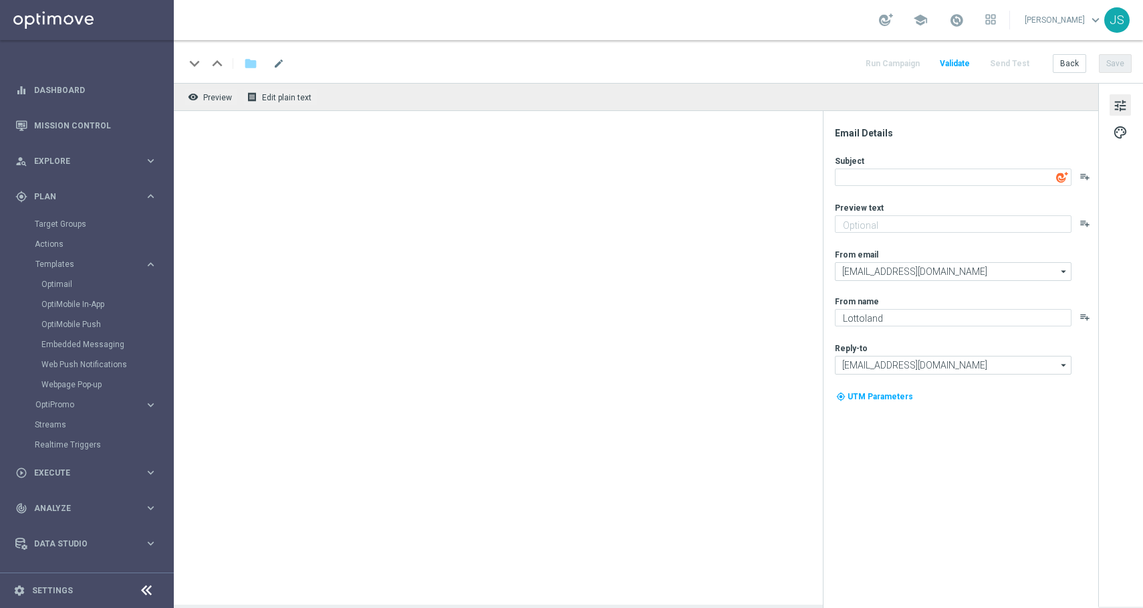
type textarea "Freu dich auf Gewinne! 🎉 Dreh das Rad jetzt kostenlos! 🎯"
type textarea "Garantiert gewinnen und freuen"
type input "service@lottoland.com"
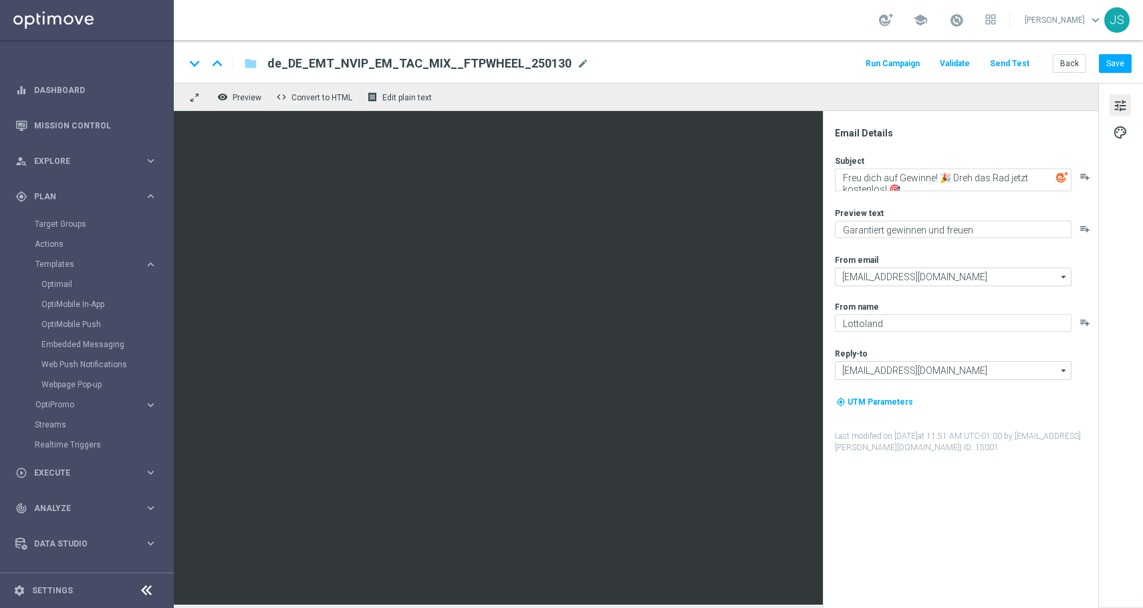
click at [1117, 97] on span "tune" at bounding box center [1120, 105] width 15 height 17
click at [1121, 130] on span "palette" at bounding box center [1120, 132] width 15 height 17
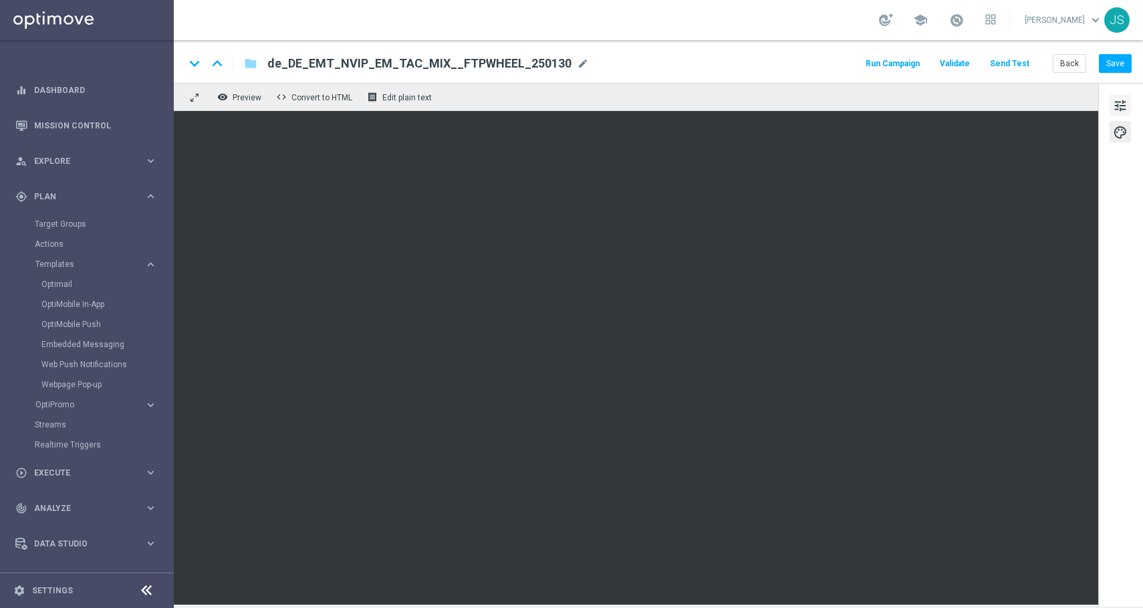
click at [1123, 102] on span "tune" at bounding box center [1120, 105] width 15 height 17
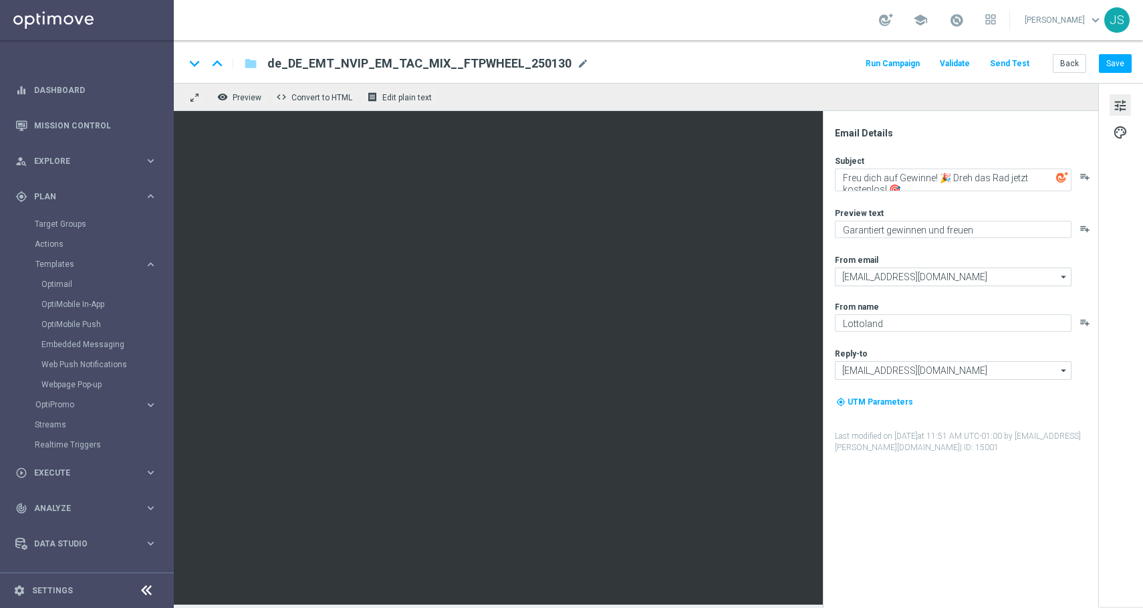
click at [1116, 119] on div "tune palette" at bounding box center [1121, 345] width 45 height 524
click at [1116, 125] on span "palette" at bounding box center [1120, 132] width 15 height 17
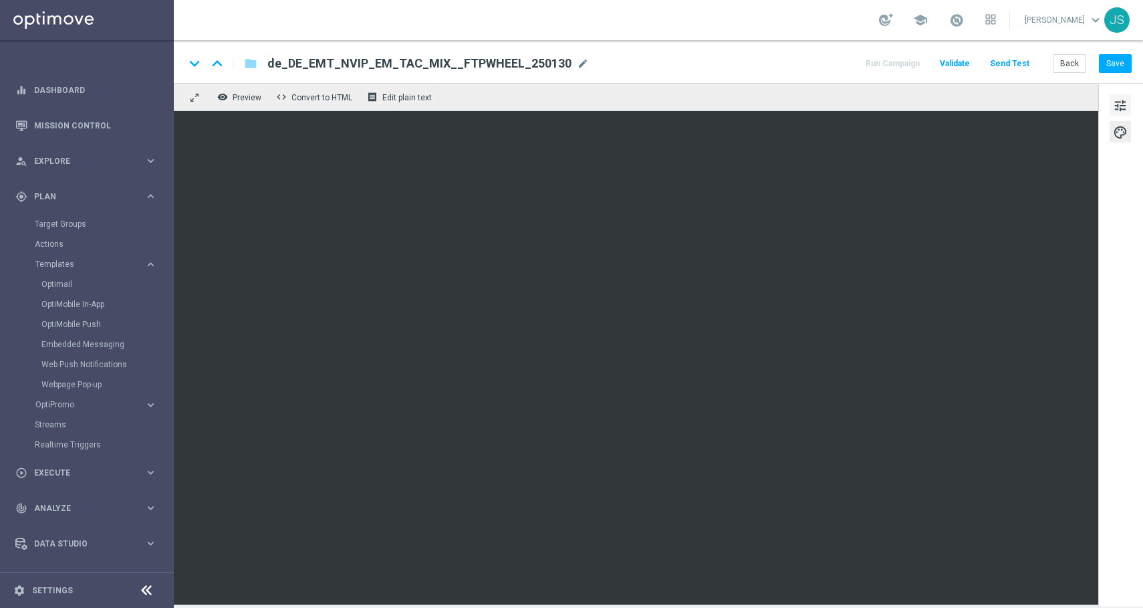
click at [1127, 104] on button "tune" at bounding box center [1120, 104] width 21 height 21
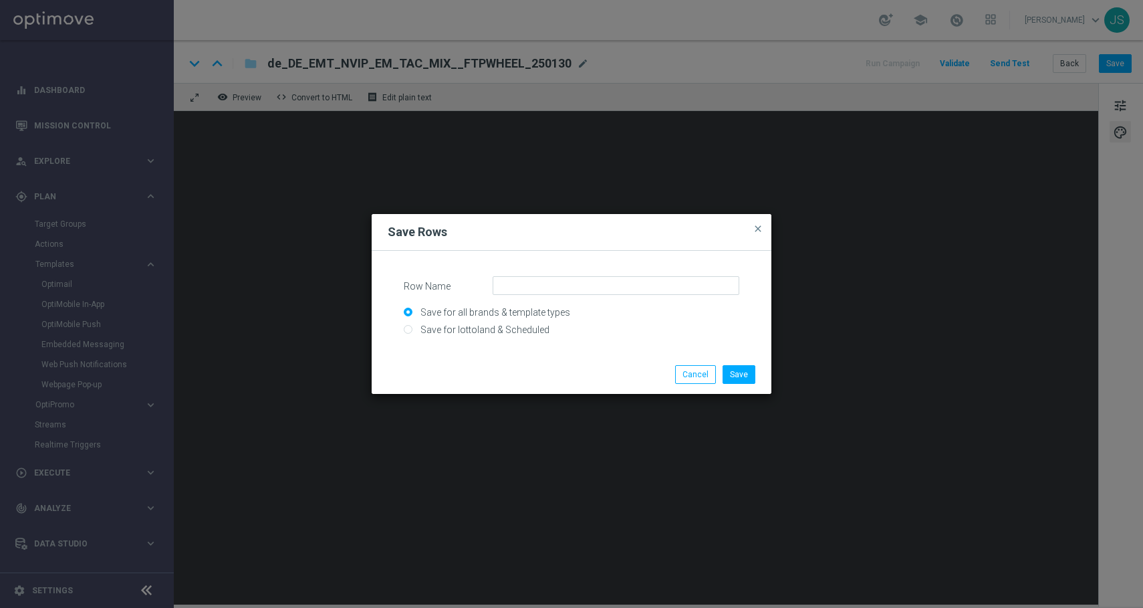
click at [527, 338] on input "Save for lottoland & Scheduled" at bounding box center [572, 335] width 336 height 19
radio input "true"
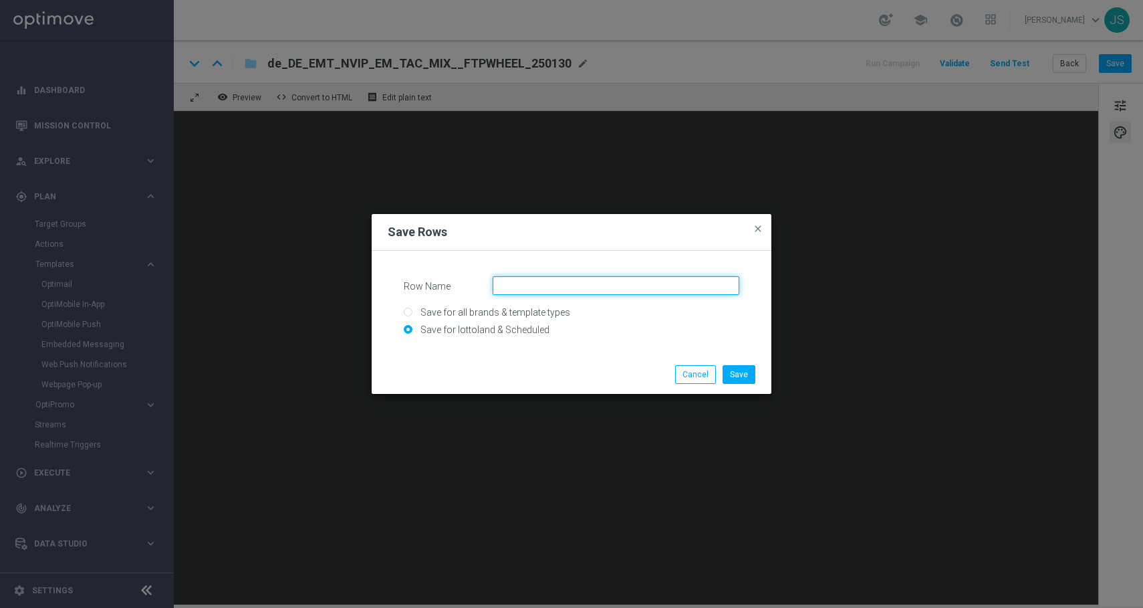
click at [547, 279] on input "Row Name" at bounding box center [616, 285] width 247 height 19
paste input "https://media.ffycdn.net/eu/lottoland/KgCMqwapxJHXUNbQhcQV.jpg?mod=v1/max=2400"
type input "https://media.ffycdn.net/eu/lottoland/KgCMqwapxJHXUNbQhcQV.jpg?mod=v1/max=2400"
click at [543, 279] on input "https://media.ffycdn.net/eu/lottoland/KgCMqwapxJHXUNbQhcQV.jpg?mod=v1/max=2400" at bounding box center [616, 285] width 247 height 19
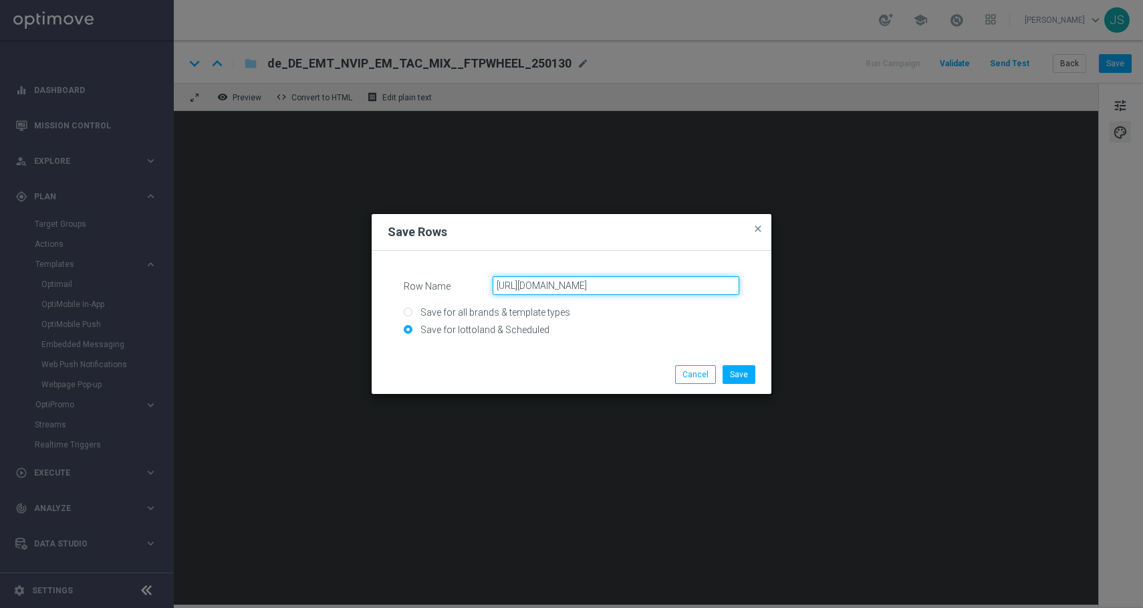
click at [543, 279] on input "https://media.ffycdn.net/eu/lottoland/KgCMqwapxJHXUNbQhcQV.jpg?mod=v1/max=2400" at bounding box center [616, 285] width 247 height 19
click at [538, 283] on input "Row Name" at bounding box center [616, 285] width 247 height 19
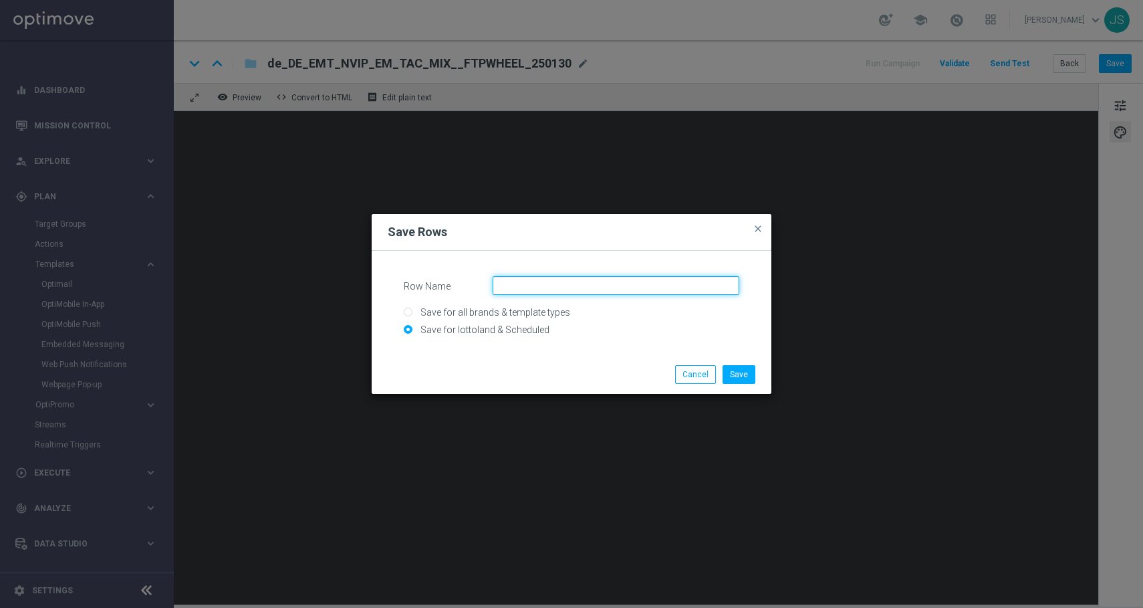
paste input "LP - AT FTP wheel, no offer"
type input "LP - AT FTP wheel, no offer"
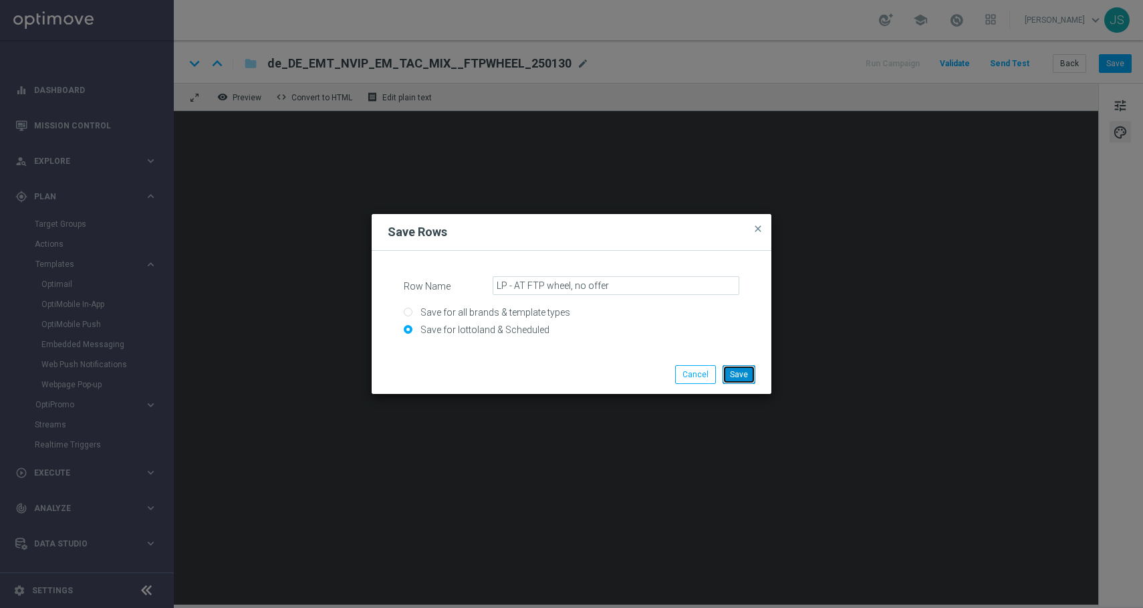
click at [745, 377] on button "Save" at bounding box center [739, 374] width 33 height 19
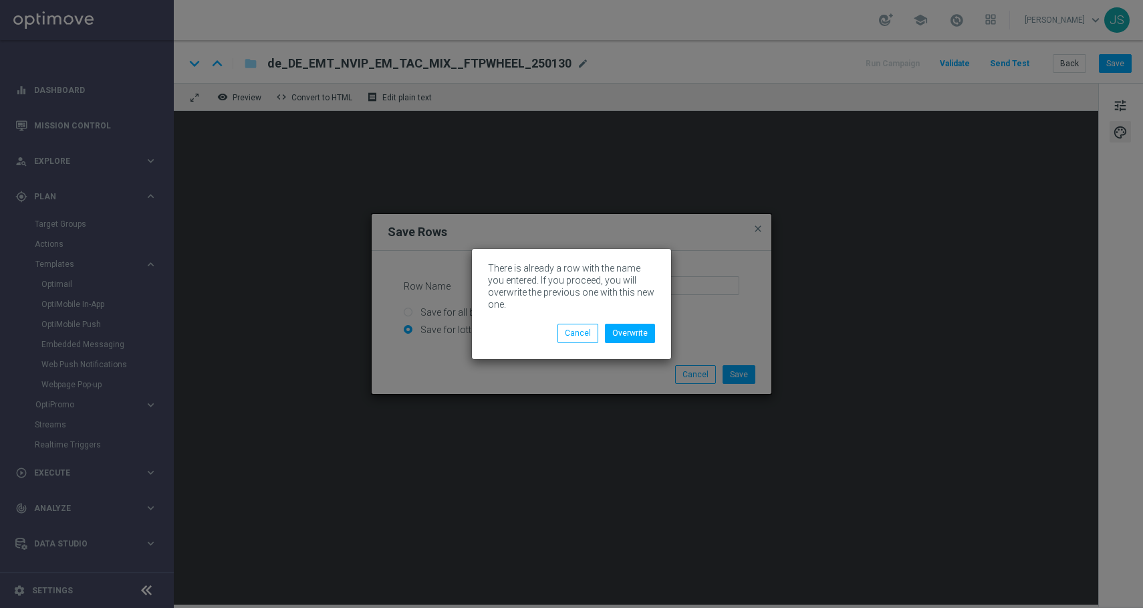
click at [632, 345] on div "There is already a row with the name you entered. If you proceed, you will over…" at bounding box center [571, 304] width 199 height 110
click at [634, 331] on button "Overwrite" at bounding box center [630, 333] width 50 height 19
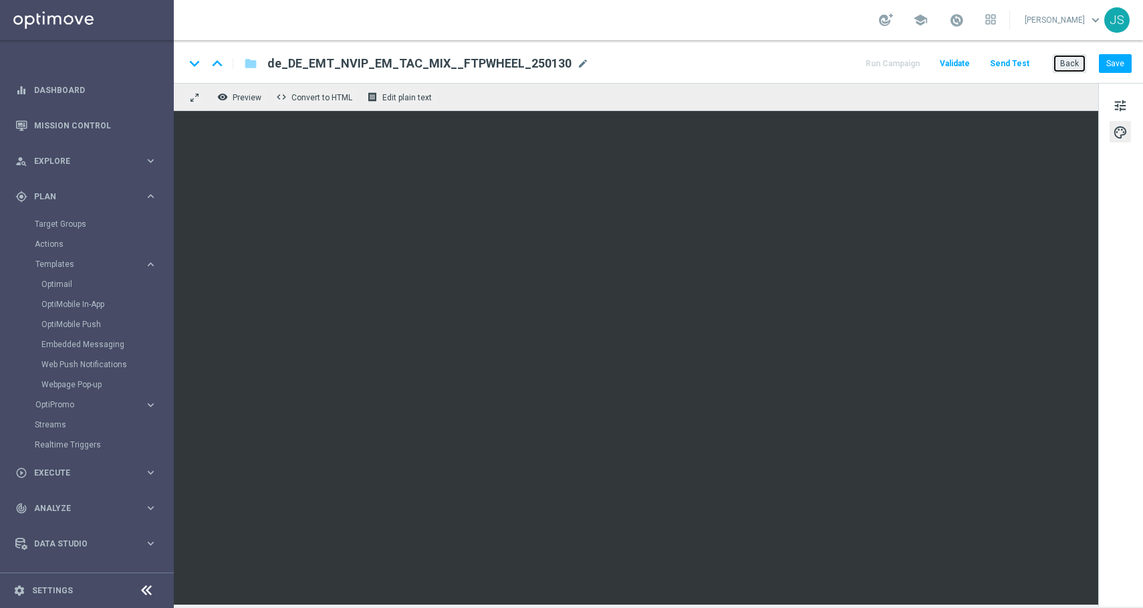
click at [1066, 68] on button "Back" at bounding box center [1069, 63] width 33 height 19
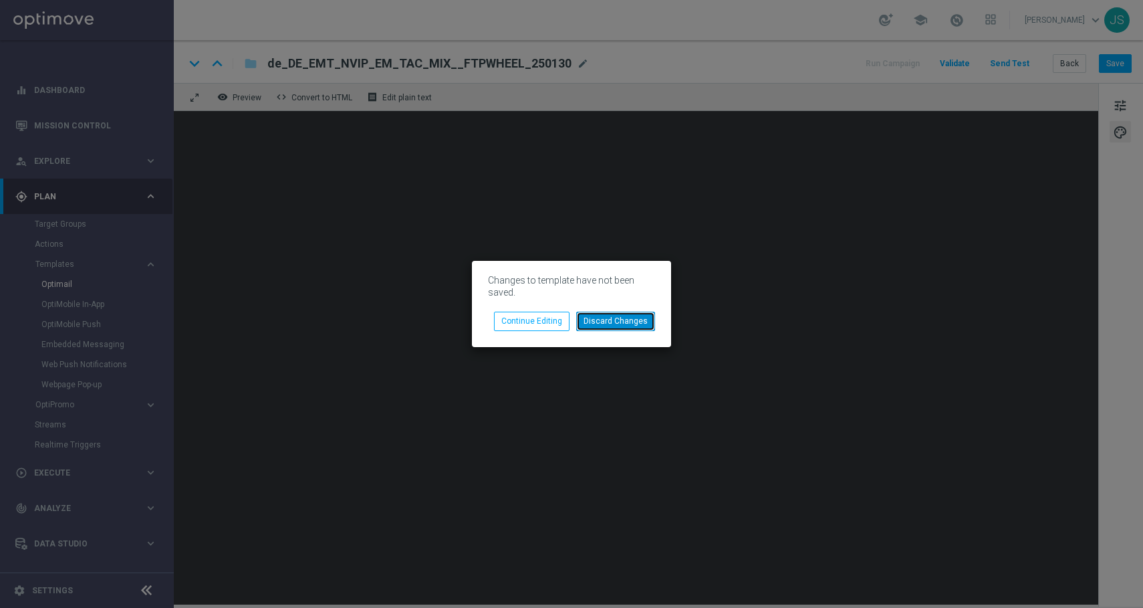
click at [620, 323] on button "Discard Changes" at bounding box center [615, 321] width 79 height 19
